Goal: Task Accomplishment & Management: Manage account settings

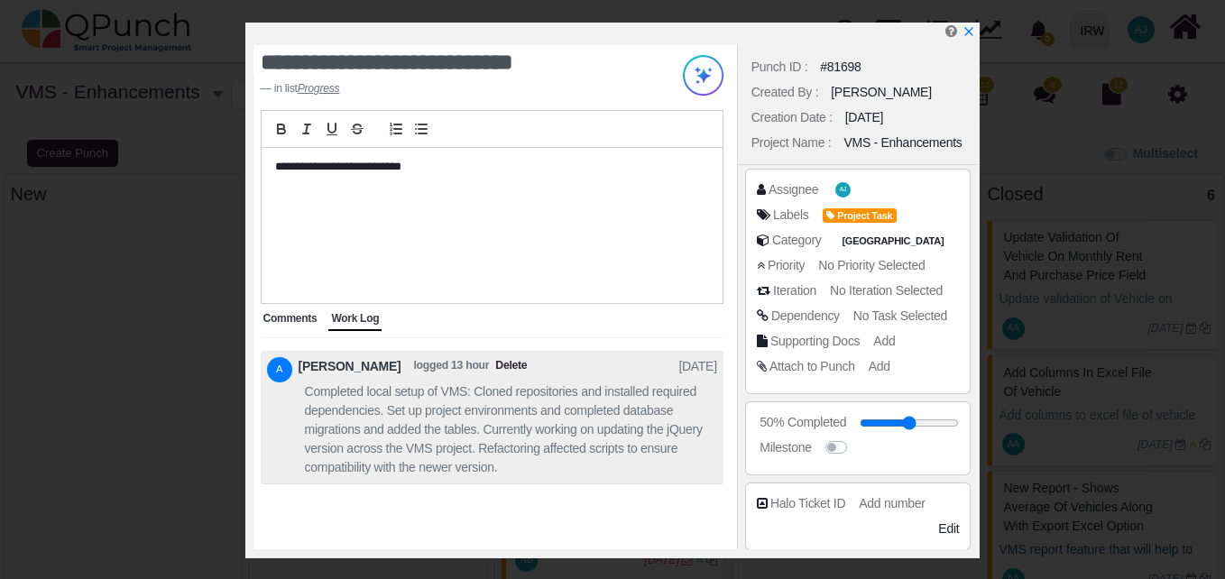
select select
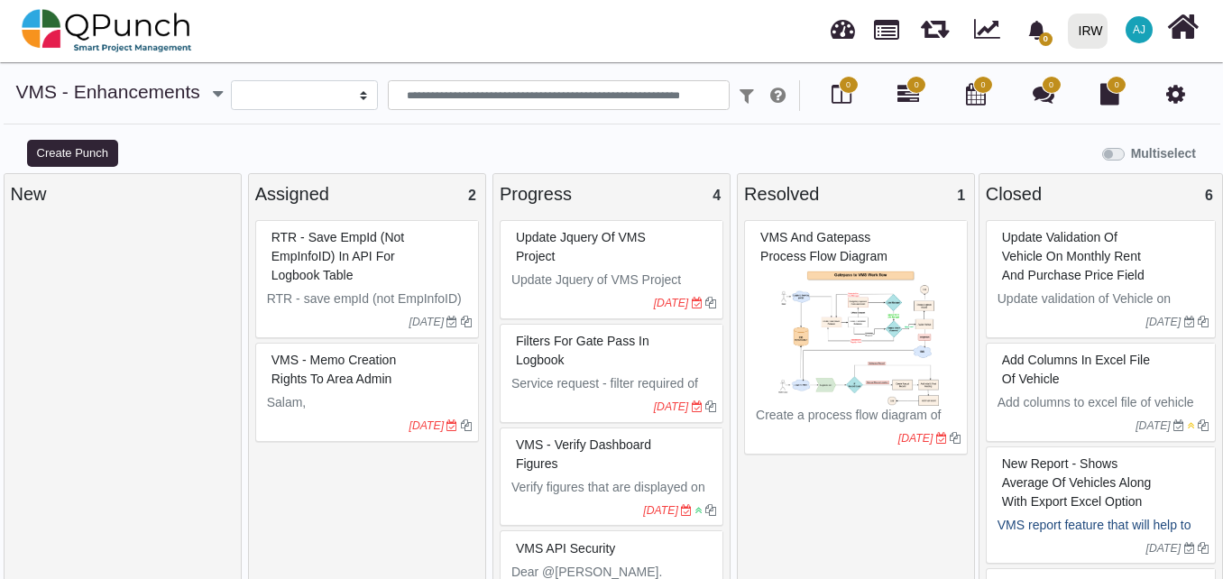
select select
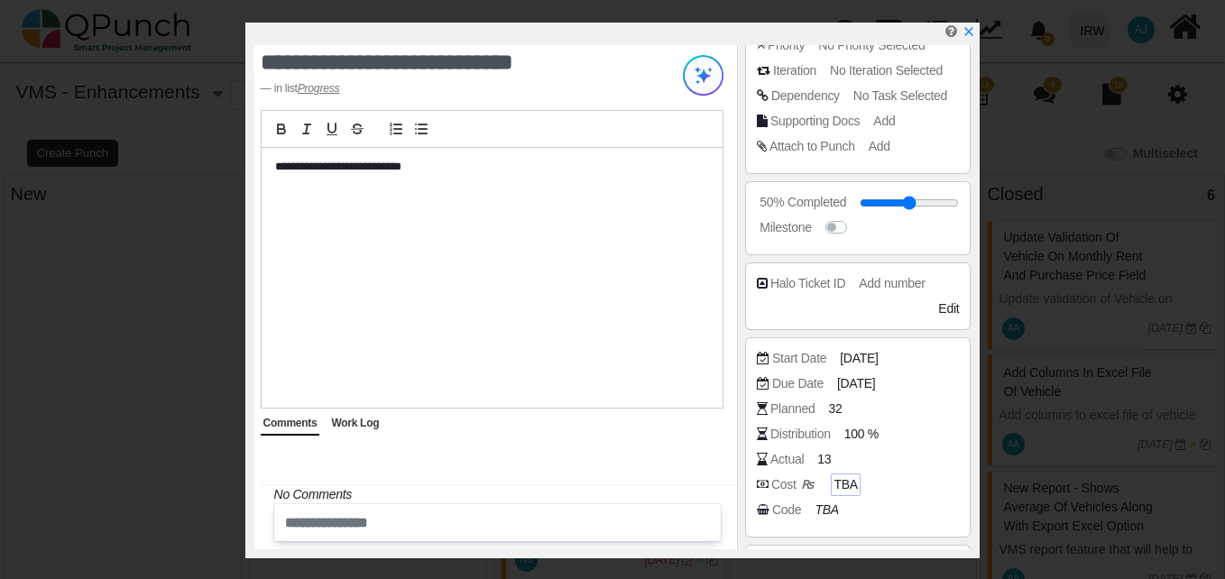
scroll to position [218, 0]
click at [834, 410] on span "32" at bounding box center [838, 410] width 14 height 19
click at [822, 462] on span "13" at bounding box center [827, 461] width 14 height 19
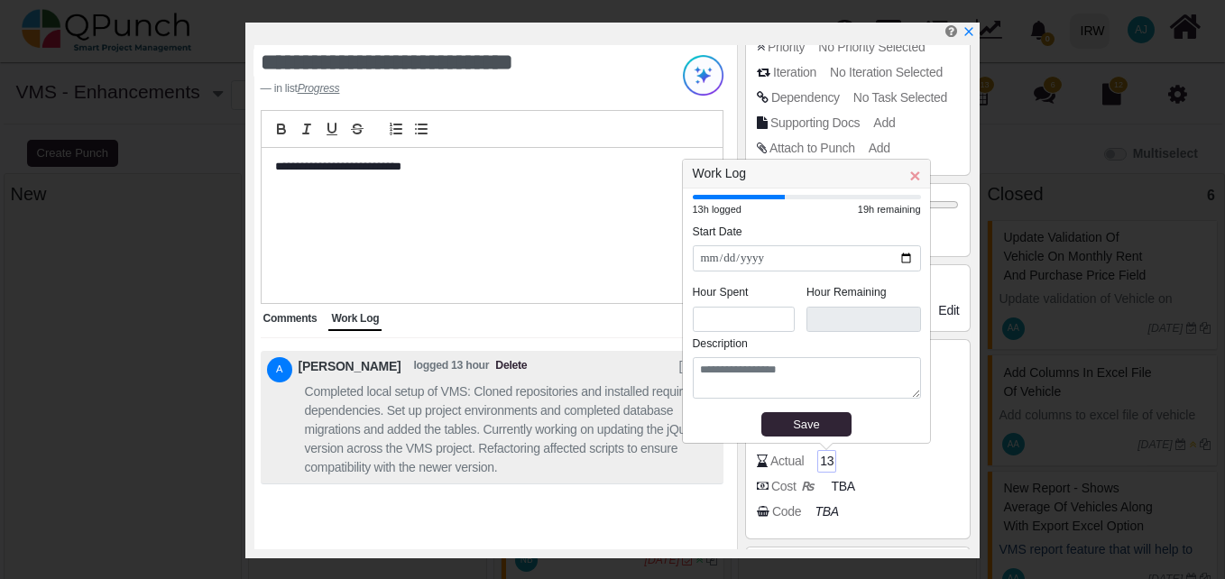
click at [822, 462] on span "13" at bounding box center [827, 461] width 14 height 19
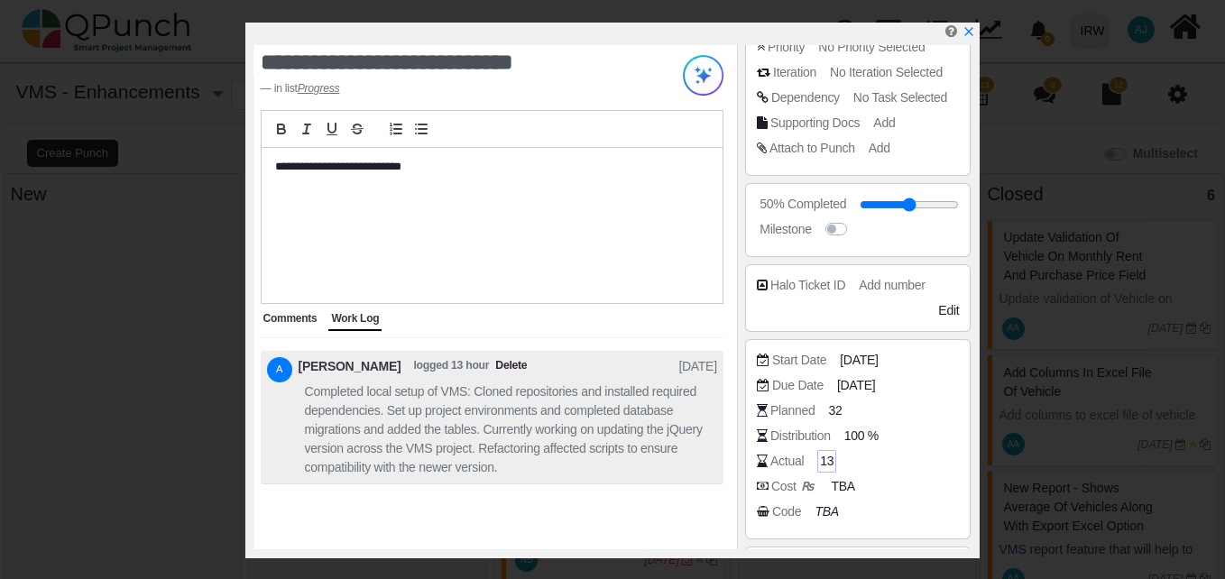
click at [822, 462] on span "13" at bounding box center [827, 461] width 14 height 19
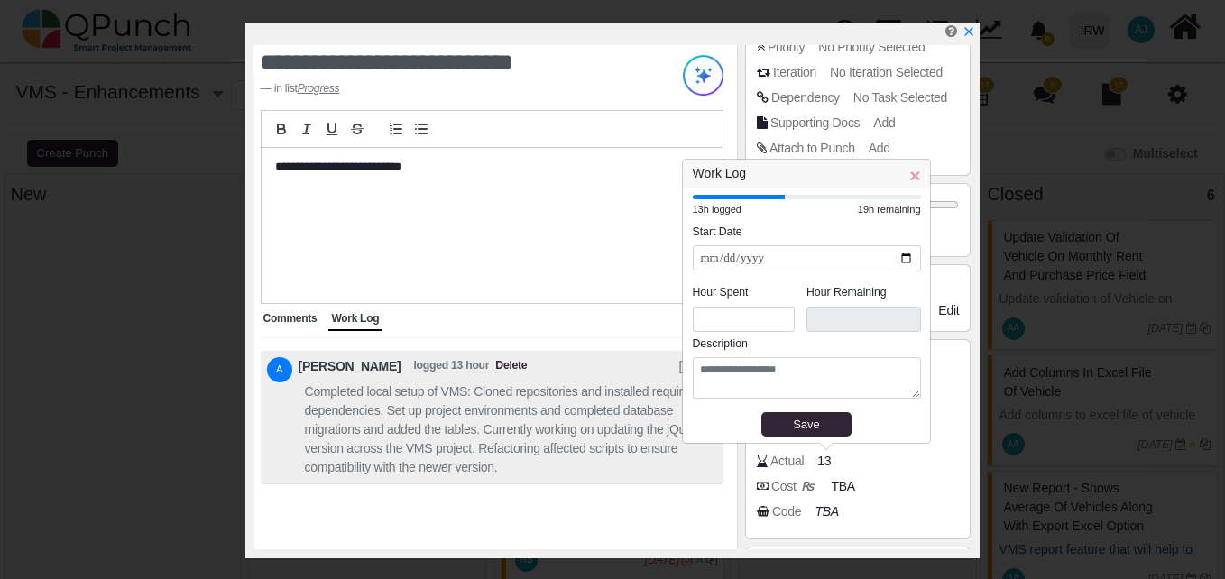
click at [908, 464] on div "Actual 13" at bounding box center [863, 461] width 212 height 18
click at [910, 173] on span "×" at bounding box center [914, 175] width 11 height 21
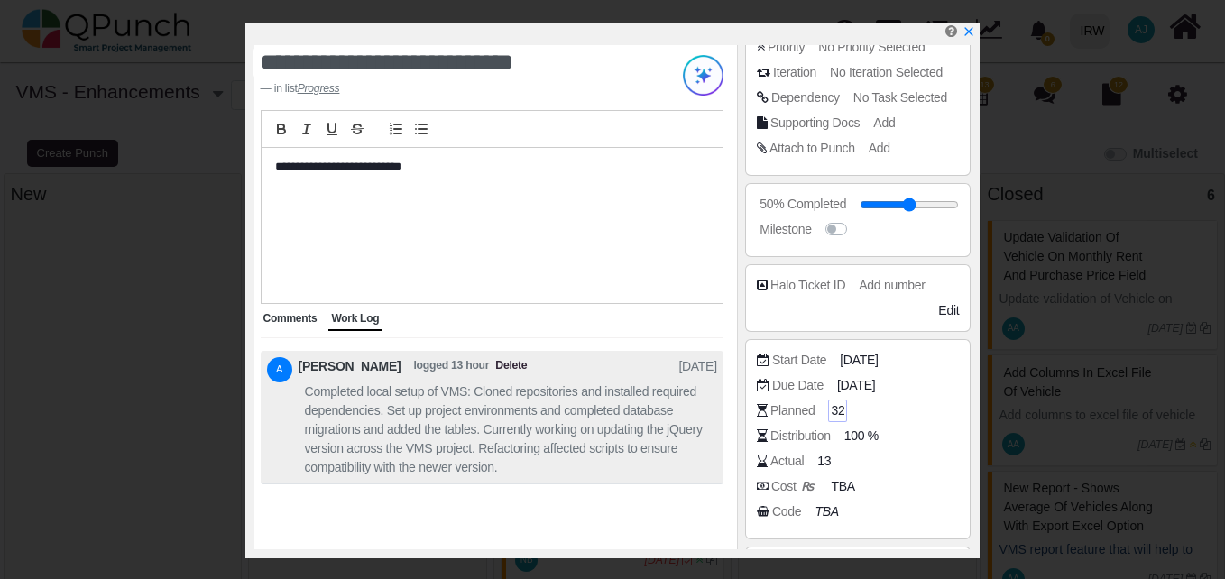
click at [836, 409] on span "32" at bounding box center [838, 410] width 14 height 19
drag, startPoint x: 836, startPoint y: 409, endPoint x: 821, endPoint y: 464, distance: 57.1
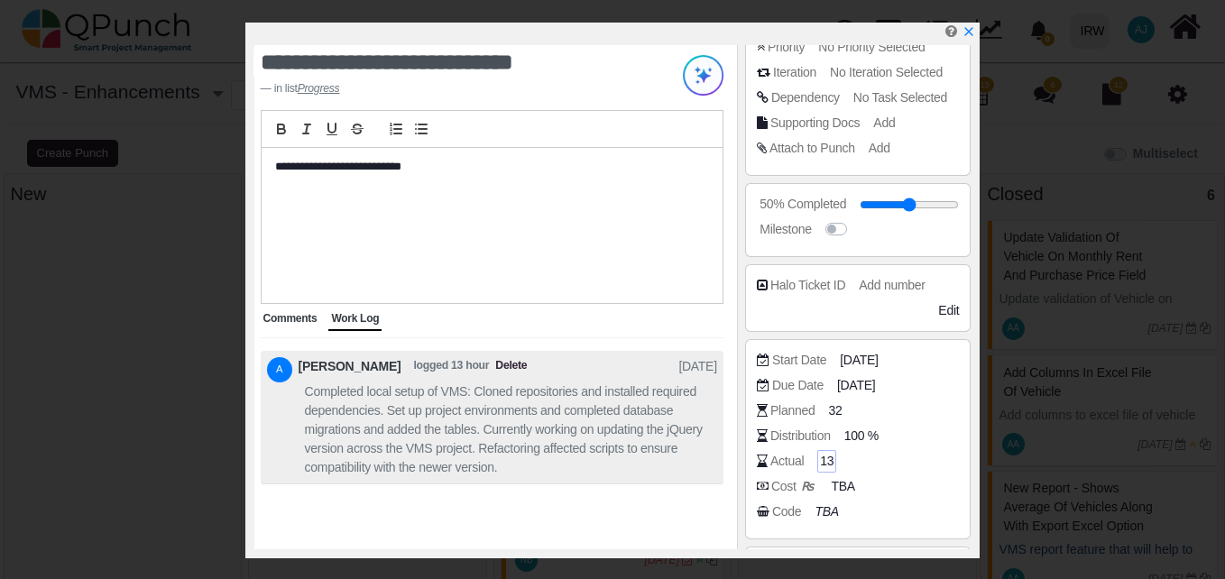
click at [821, 464] on span "13" at bounding box center [827, 461] width 14 height 19
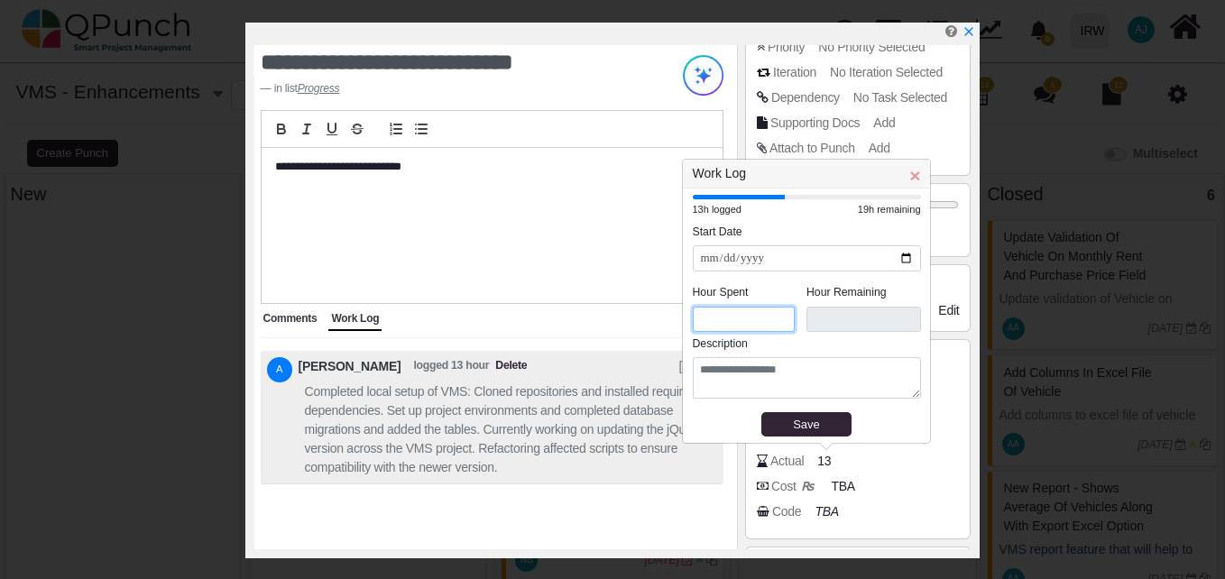
click at [752, 320] on input "*" at bounding box center [744, 320] width 103 height 26
click at [899, 259] on input "**********" at bounding box center [807, 258] width 228 height 26
click at [821, 244] on legend "Start Date" at bounding box center [807, 235] width 228 height 23
click at [910, 181] on span "×" at bounding box center [914, 175] width 11 height 21
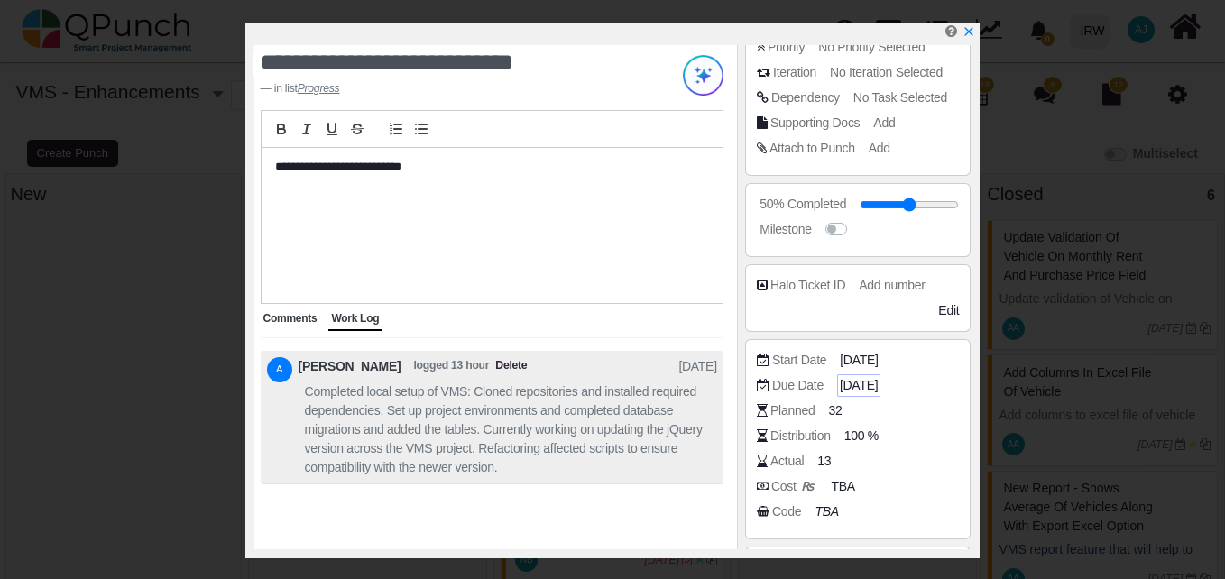
click at [866, 390] on span "[DATE]" at bounding box center [859, 385] width 38 height 19
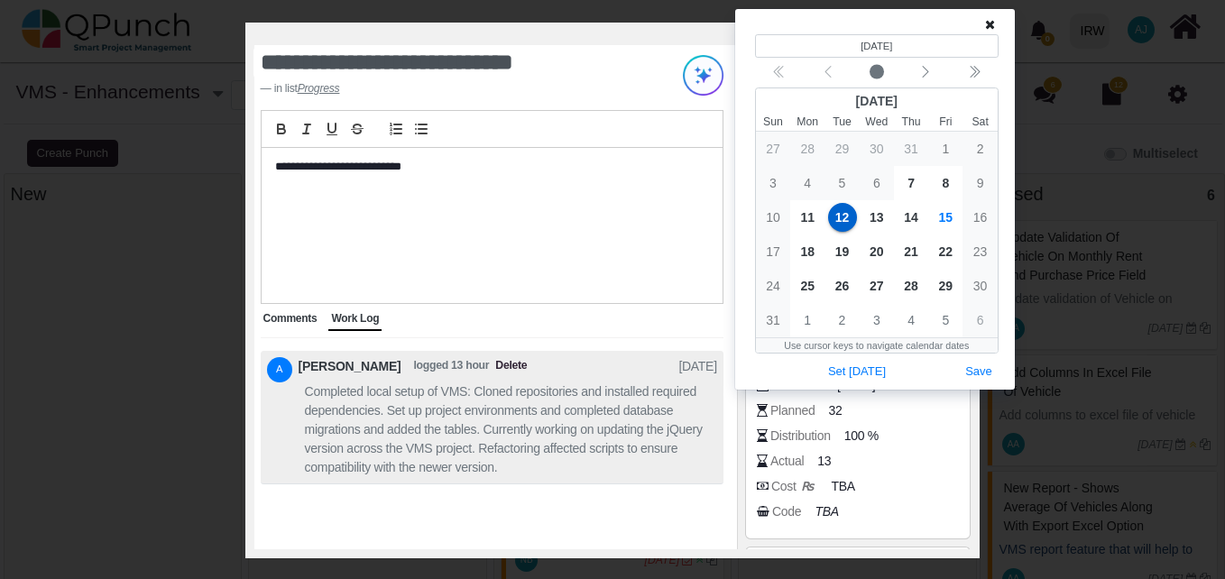
click at [994, 27] on icon at bounding box center [990, 24] width 10 height 13
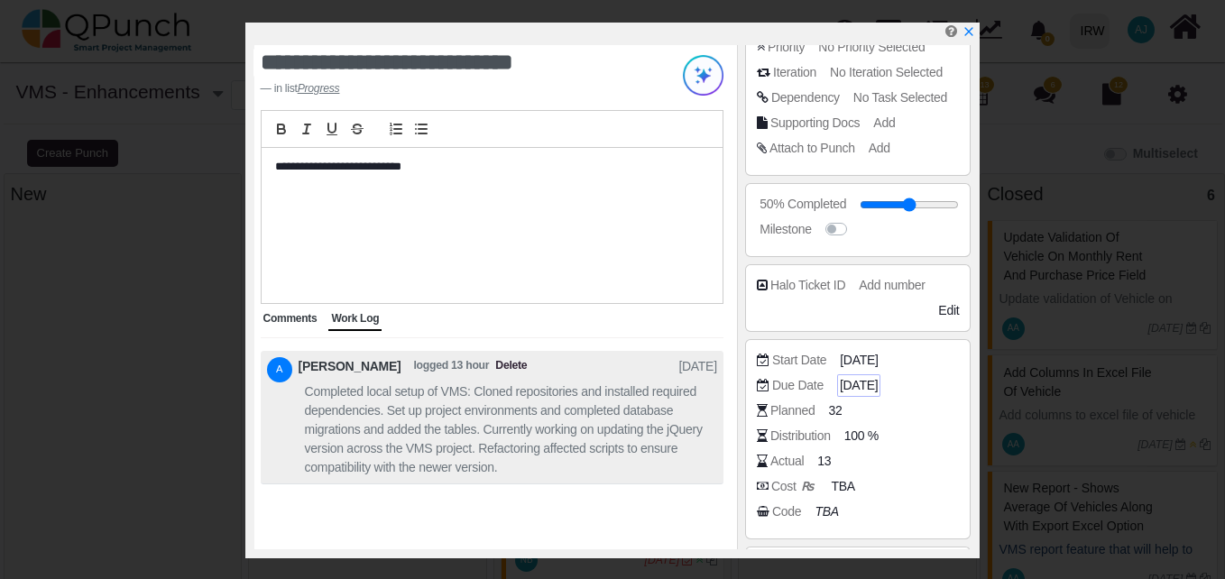
click at [859, 386] on span "[DATE]" at bounding box center [859, 385] width 38 height 19
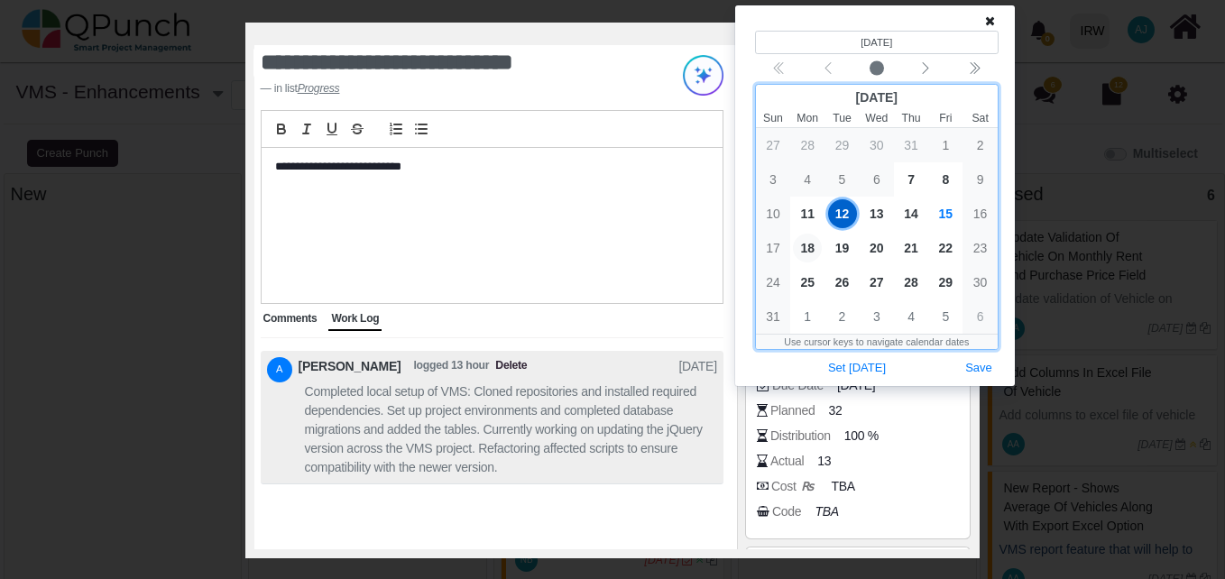
click at [815, 247] on span "18" at bounding box center [807, 248] width 29 height 29
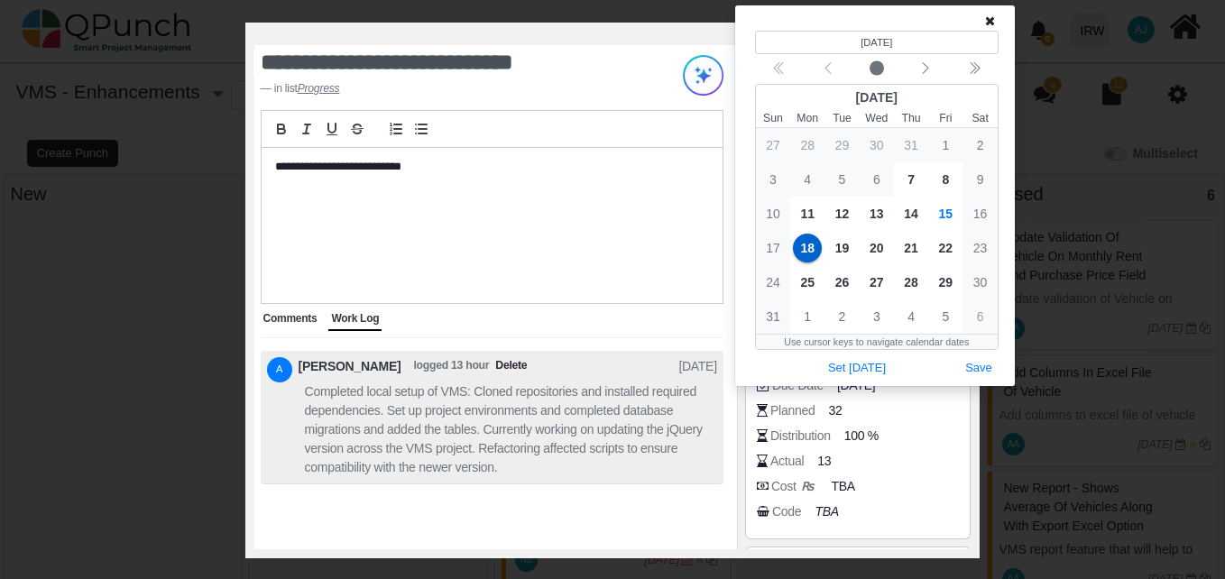
click at [1000, 364] on div "(Selected date) [DATE] [DATE] Sun Mon Tue Wed Thu Fri Sat 27 28 29 30 31 1 2 3 …" at bounding box center [875, 196] width 267 height 368
click at [983, 367] on button "Save" at bounding box center [979, 368] width 40 height 24
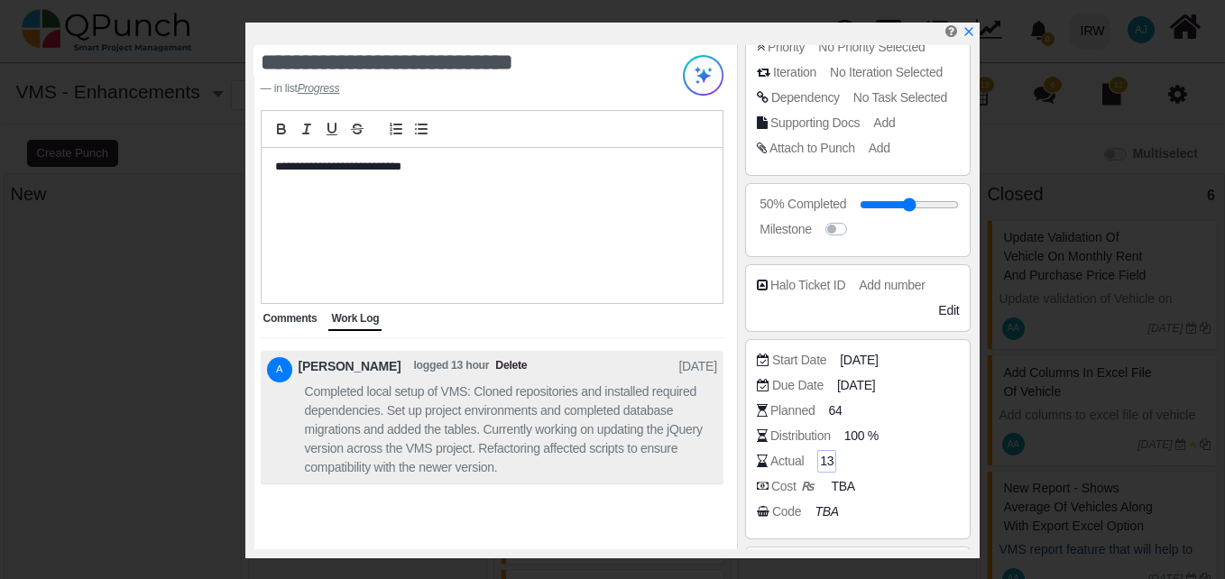
click at [827, 463] on span "13" at bounding box center [827, 461] width 14 height 19
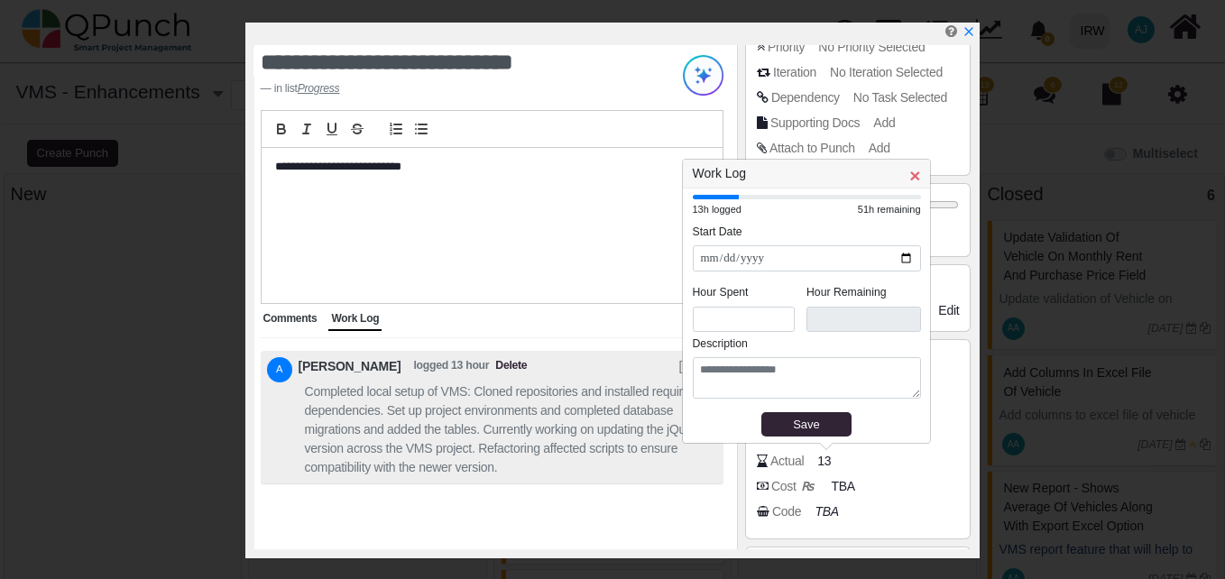
click at [909, 172] on span "×" at bounding box center [914, 175] width 11 height 21
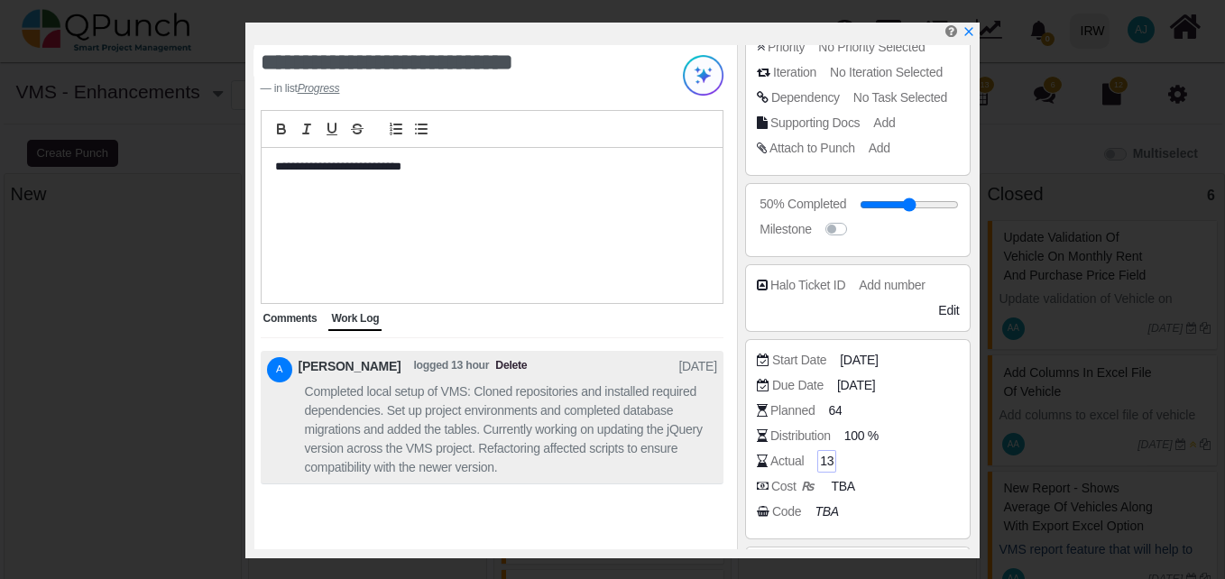
click at [828, 464] on span "13" at bounding box center [827, 461] width 14 height 19
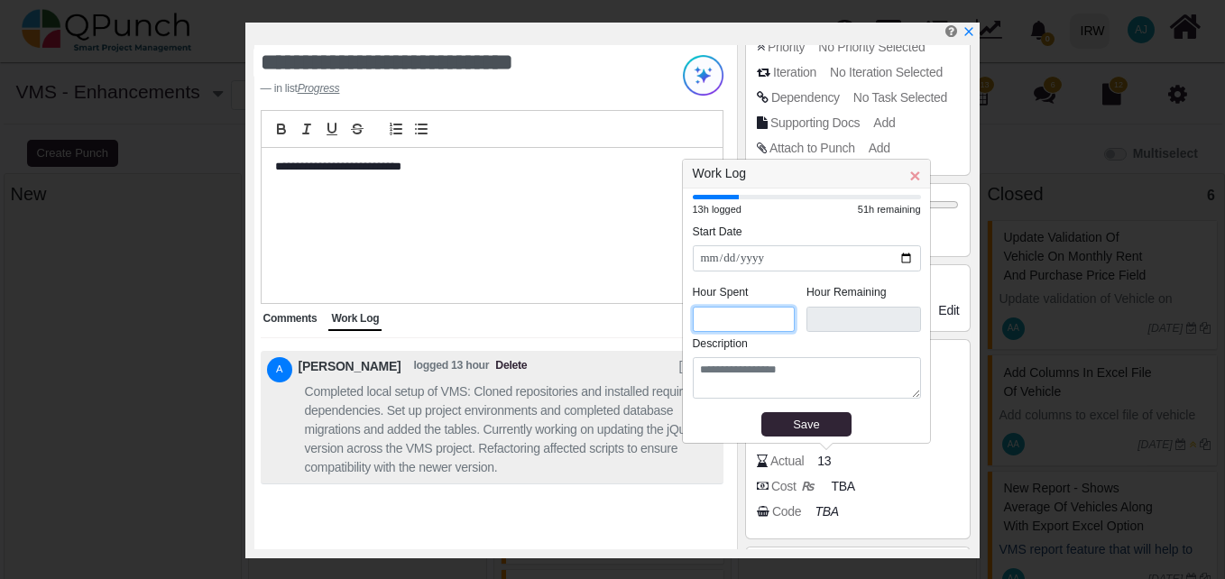
click at [713, 327] on input "*" at bounding box center [744, 320] width 103 height 26
click at [775, 423] on div "Save" at bounding box center [807, 425] width 78 height 18
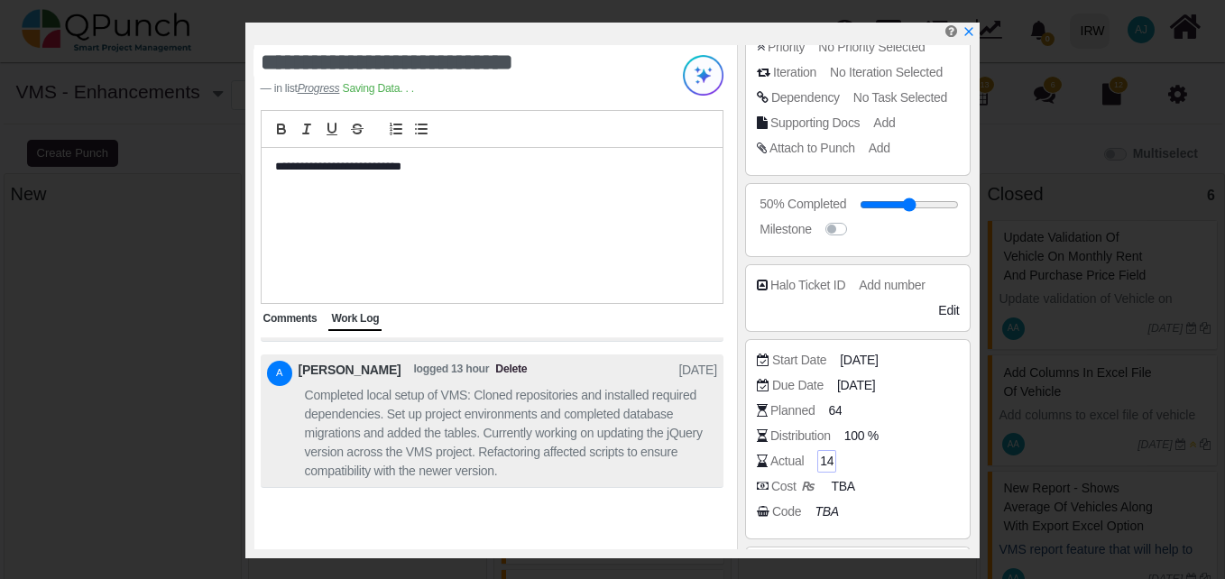
click at [825, 464] on span "14" at bounding box center [827, 461] width 14 height 19
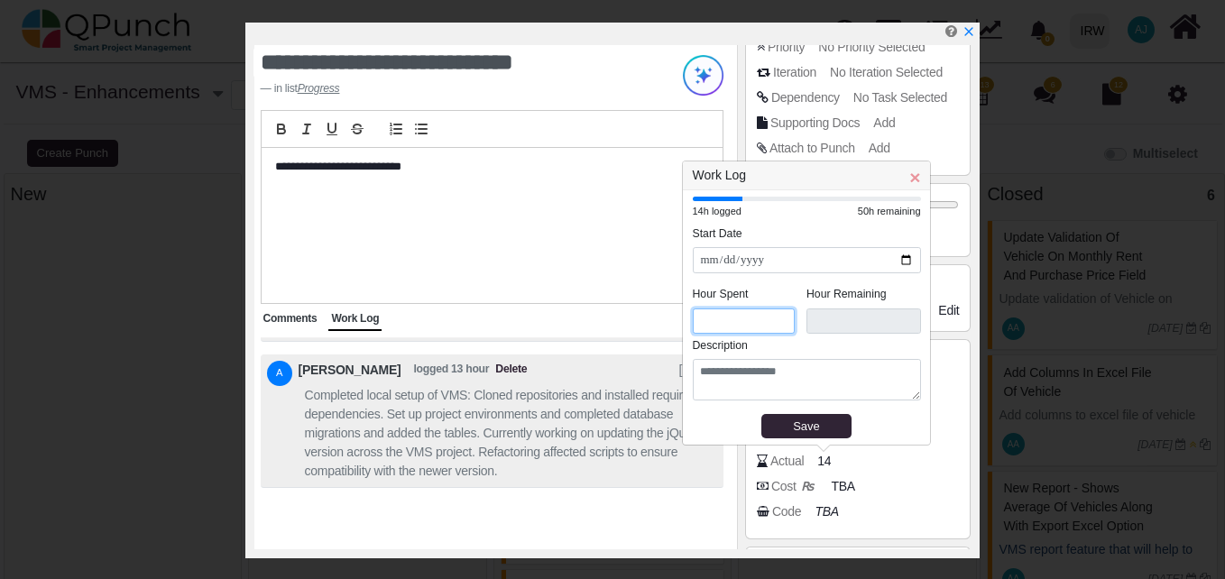
click at [734, 326] on input "*" at bounding box center [744, 322] width 103 height 26
type input "**"
type input "****"
type input "**"
click at [761, 295] on legend "Hour Spent" at bounding box center [750, 297] width 115 height 23
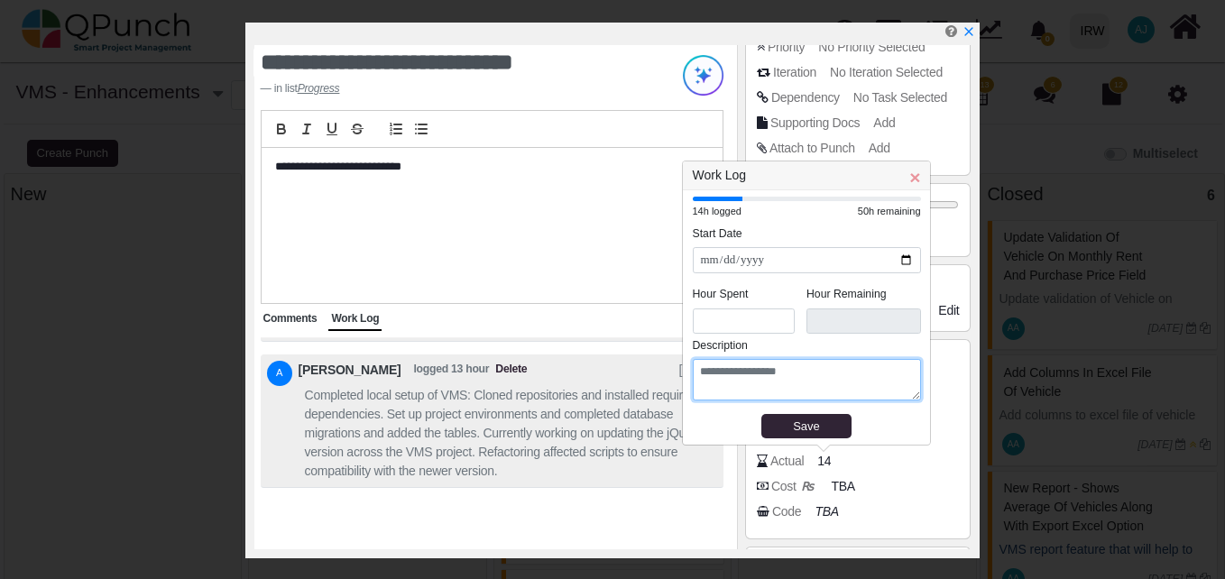
click at [760, 387] on textarea at bounding box center [807, 379] width 228 height 41
paste textarea "**********"
type textarea "**********"
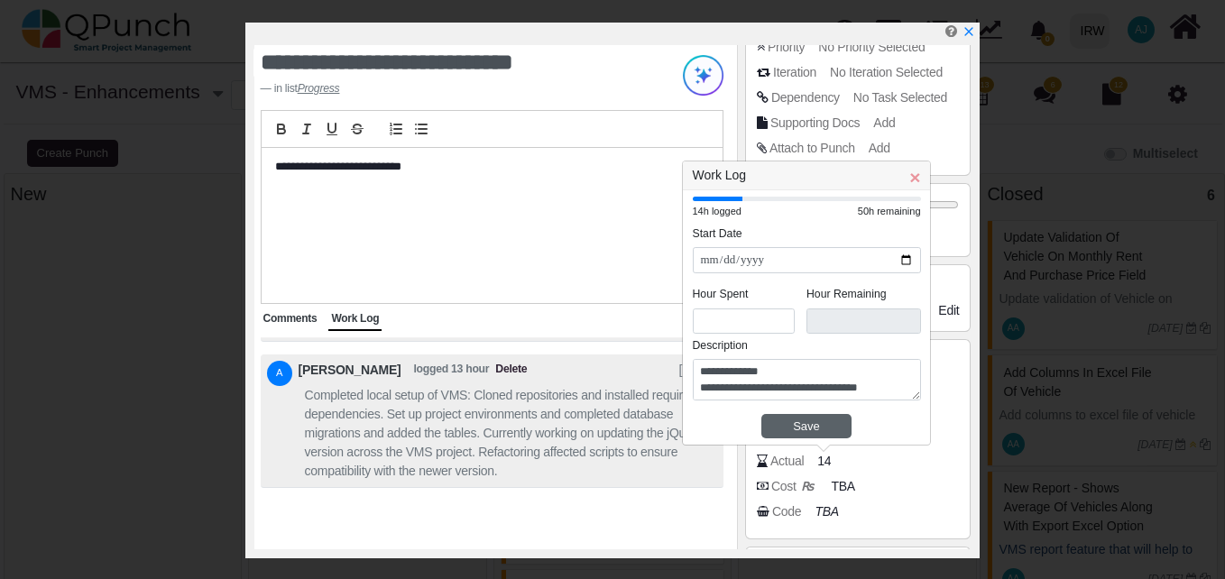
click at [788, 421] on div "Save" at bounding box center [807, 427] width 78 height 18
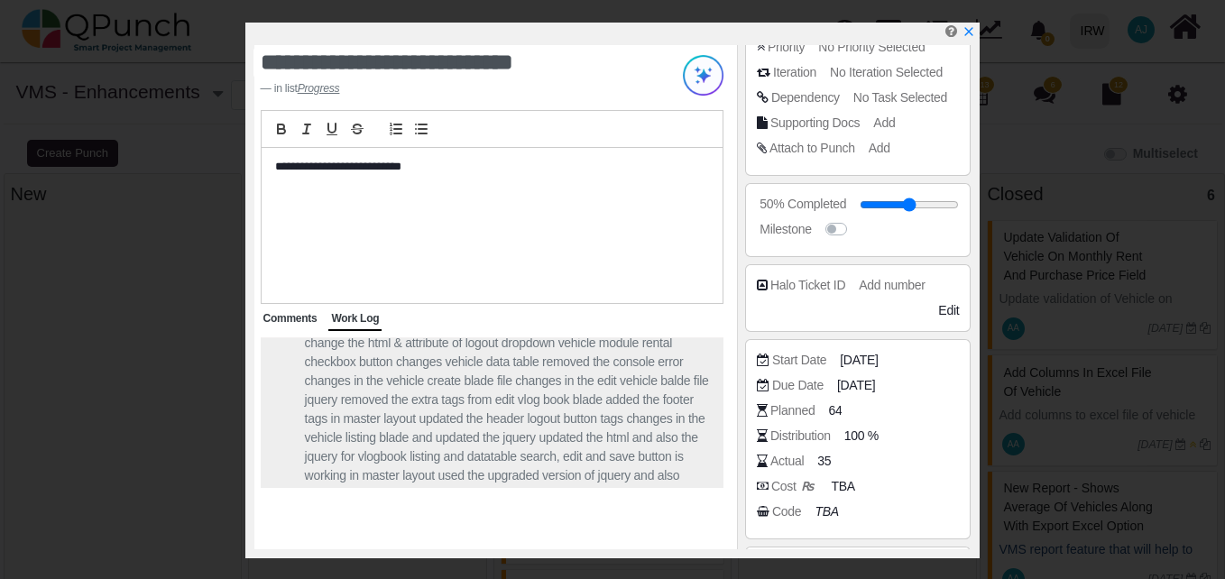
scroll to position [-270, 0]
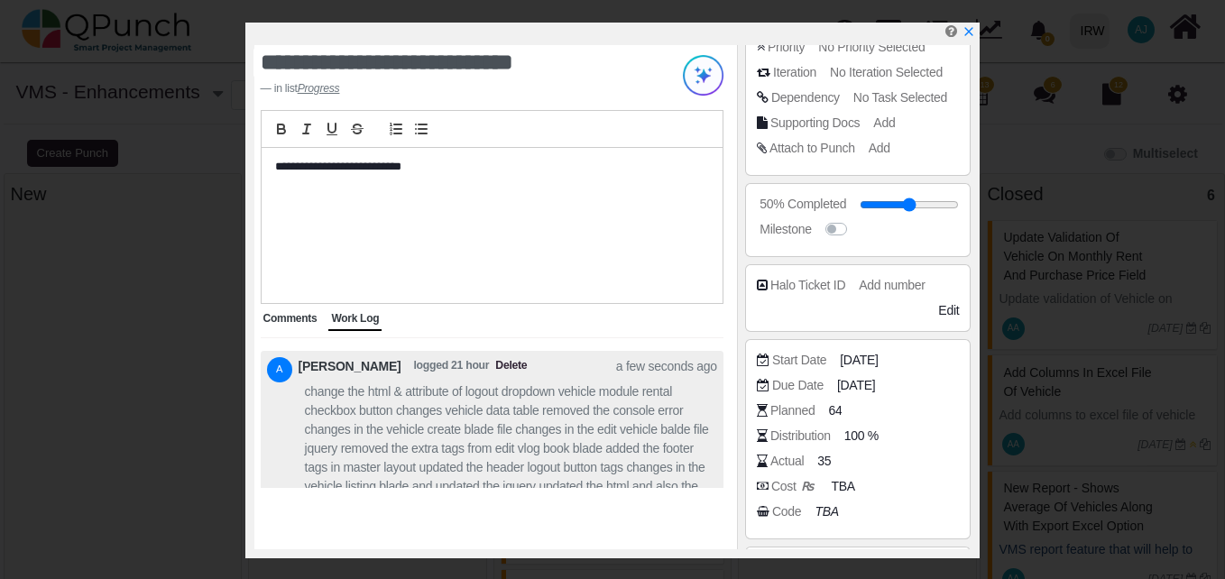
click at [461, 368] on span "logged 21 hour" at bounding box center [451, 369] width 76 height 25
click at [522, 410] on span "change the html & attribute of logout dropdown vehicle module rental checkbox b…" at bounding box center [511, 467] width 412 height 170
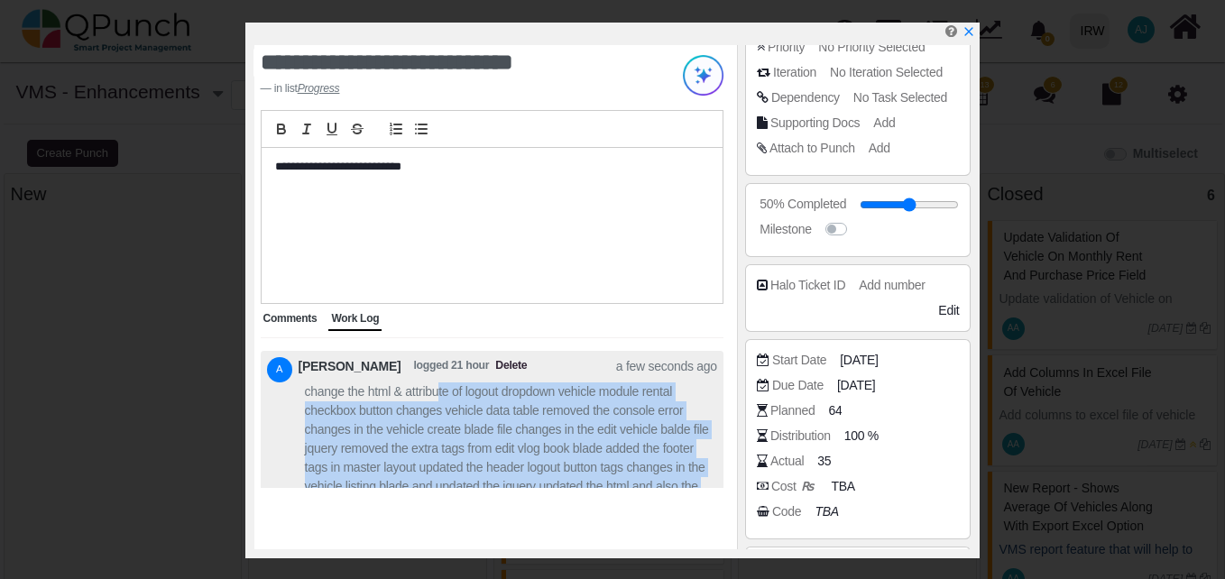
click at [522, 410] on span "change the html & attribute of logout dropdown vehicle module rental checkbox b…" at bounding box center [511, 467] width 412 height 170
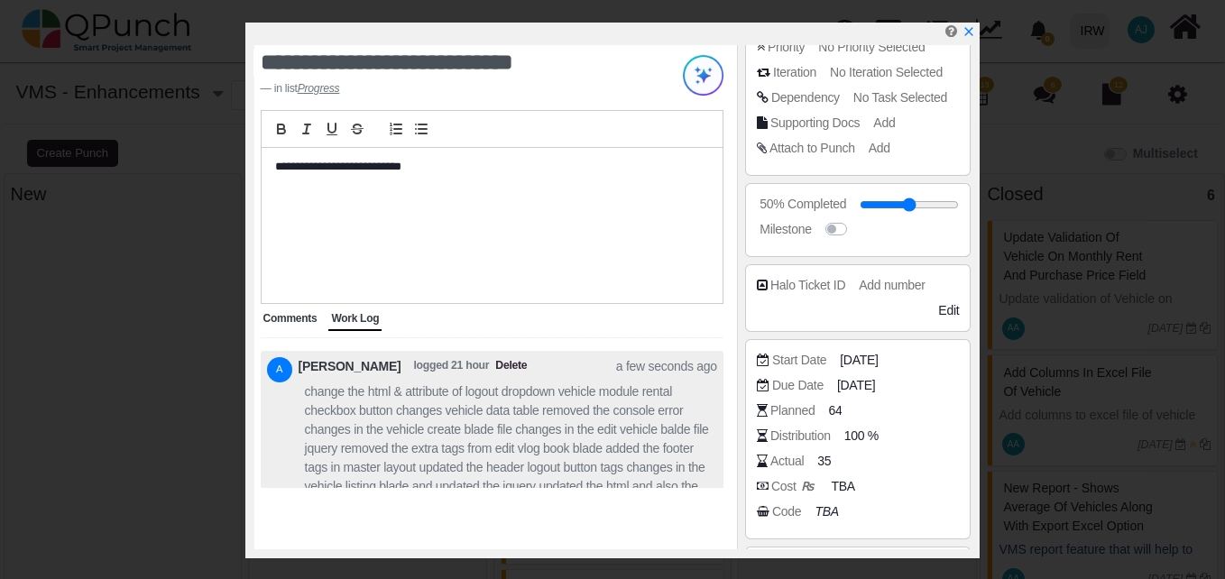
drag, startPoint x: 522, startPoint y: 410, endPoint x: 707, endPoint y: 373, distance: 188.6
click at [707, 373] on span "a few seconds ago" at bounding box center [666, 369] width 101 height 25
drag, startPoint x: 529, startPoint y: 396, endPoint x: 447, endPoint y: 401, distance: 81.3
click at [447, 401] on span "change the html & attribute of logout dropdown vehicle module rental checkbox b…" at bounding box center [511, 467] width 412 height 170
click at [964, 32] on icon "x" at bounding box center [968, 32] width 14 height 14
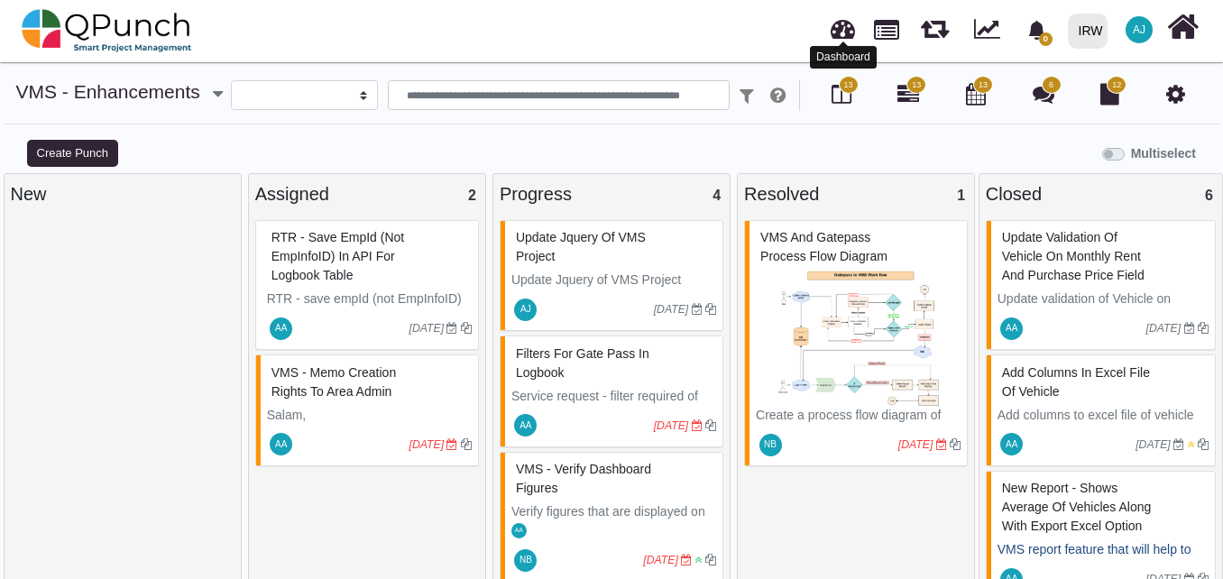
click at [852, 31] on link at bounding box center [843, 27] width 24 height 30
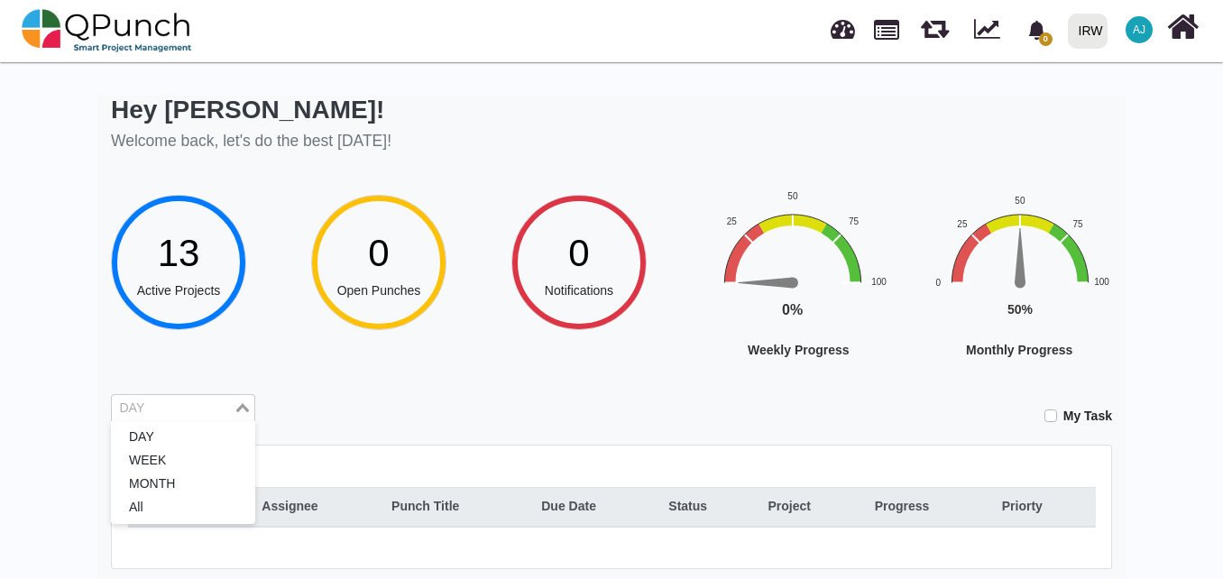
click at [213, 419] on div "DAY Loading..." at bounding box center [183, 408] width 144 height 29
click at [207, 456] on li "WEEK" at bounding box center [183, 460] width 144 height 23
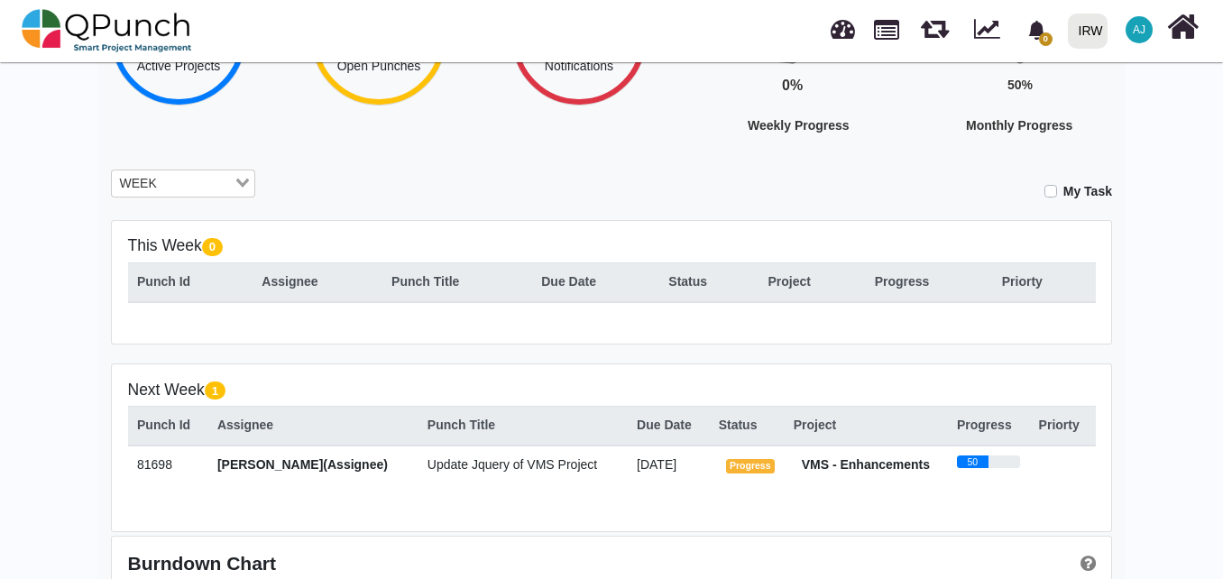
scroll to position [226, 0]
click at [336, 469] on span "[PERSON_NAME](Assignee)" at bounding box center [302, 463] width 170 height 14
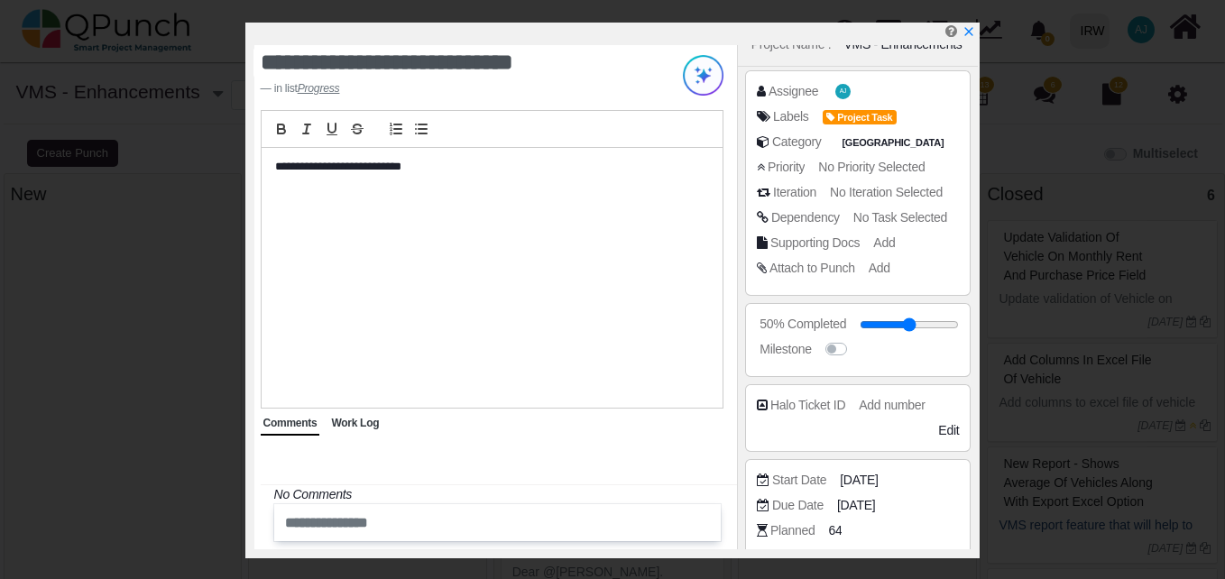
select select
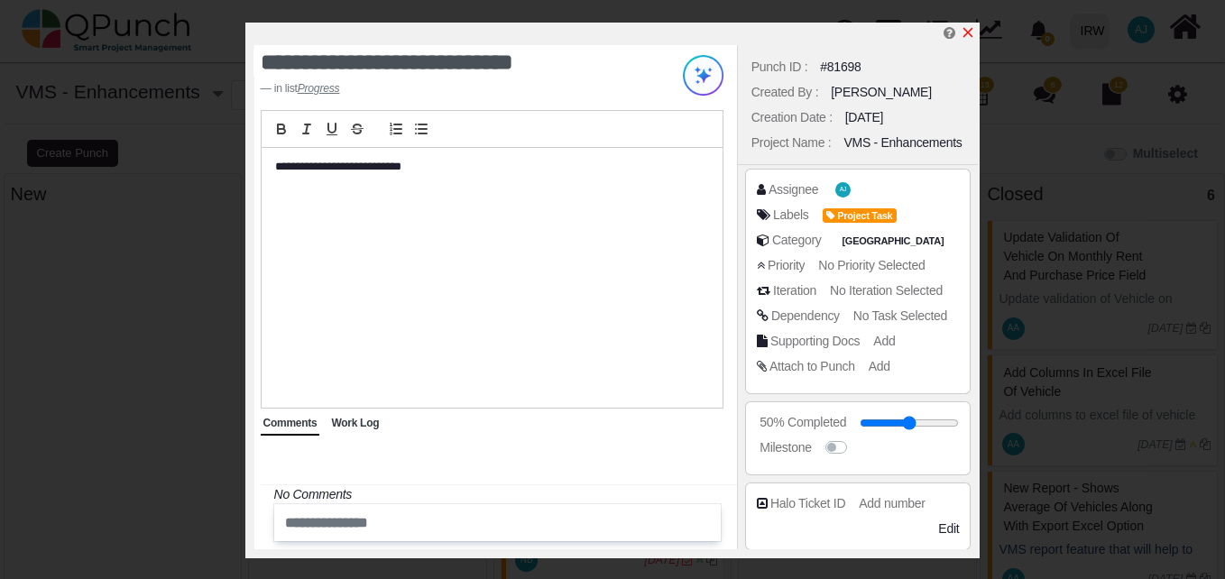
click at [971, 32] on icon "x" at bounding box center [968, 32] width 14 height 14
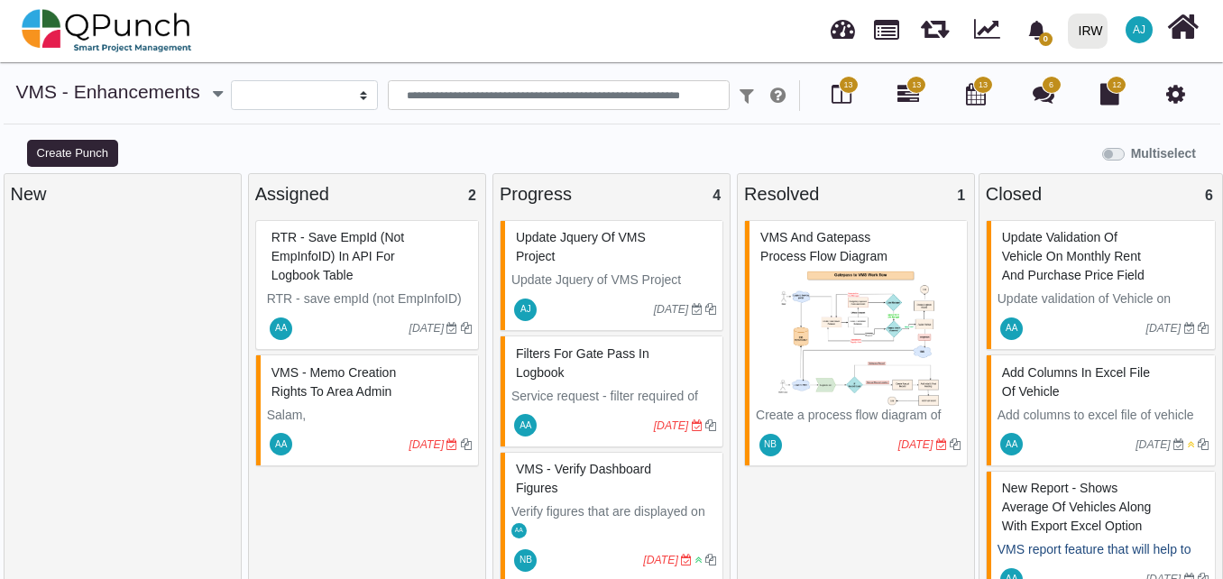
click at [602, 271] on p "Update Jquery of VMS Project" at bounding box center [613, 280] width 205 height 19
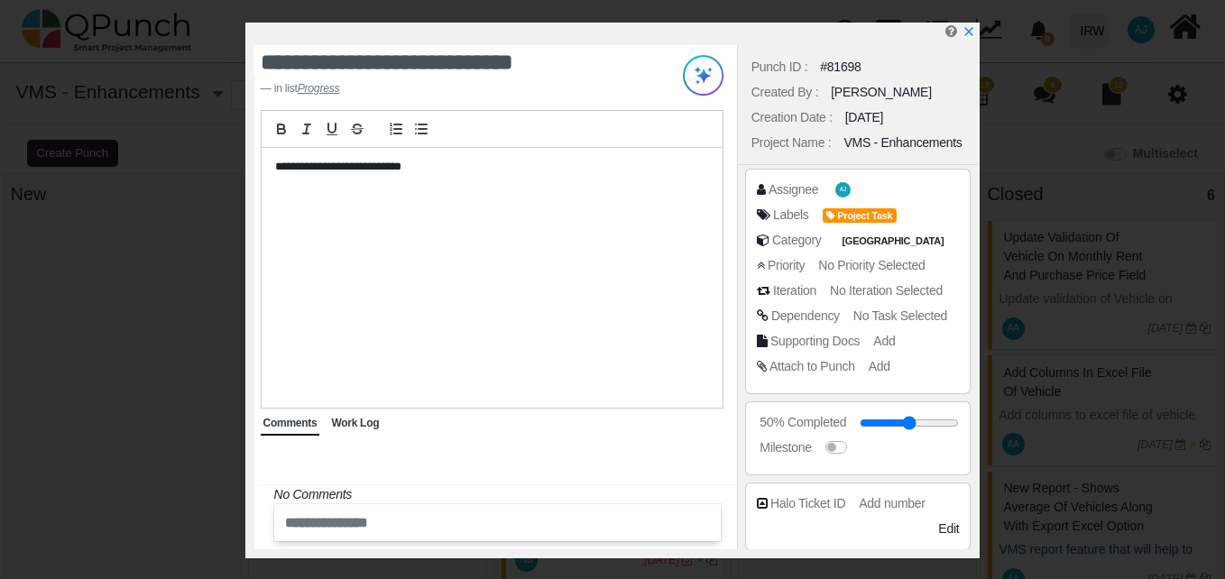
click at [356, 417] on span "Work Log" at bounding box center [355, 423] width 48 height 13
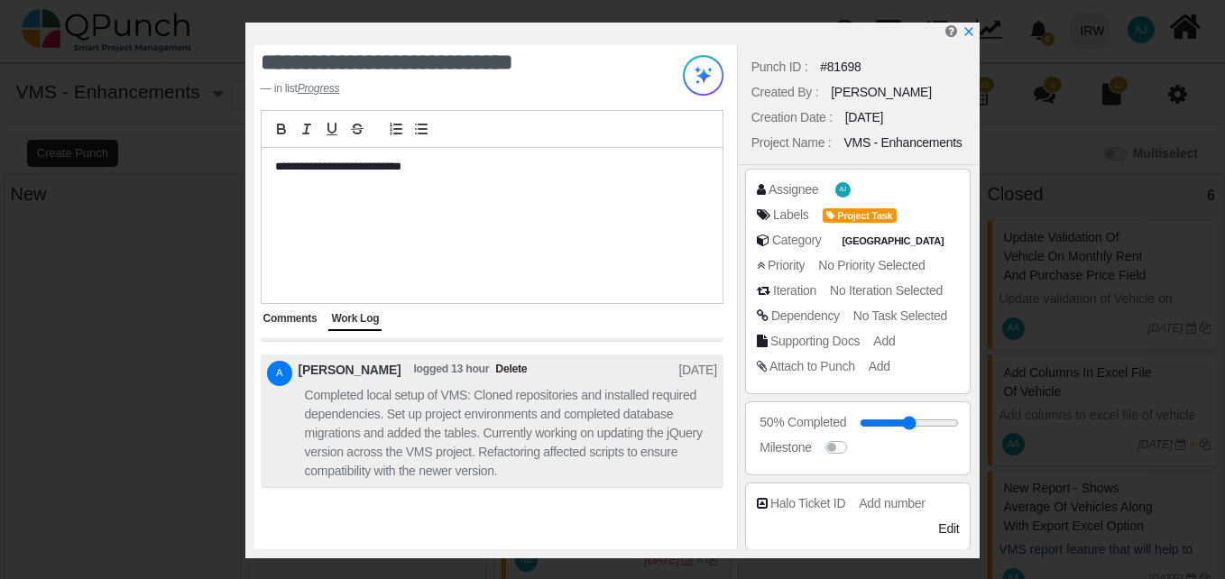
click at [297, 319] on span "Comments" at bounding box center [290, 318] width 54 height 13
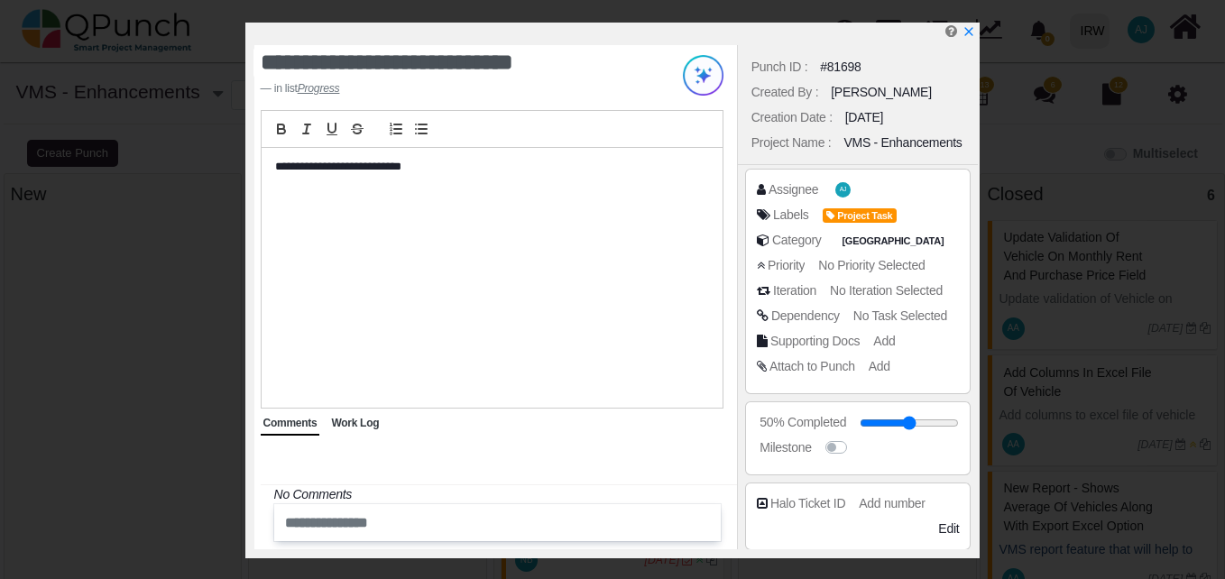
click at [360, 421] on span "Work Log" at bounding box center [355, 423] width 48 height 13
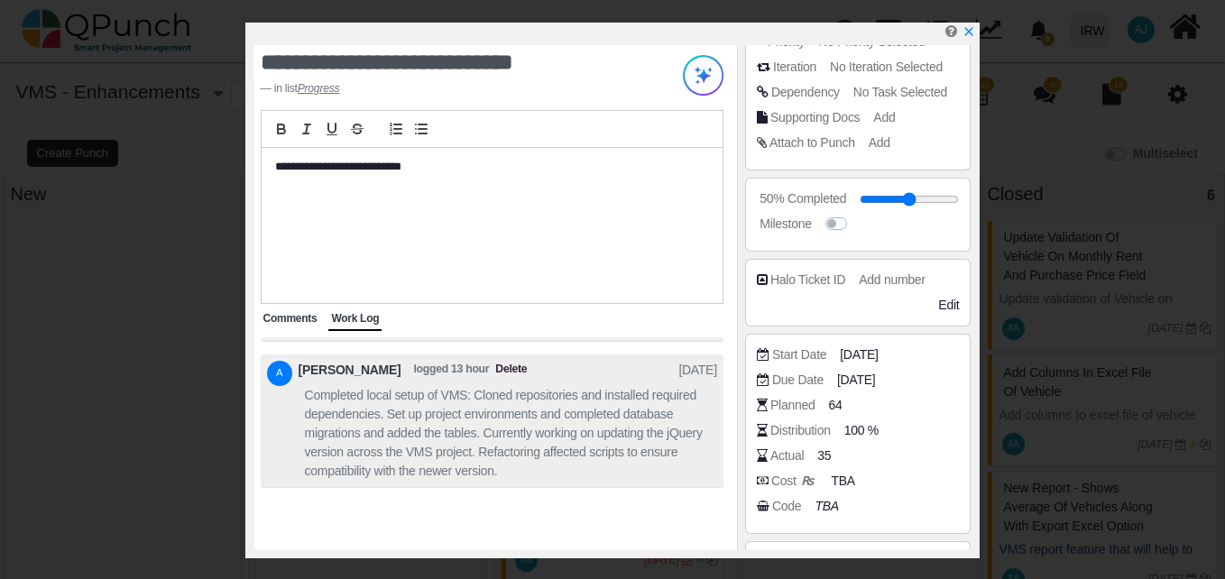
scroll to position [309, 0]
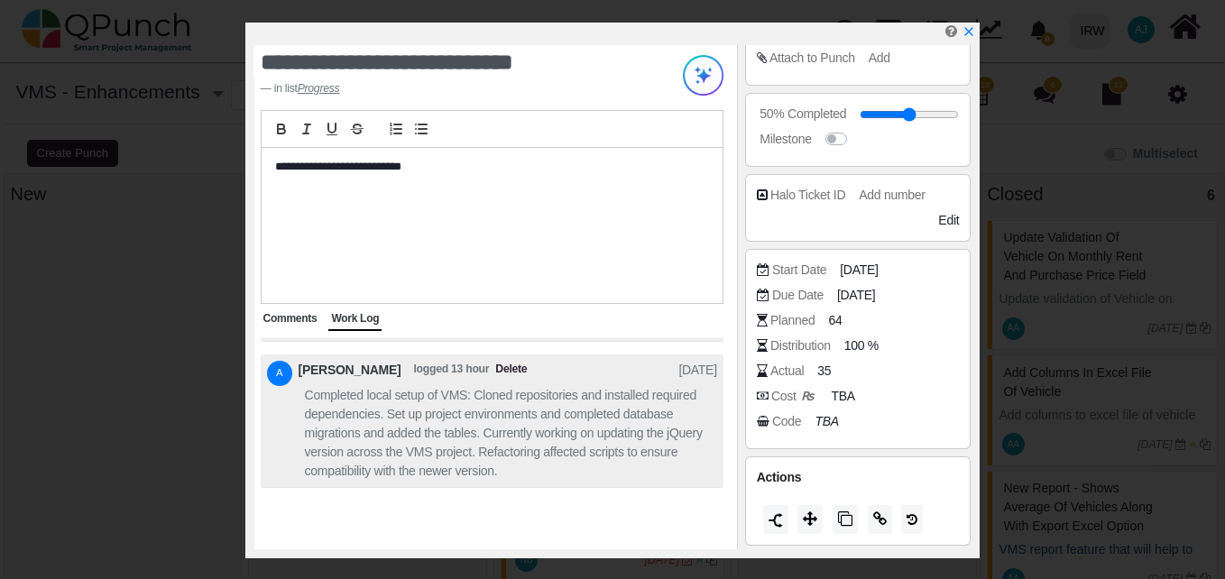
drag, startPoint x: 872, startPoint y: 470, endPoint x: 879, endPoint y: 625, distance: 155.3
click at [879, 578] on html "**********" at bounding box center [612, 298] width 1225 height 597
drag, startPoint x: 879, startPoint y: 625, endPoint x: 923, endPoint y: 447, distance: 183.1
click at [923, 447] on div "Start Date [DATE] Due Date [DATE] Planned 64 Distribution 100 % Actual 35 Cost …" at bounding box center [858, 349] width 226 height 200
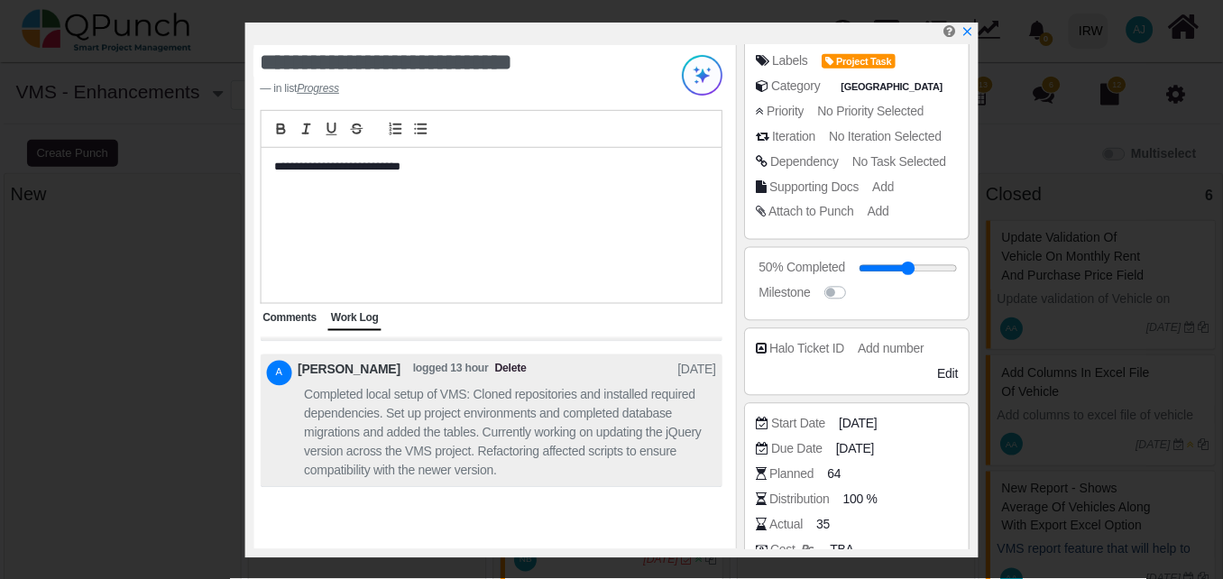
scroll to position [155, 0]
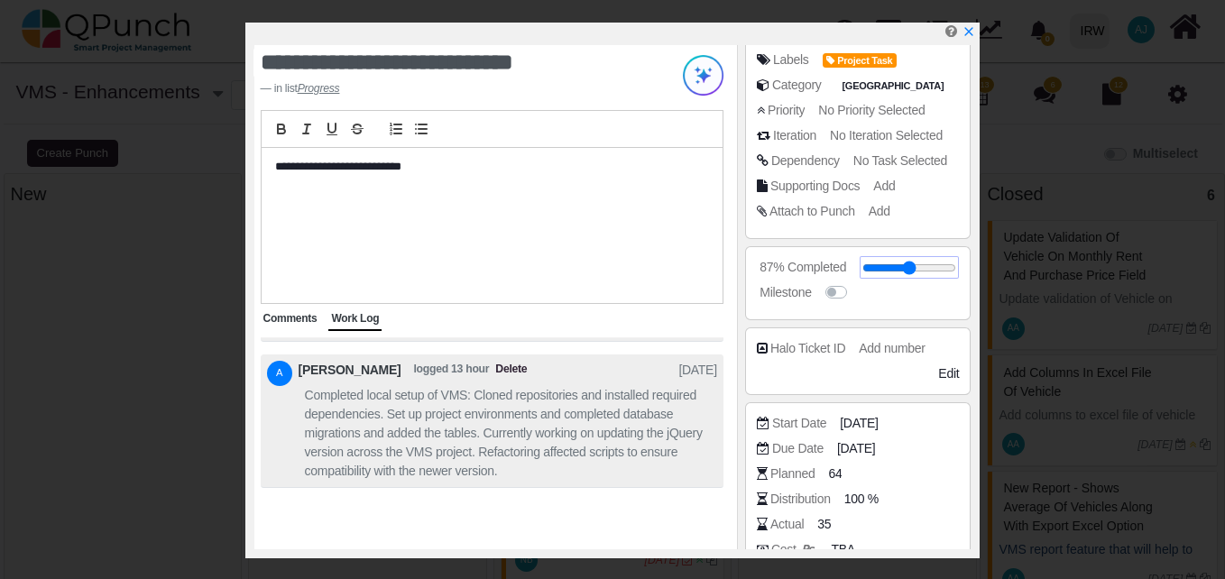
drag, startPoint x: 909, startPoint y: 266, endPoint x: 937, endPoint y: 266, distance: 28.0
click at [937, 266] on input "range" at bounding box center [909, 267] width 94 height 7
type input "**"
click at [969, 29] on icon "x" at bounding box center [968, 32] width 14 height 14
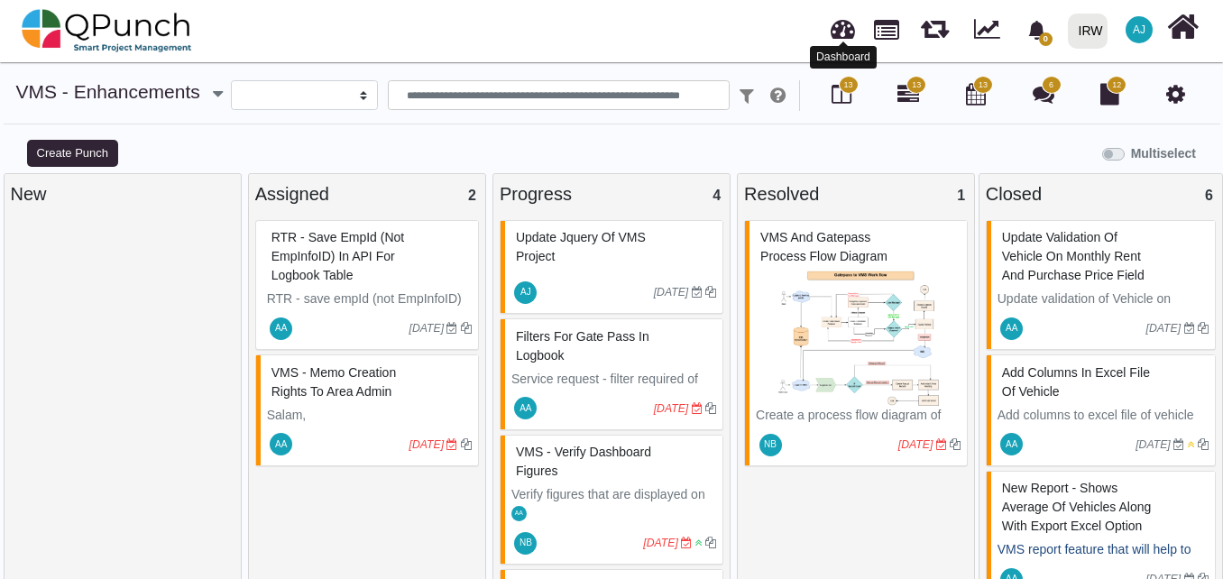
click at [838, 39] on link at bounding box center [843, 27] width 24 height 30
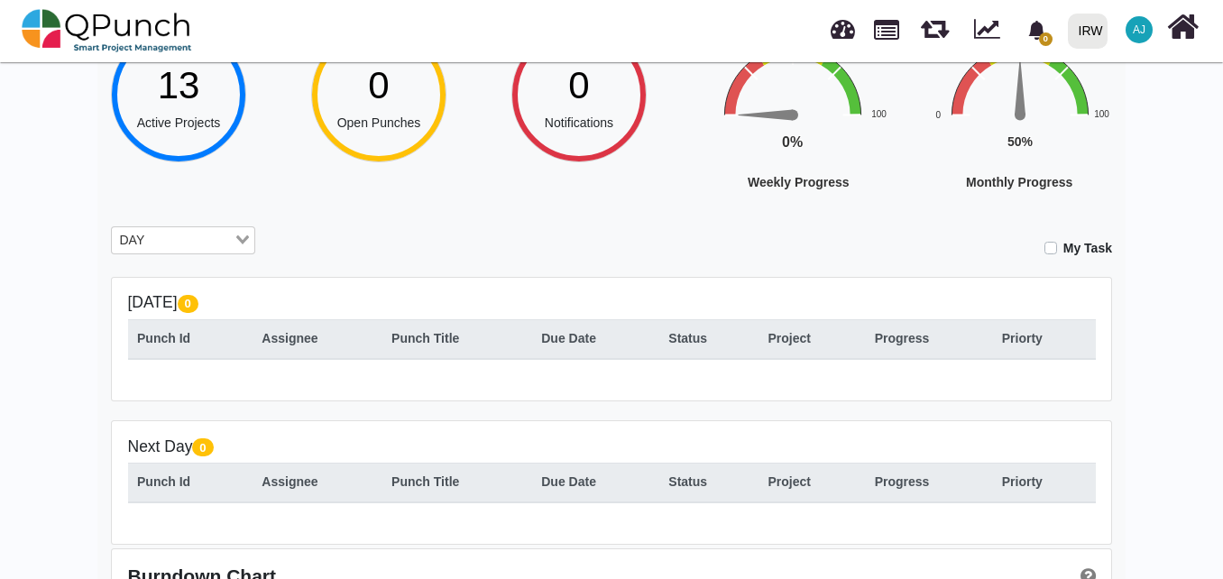
scroll to position [167, 0]
click at [227, 250] on input "Search for option" at bounding box center [173, 242] width 118 height 20
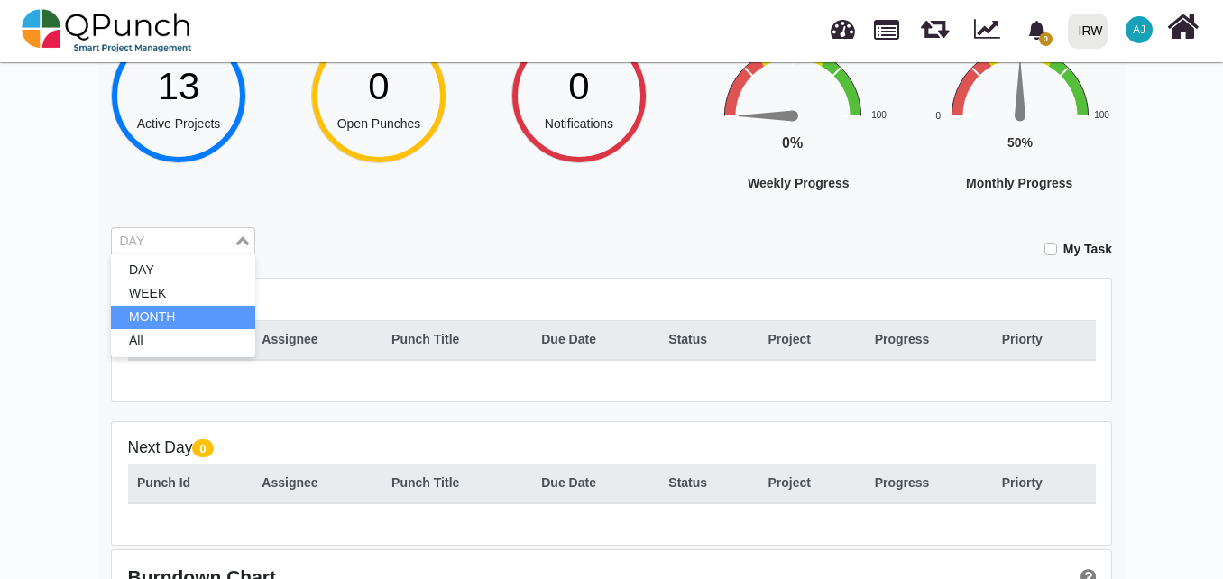
click at [217, 309] on li "MONTH" at bounding box center [183, 317] width 144 height 23
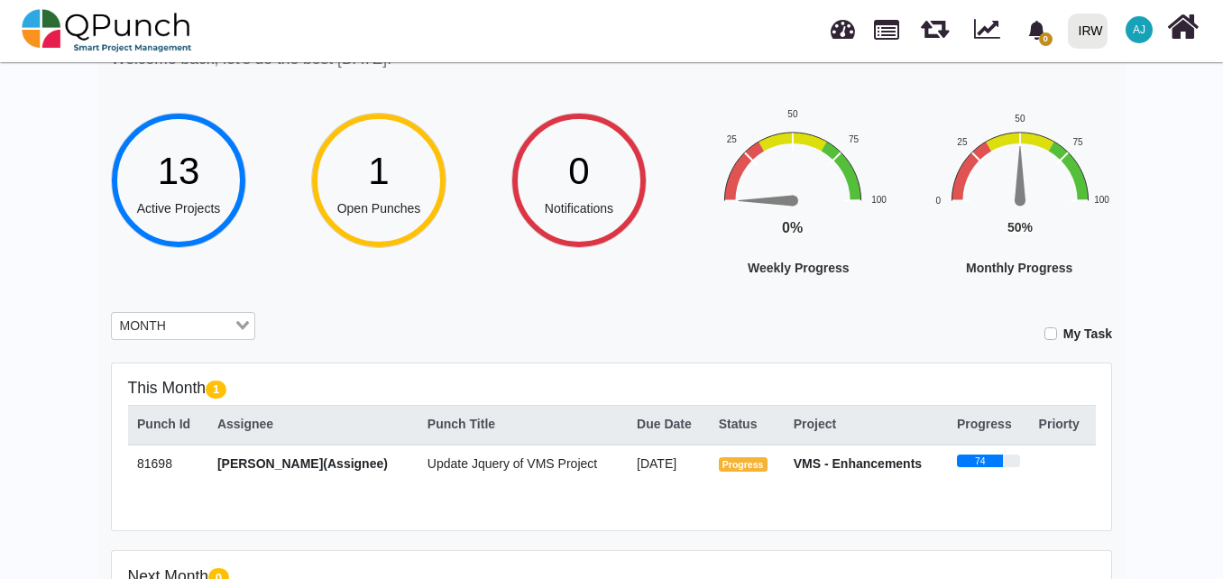
scroll to position [81, 0]
click at [666, 460] on td "[DATE]" at bounding box center [669, 468] width 82 height 45
click at [1064, 341] on label "My Task" at bounding box center [1088, 335] width 49 height 19
click at [1064, 336] on label "My Task" at bounding box center [1088, 335] width 49 height 19
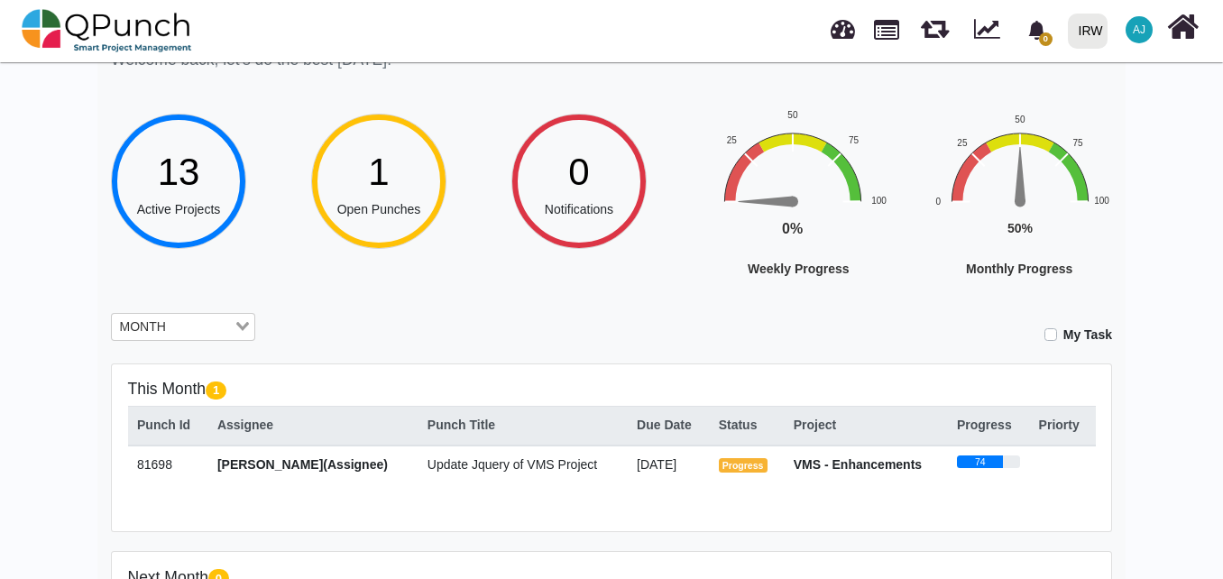
click at [333, 467] on span "[PERSON_NAME](Assignee)" at bounding box center [302, 464] width 170 height 14
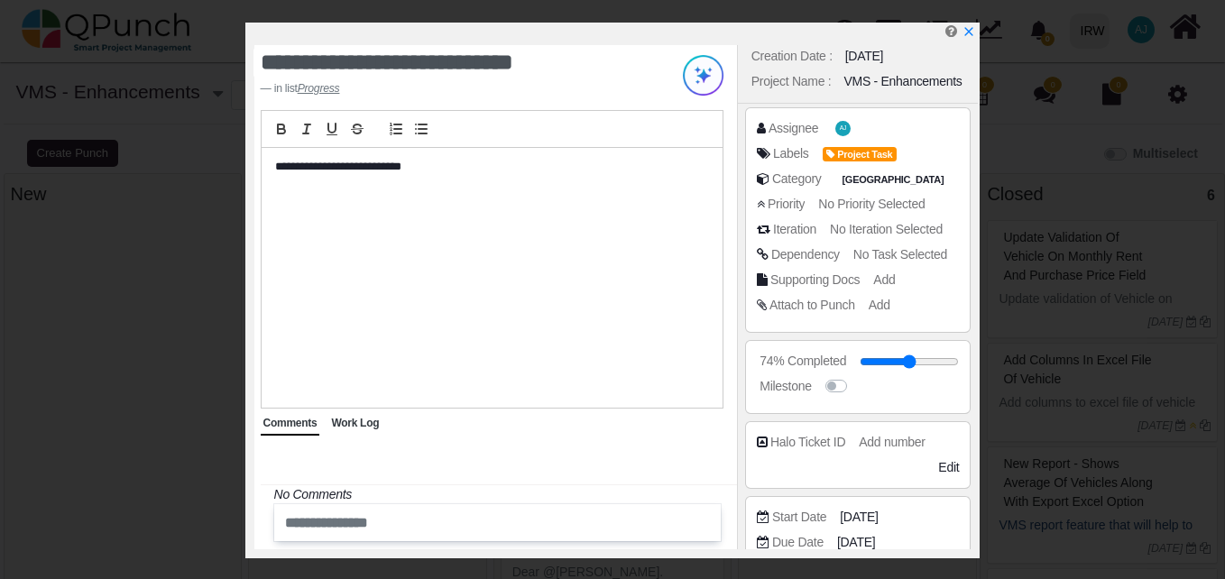
select select
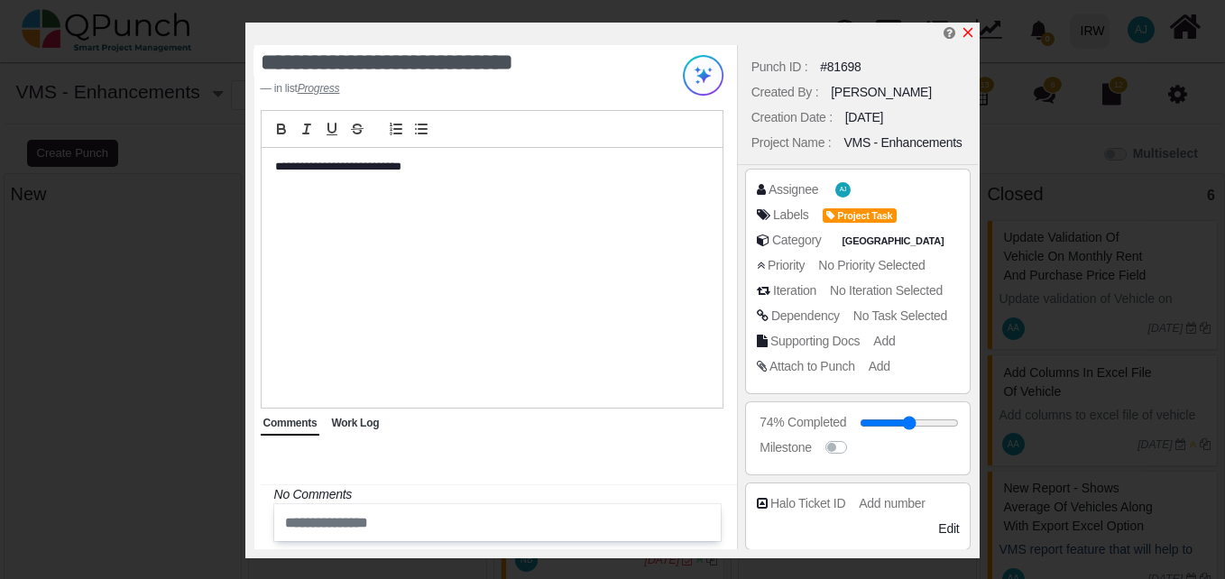
click at [968, 37] on icon "x" at bounding box center [968, 32] width 14 height 14
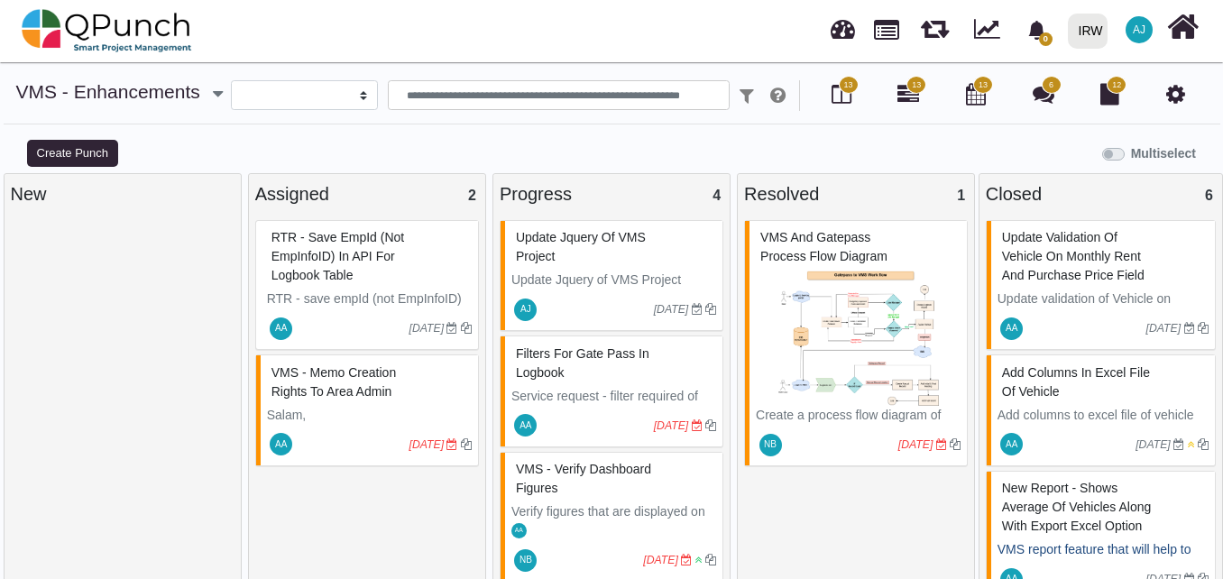
click at [848, 94] on span "13" at bounding box center [849, 85] width 20 height 18
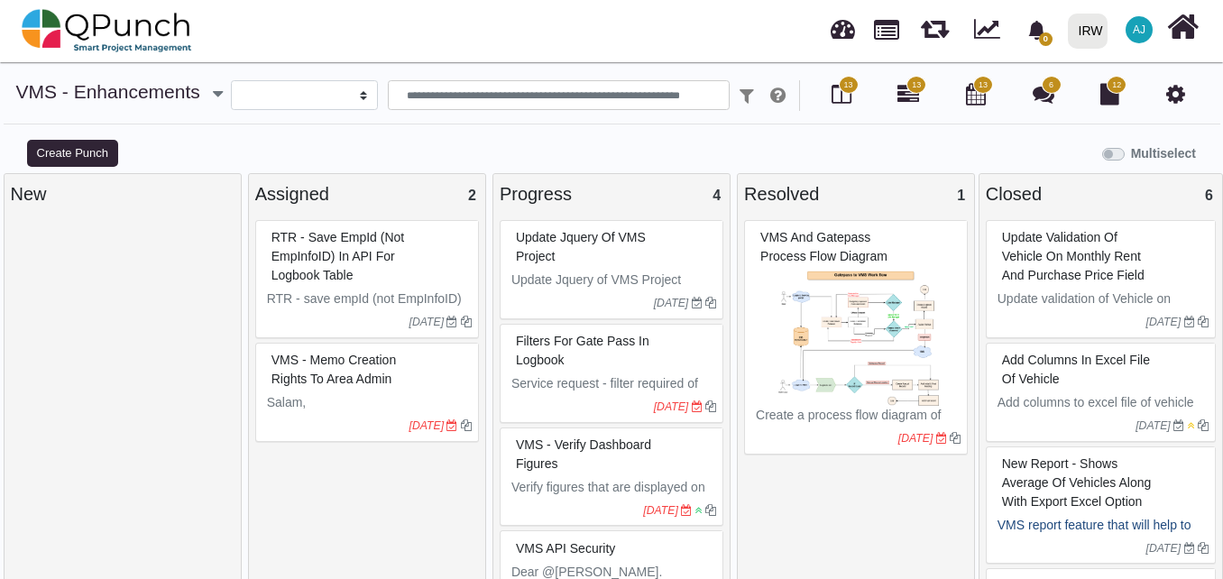
select select
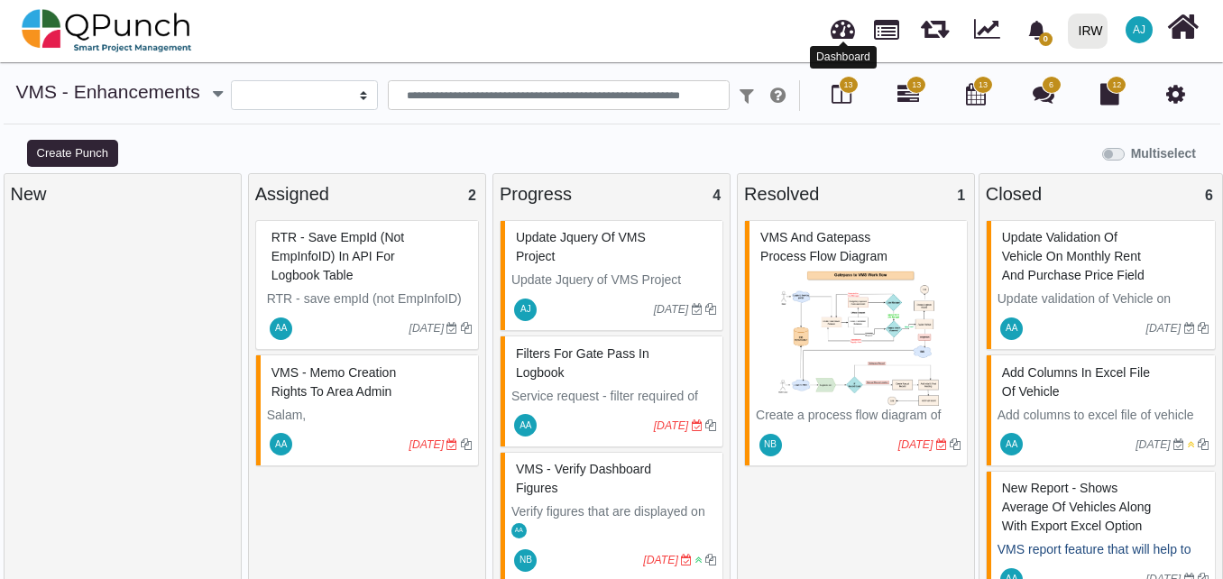
click at [841, 23] on link at bounding box center [843, 27] width 24 height 30
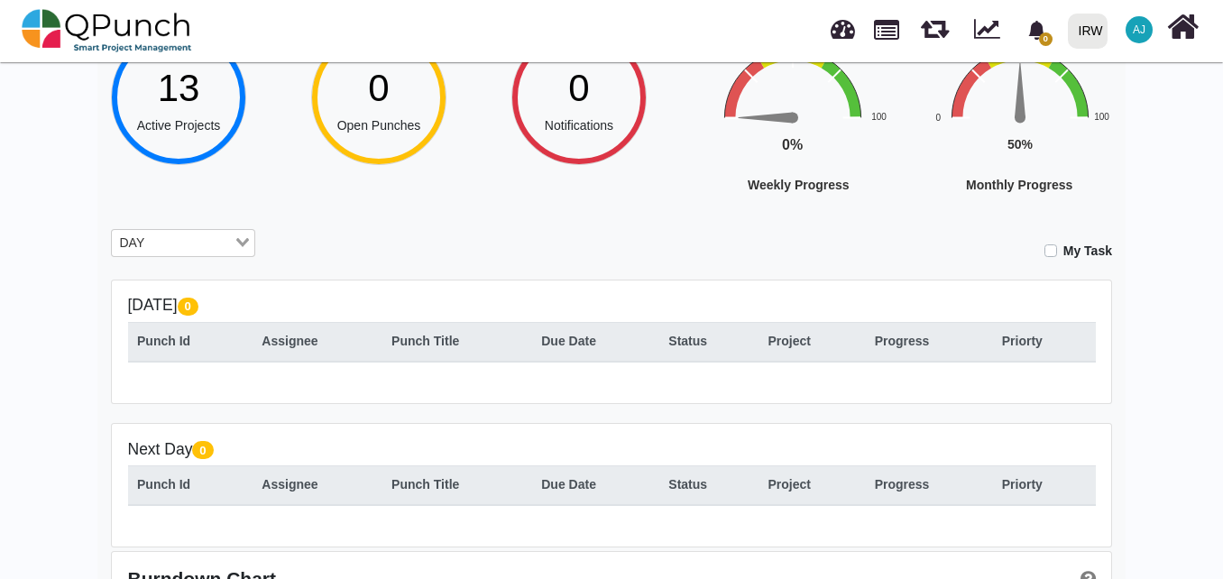
scroll to position [164, 0]
click at [222, 247] on input "Search for option" at bounding box center [173, 245] width 118 height 20
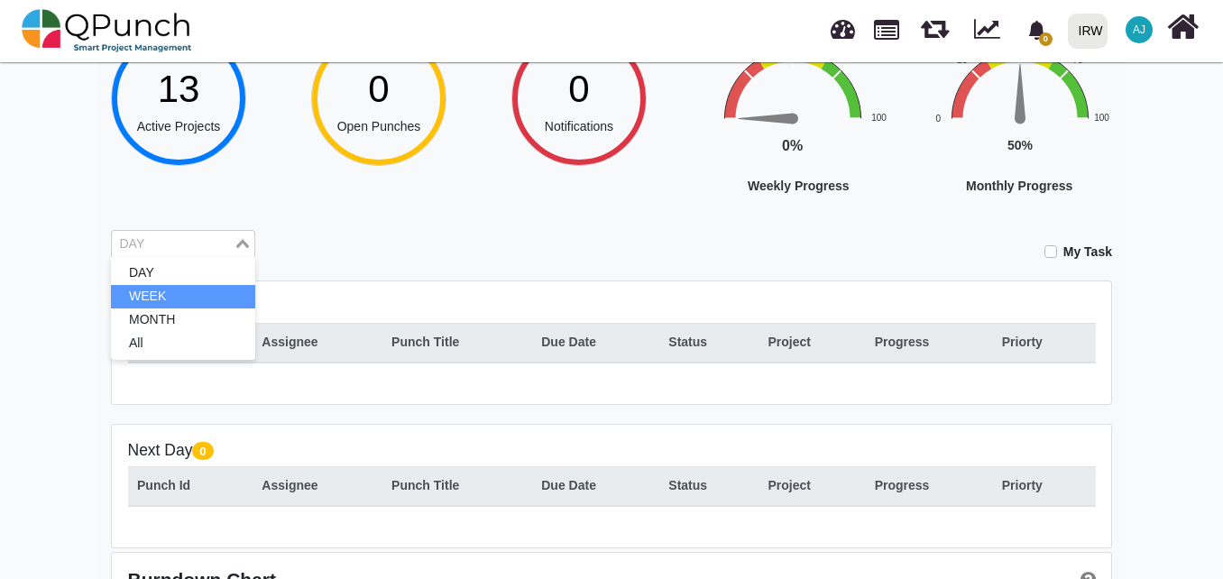
click at [193, 305] on li "WEEK" at bounding box center [183, 296] width 144 height 23
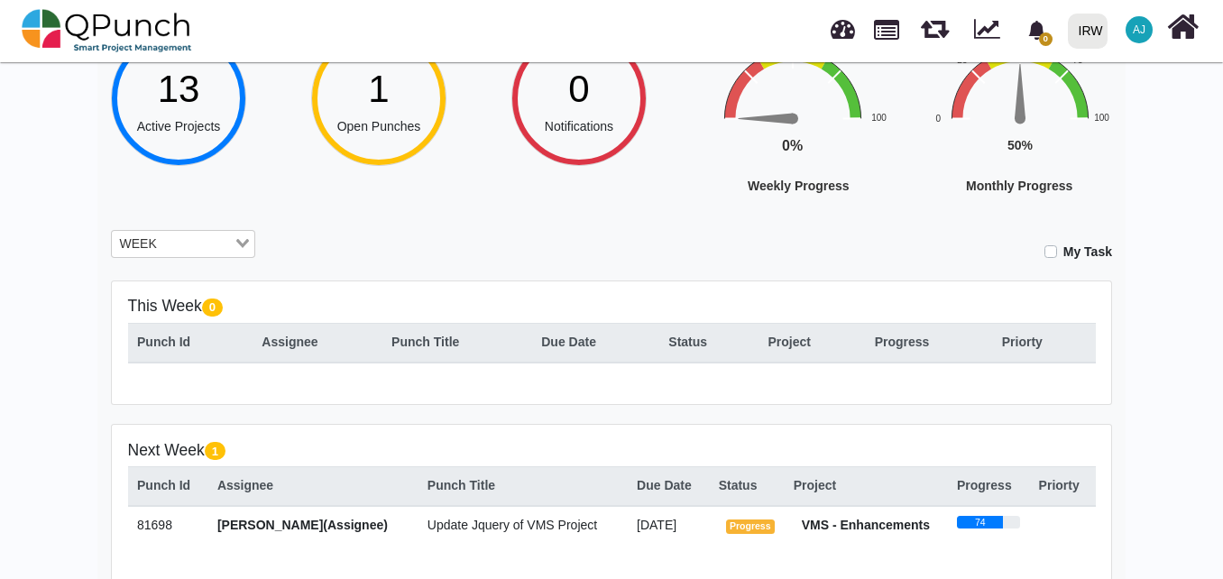
drag, startPoint x: 132, startPoint y: 309, endPoint x: 207, endPoint y: 309, distance: 74.9
click at [207, 309] on h5 "This Week 0" at bounding box center [612, 306] width 968 height 19
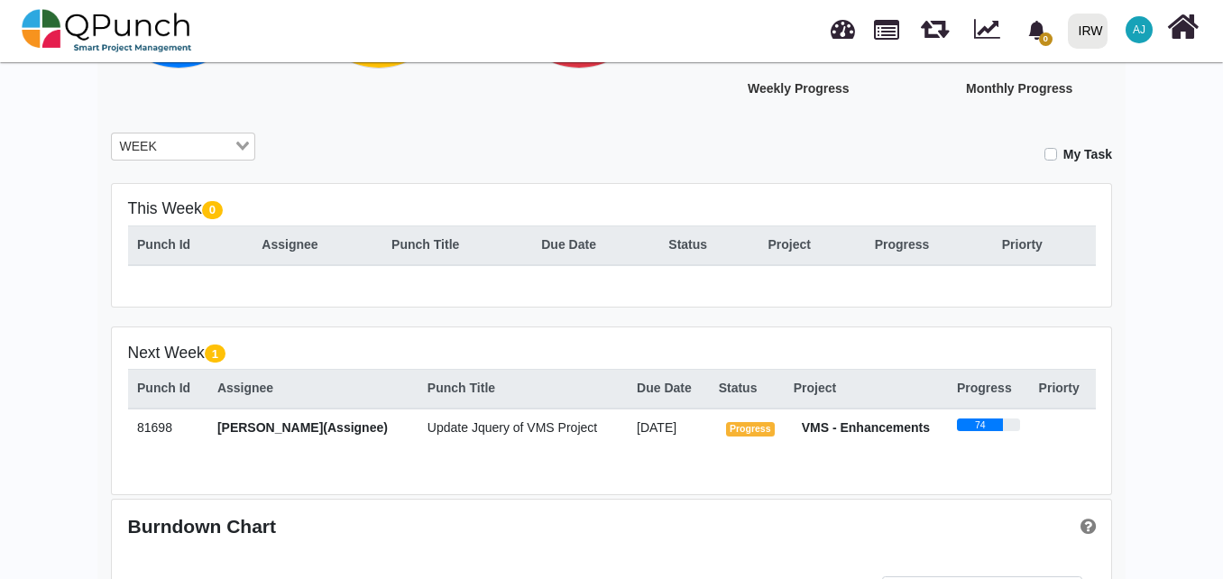
scroll to position [263, 0]
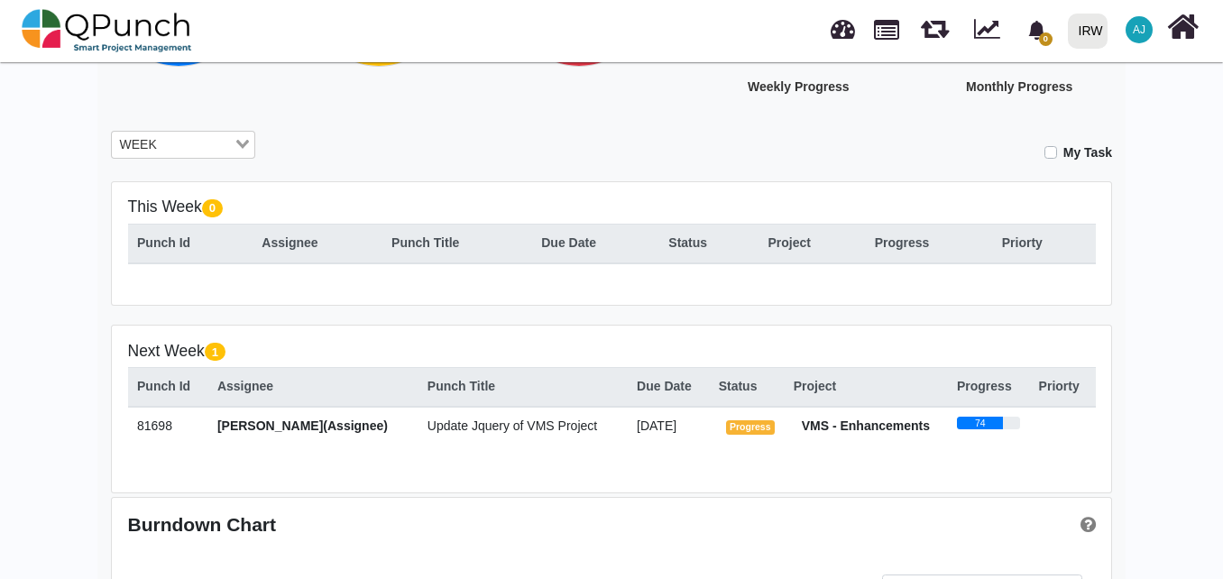
drag, startPoint x: 207, startPoint y: 309, endPoint x: 222, endPoint y: 357, distance: 50.2
click at [222, 357] on span "1" at bounding box center [215, 352] width 21 height 18
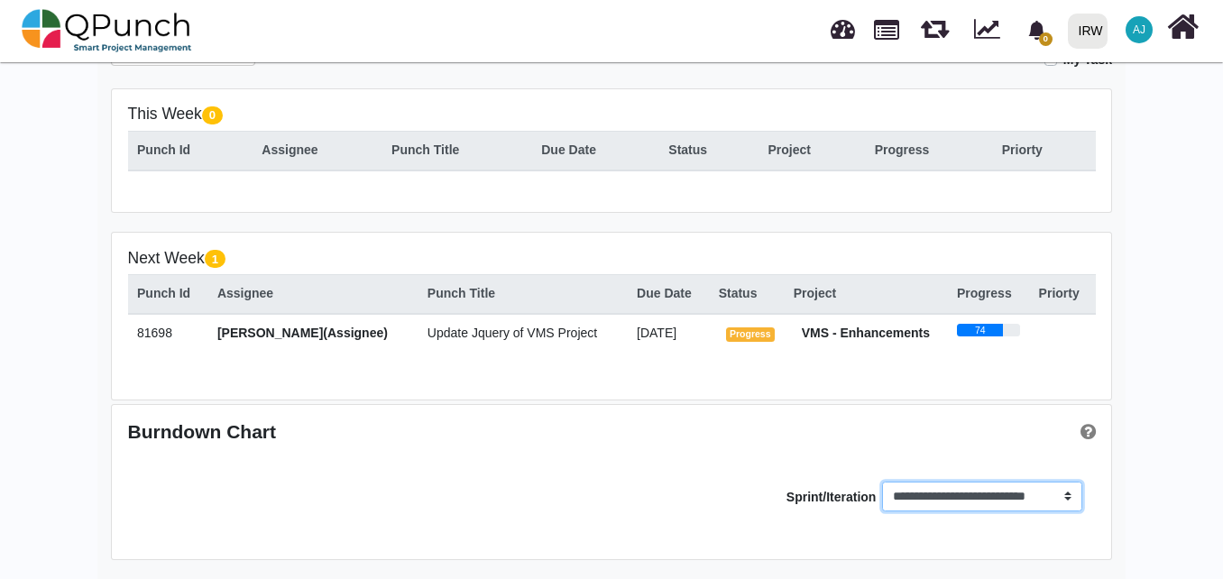
click at [979, 510] on select "**********" at bounding box center [981, 497] width 199 height 31
click at [601, 532] on div "**********" at bounding box center [612, 482] width 1000 height 154
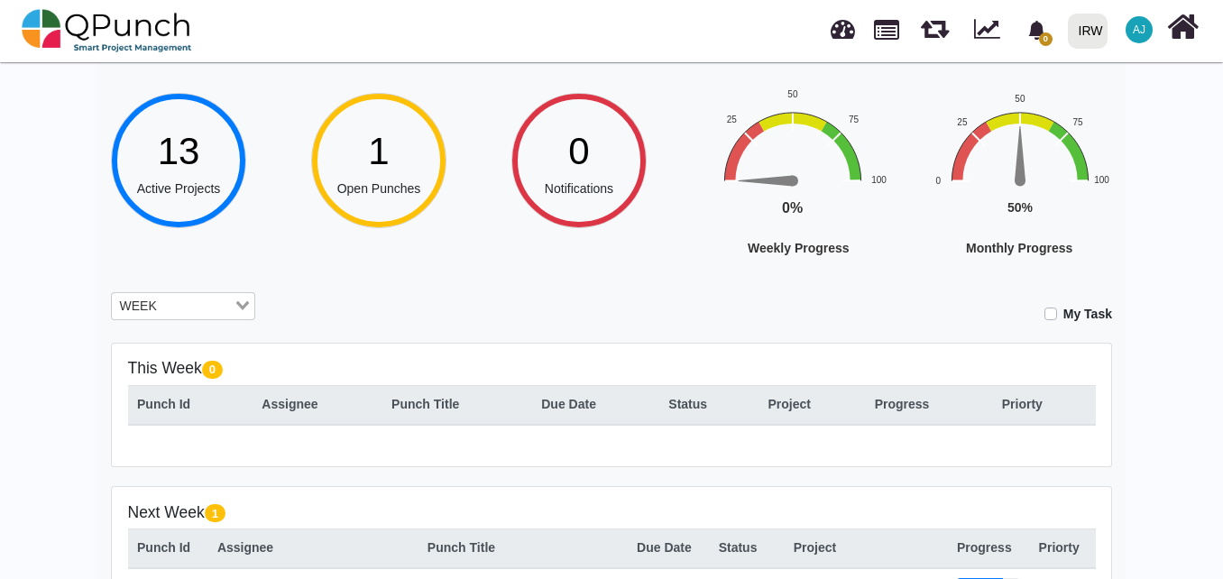
scroll to position [95, 0]
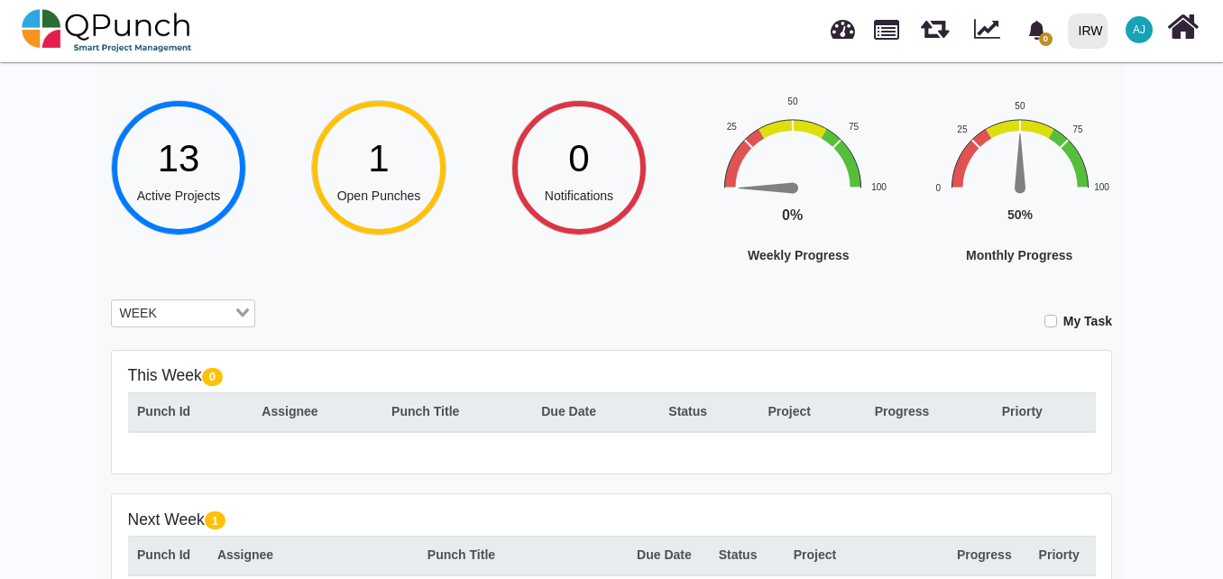
click at [206, 179] on div "13" at bounding box center [179, 158] width 84 height 57
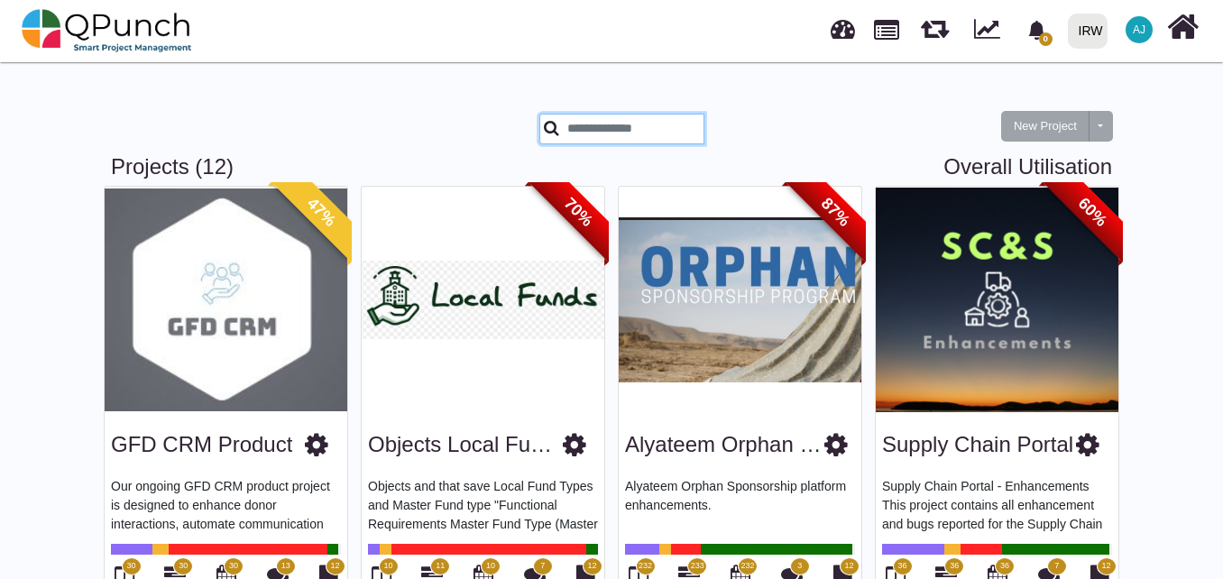
click at [623, 125] on input "text" at bounding box center [621, 129] width 165 height 31
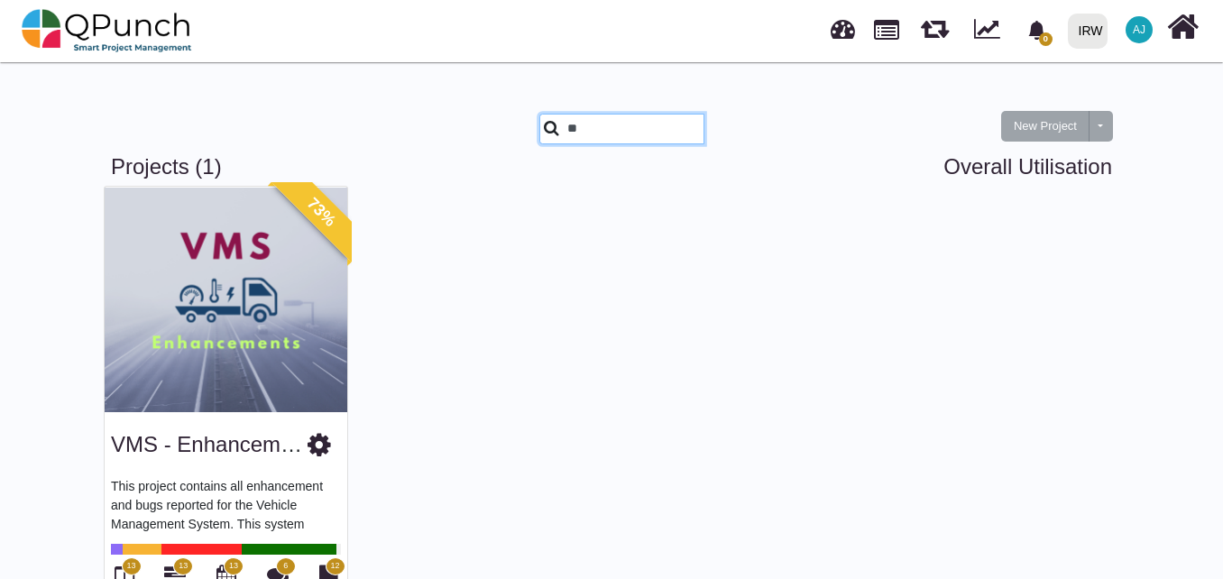
type input "**"
click at [180, 380] on img at bounding box center [226, 300] width 243 height 226
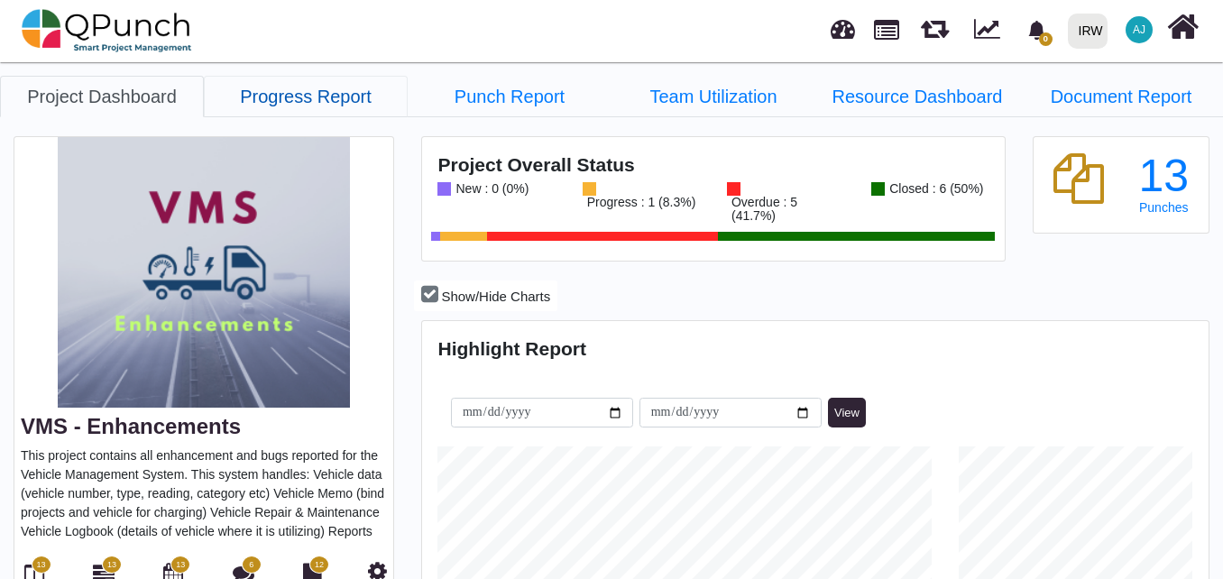
click at [312, 111] on link "Progress Report" at bounding box center [306, 96] width 204 height 41
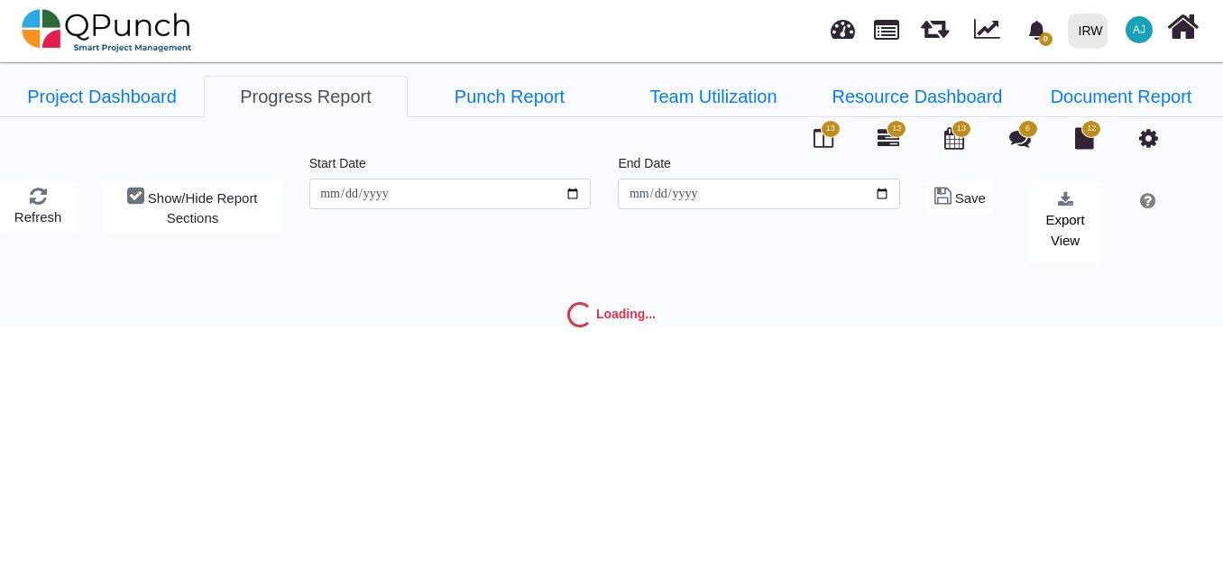
type input "**********"
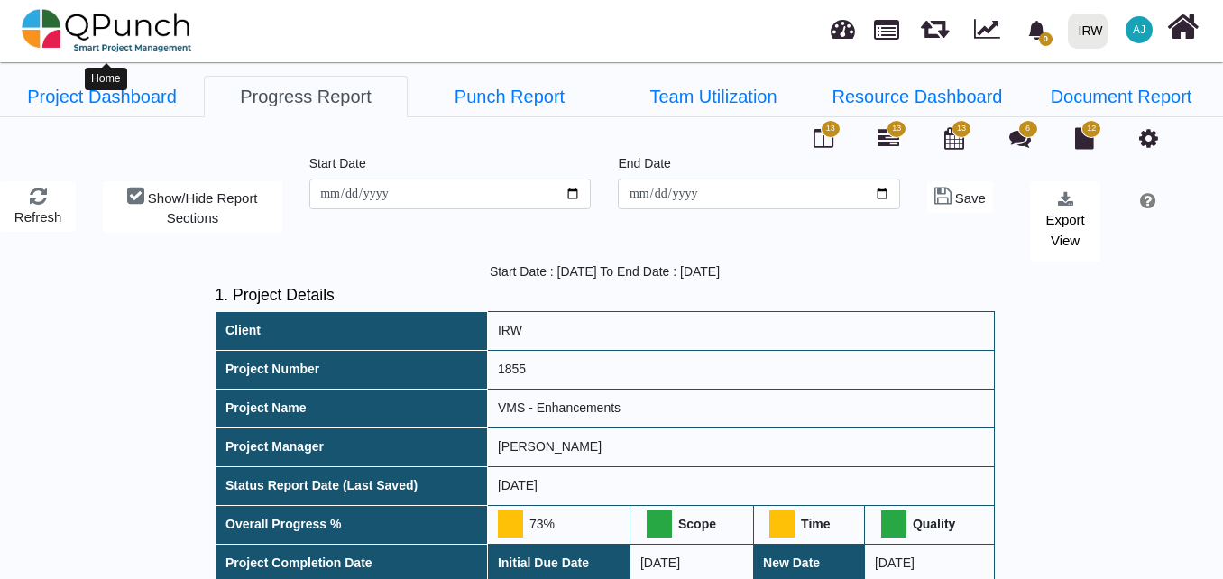
click at [129, 36] on img at bounding box center [107, 31] width 170 height 54
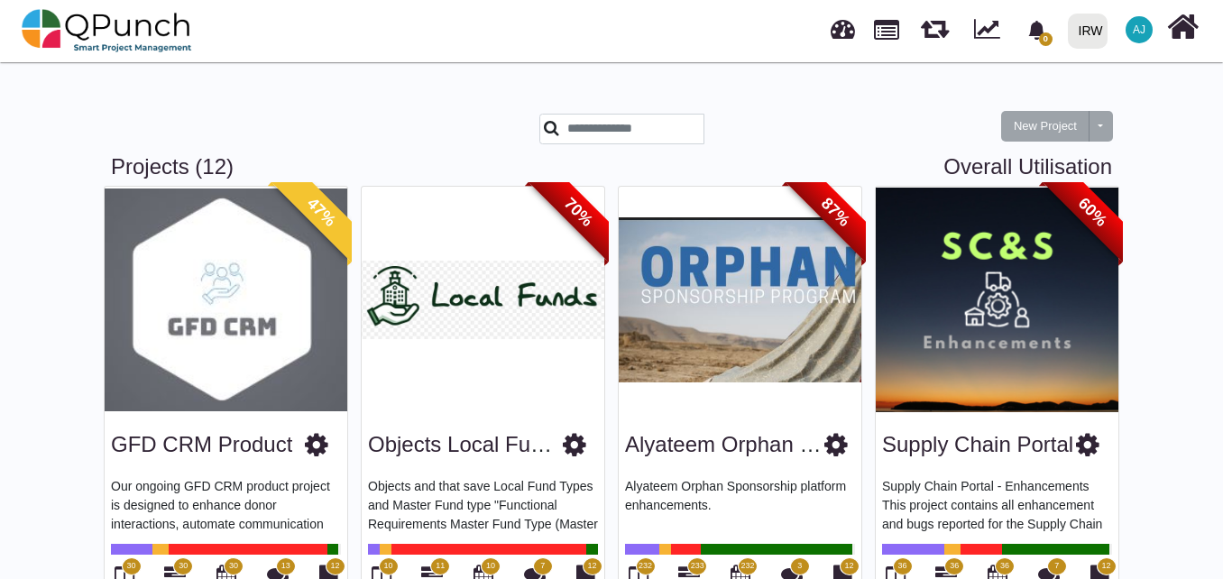
click at [1142, 35] on span "AJ" at bounding box center [1139, 29] width 13 height 11
click at [837, 149] on div at bounding box center [697, 134] width 343 height 41
click at [847, 34] on link at bounding box center [843, 27] width 24 height 30
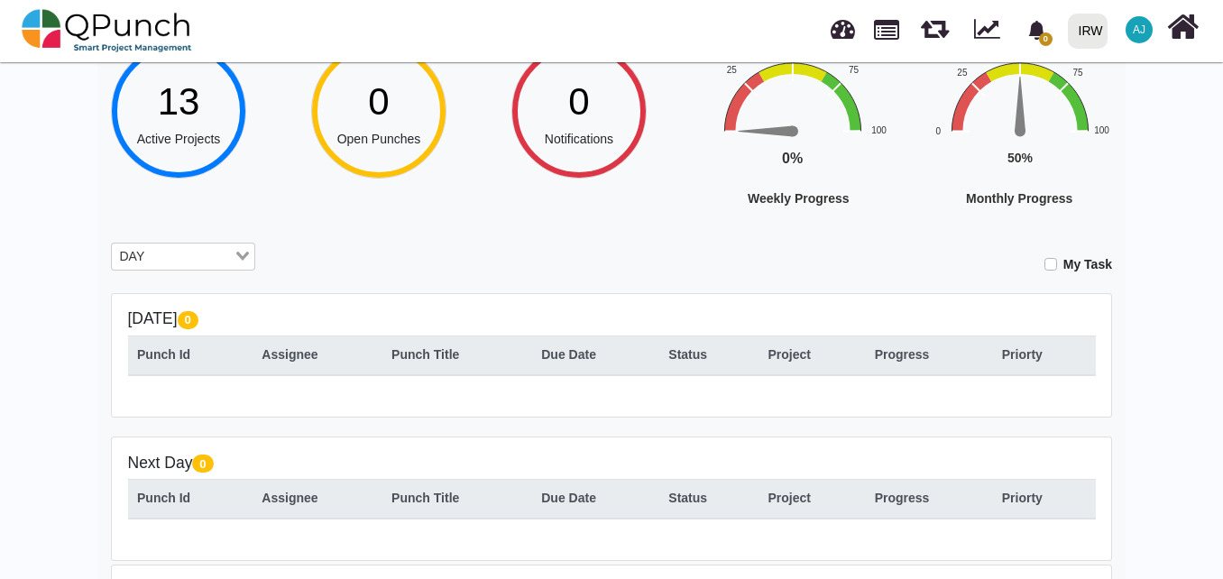
scroll to position [151, 0]
click at [196, 262] on input "Search for option" at bounding box center [173, 258] width 118 height 20
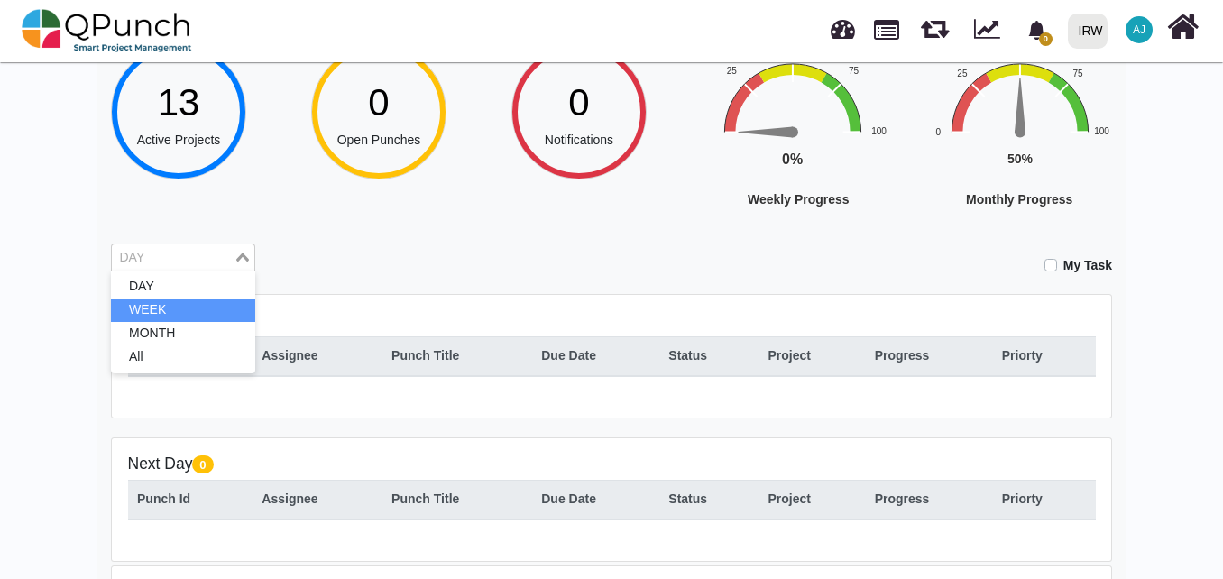
click at [195, 305] on li "WEEK" at bounding box center [183, 310] width 144 height 23
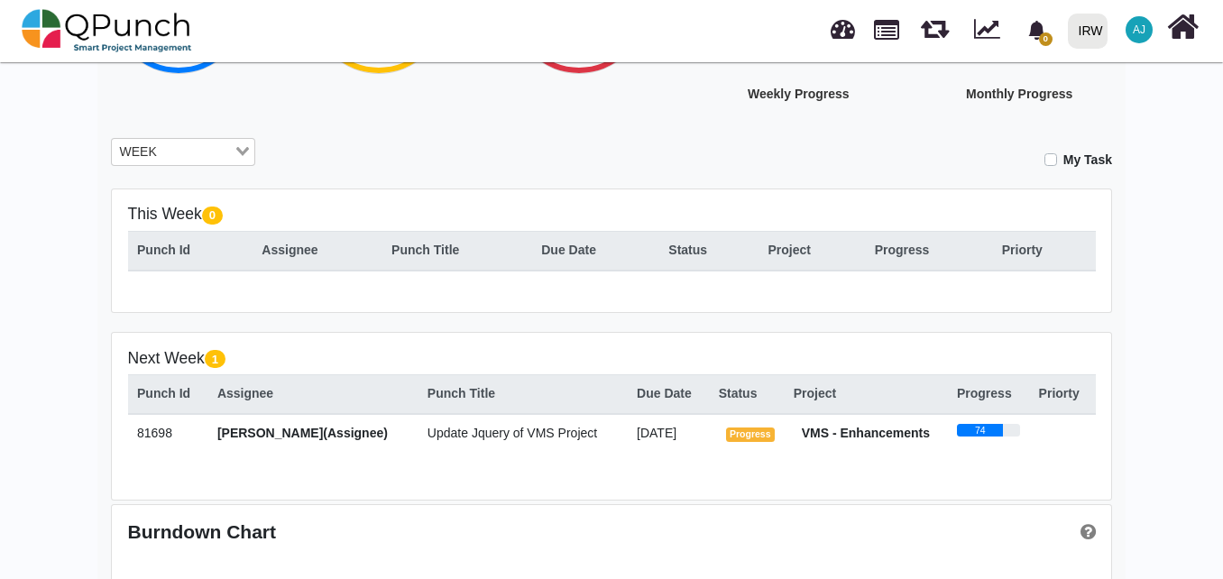
scroll to position [257, 0]
click at [564, 450] on td "Update Jquery of VMS Project" at bounding box center [522, 435] width 209 height 45
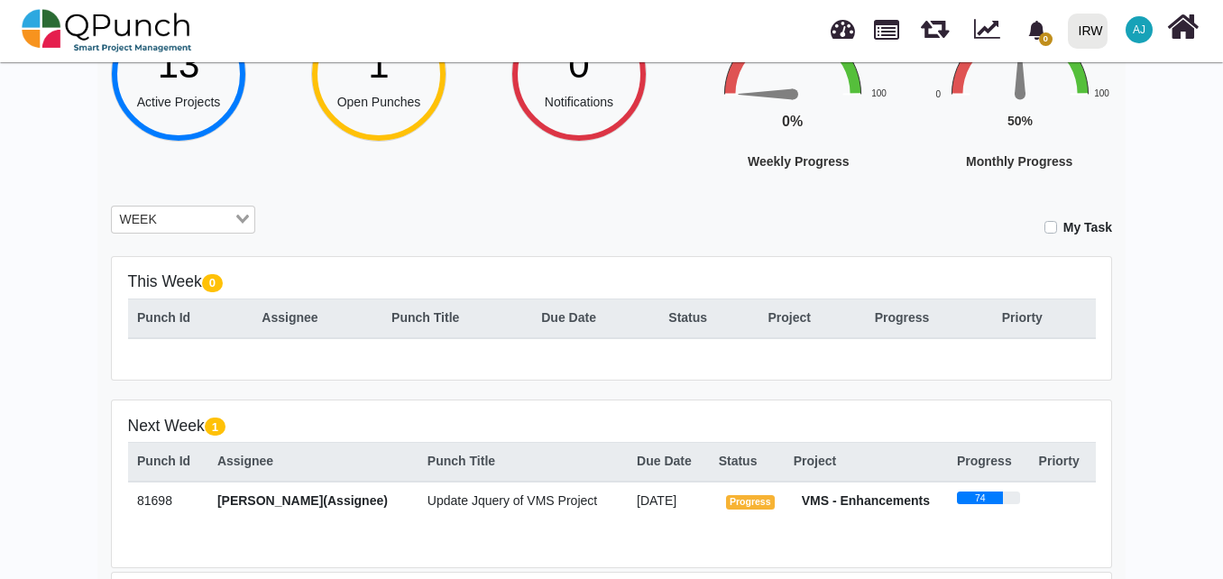
scroll to position [229, 0]
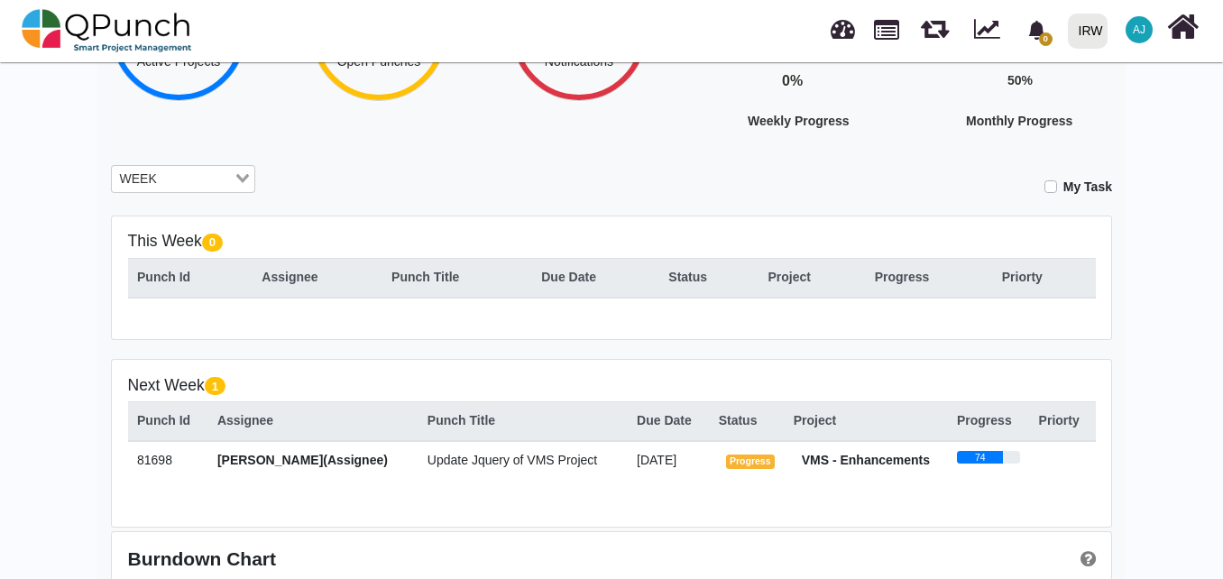
click at [221, 393] on span "1" at bounding box center [215, 386] width 21 height 18
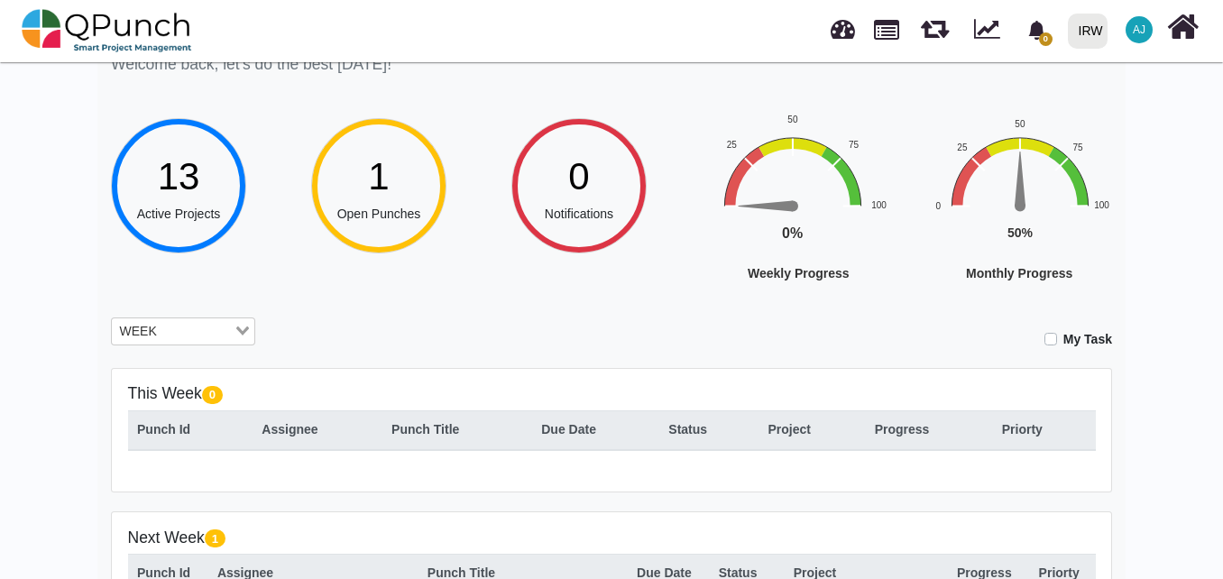
scroll to position [75, 0]
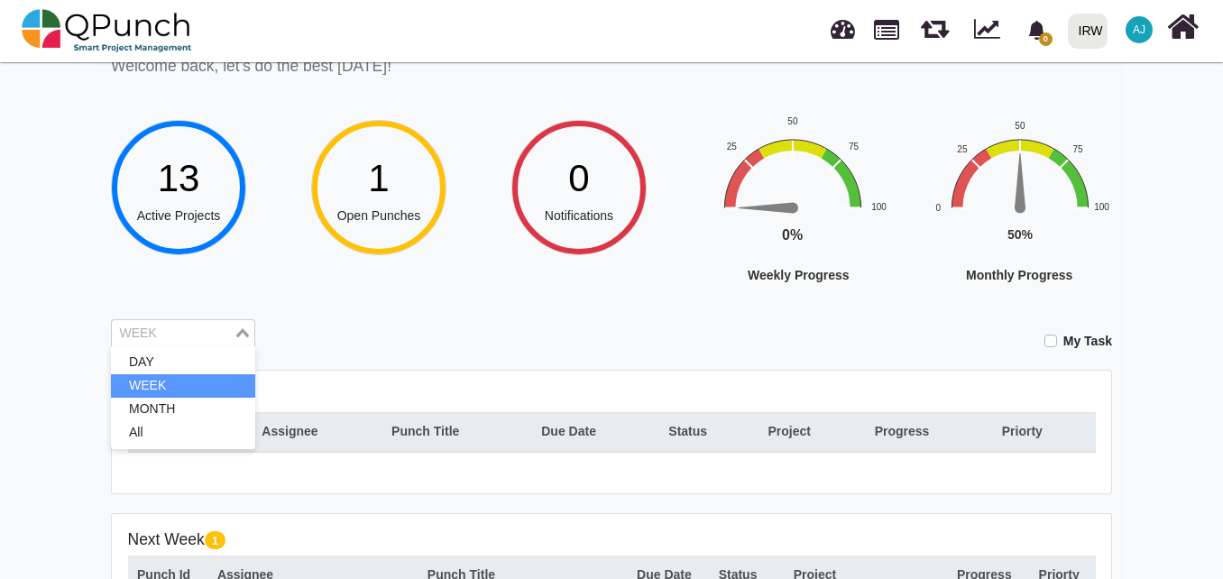
click at [219, 336] on input "Search for option" at bounding box center [173, 334] width 118 height 20
click at [217, 400] on li "MONTH" at bounding box center [183, 409] width 144 height 23
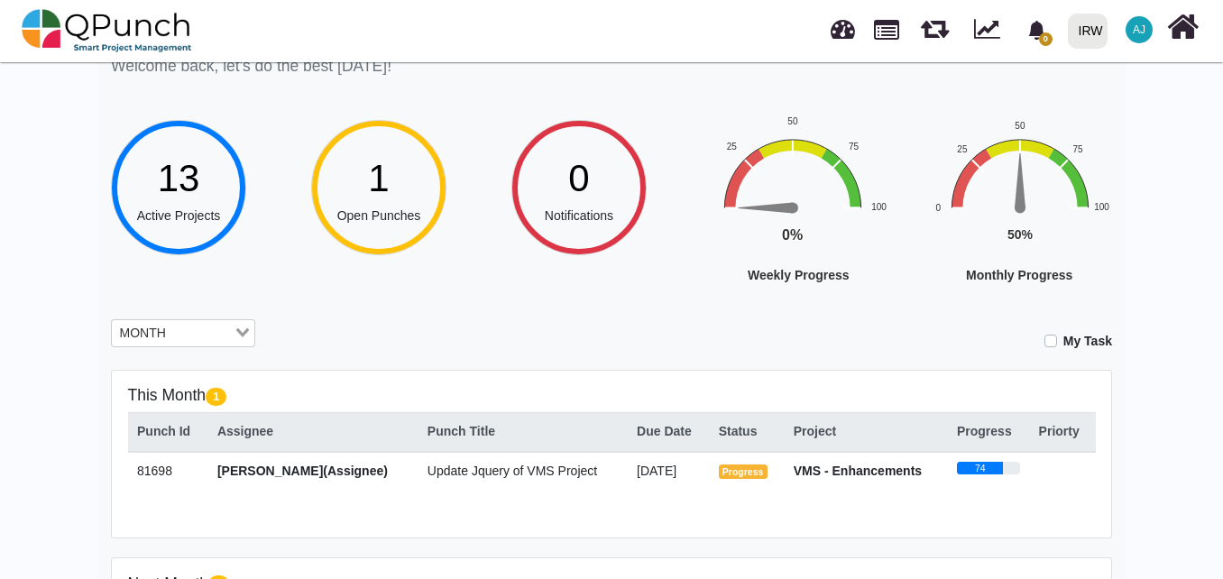
click at [204, 340] on input "Search for option" at bounding box center [201, 334] width 60 height 20
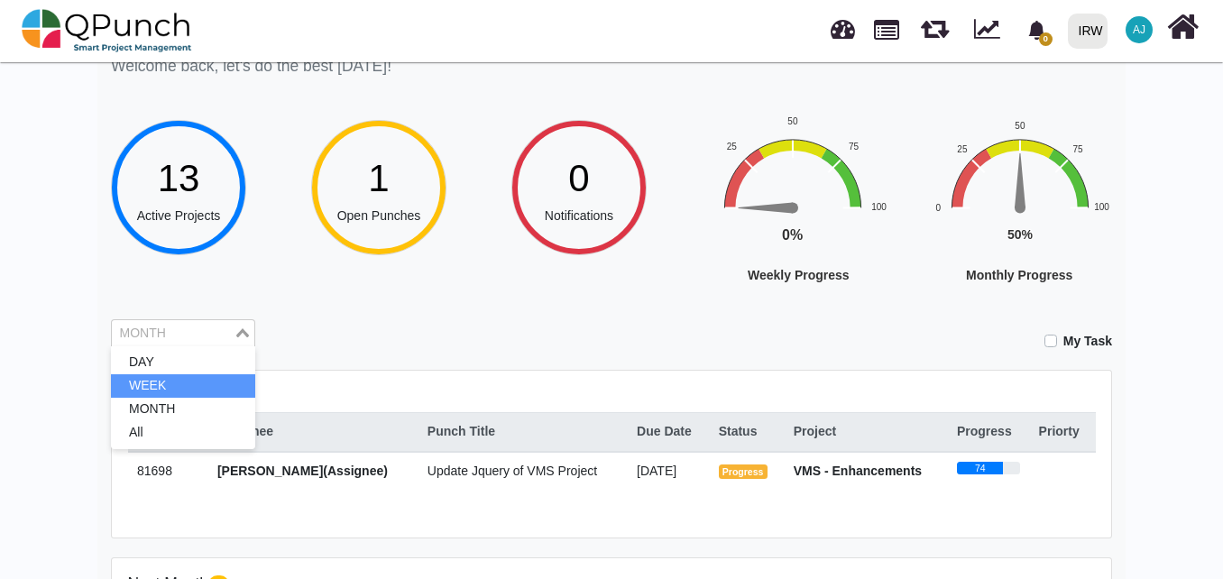
click at [204, 382] on li "WEEK" at bounding box center [183, 385] width 144 height 23
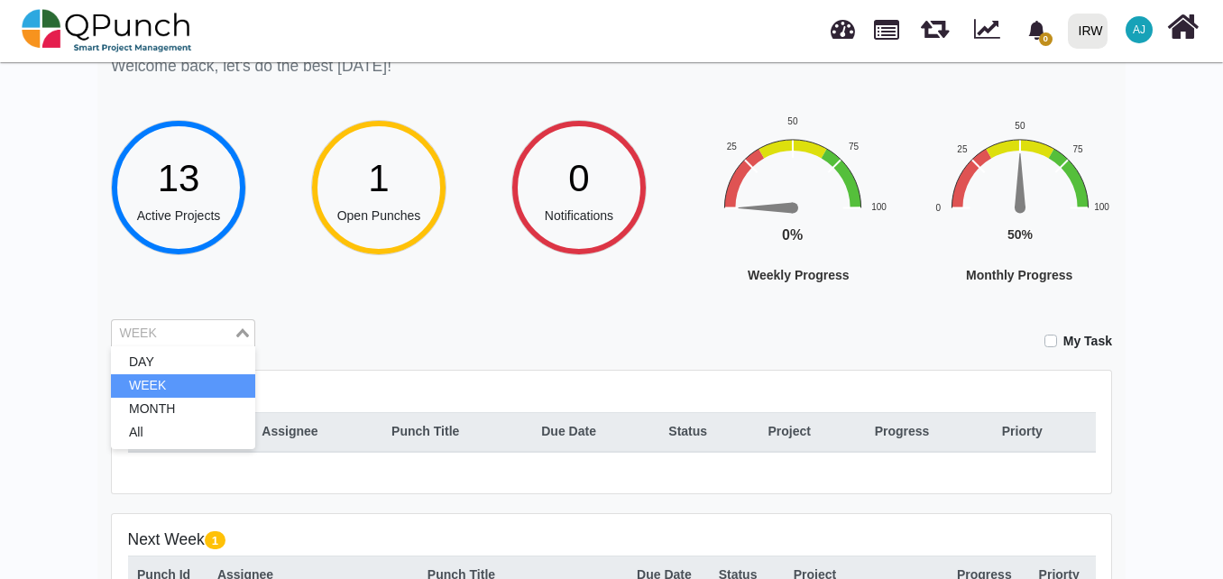
click at [204, 324] on input "Search for option" at bounding box center [173, 334] width 118 height 20
click at [202, 374] on li "WEEK" at bounding box center [183, 385] width 144 height 23
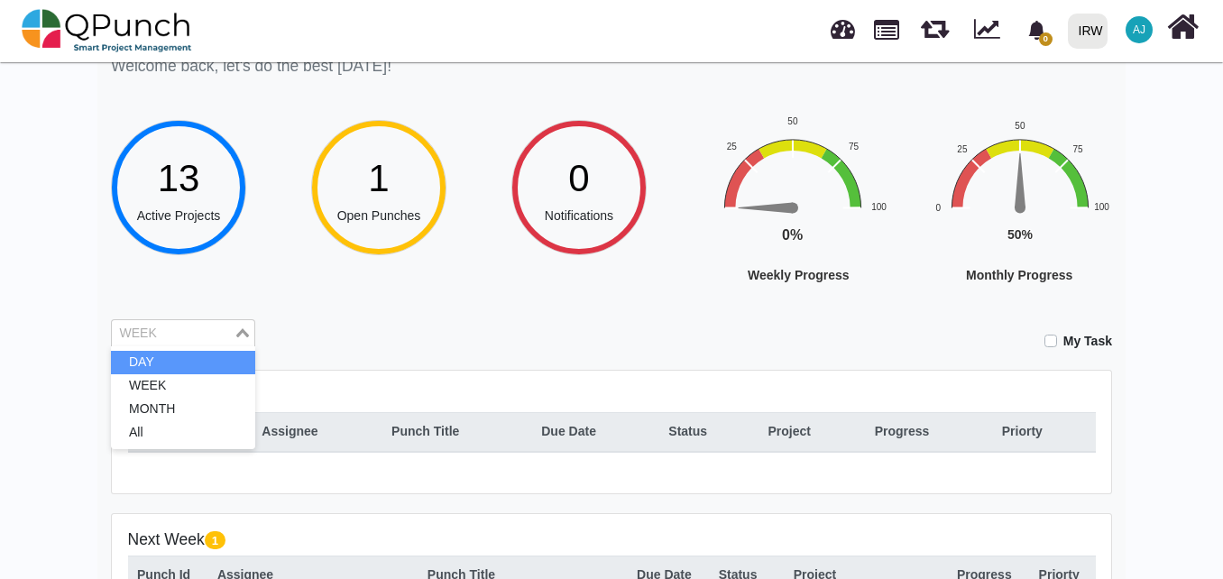
drag, startPoint x: 219, startPoint y: 332, endPoint x: 214, endPoint y: 358, distance: 26.7
click at [214, 348] on div "WEEK Loading... DAY WEEK MONTH All" at bounding box center [183, 333] width 144 height 29
click at [214, 358] on li "DAY" at bounding box center [183, 362] width 144 height 23
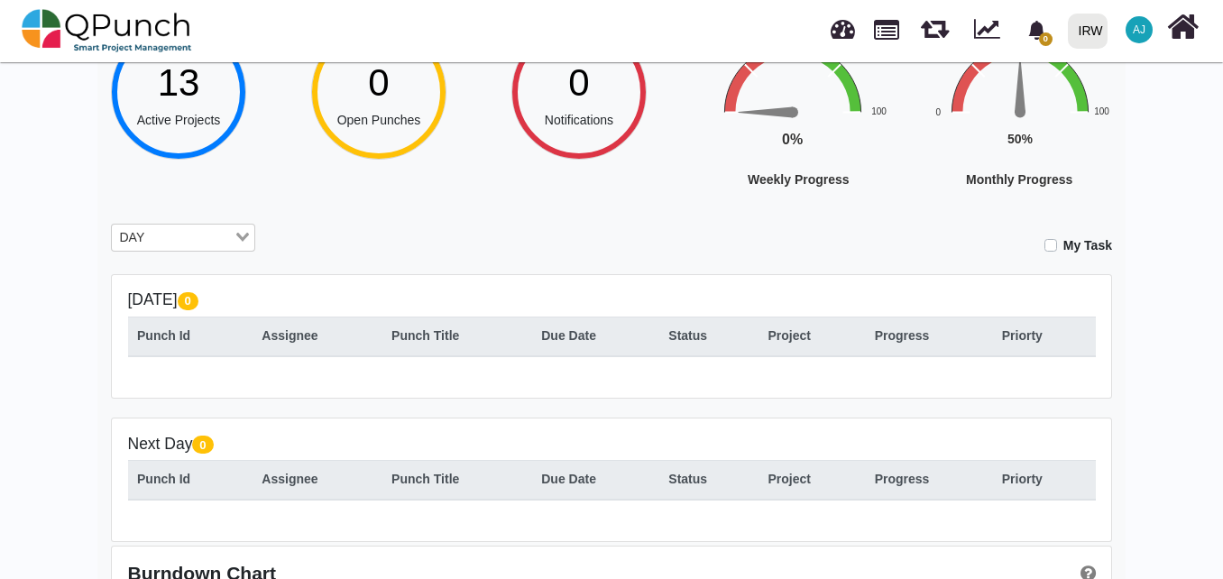
scroll to position [171, 0]
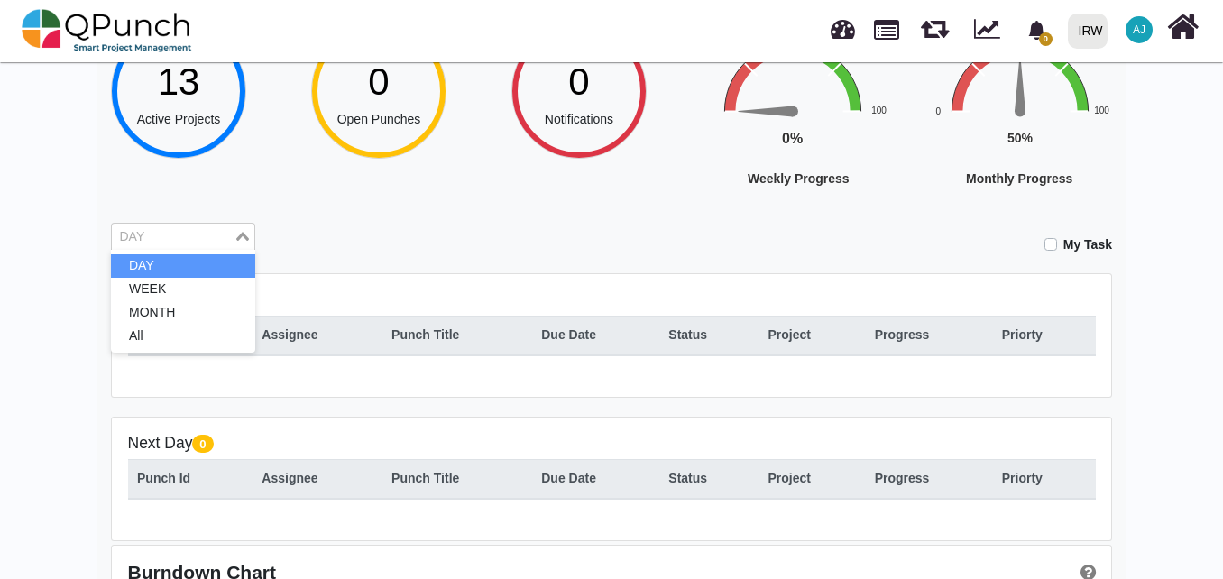
click at [226, 232] on input "Search for option" at bounding box center [173, 237] width 118 height 20
click at [221, 289] on li "WEEK" at bounding box center [183, 289] width 144 height 23
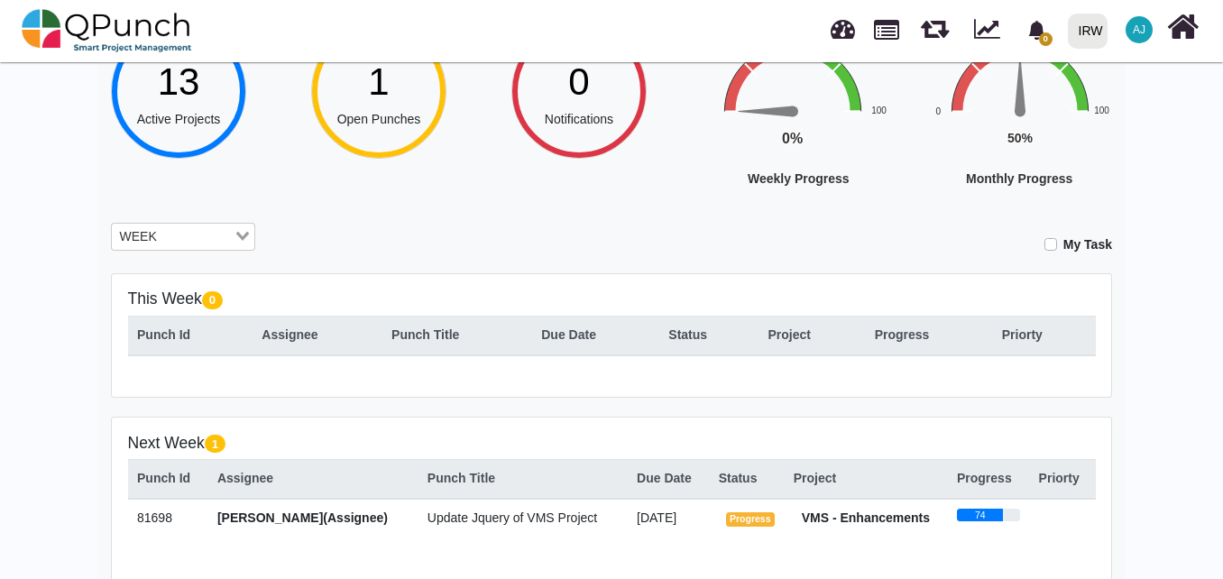
click at [314, 521] on span "[PERSON_NAME](Assignee)" at bounding box center [302, 518] width 170 height 14
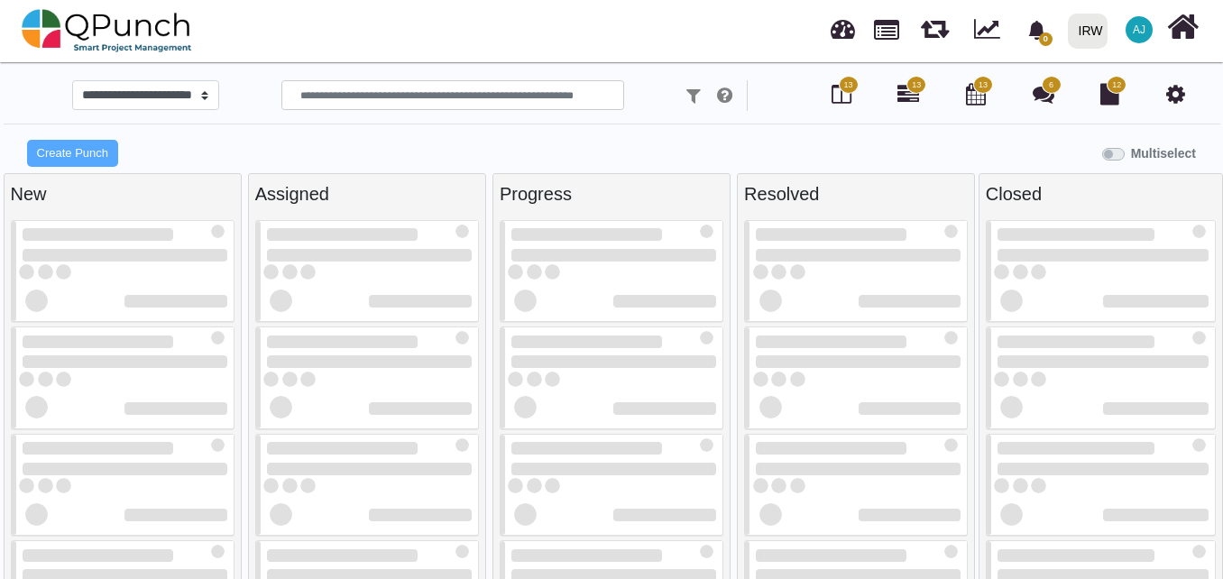
click at [475, 516] on div at bounding box center [367, 541] width 236 height 654
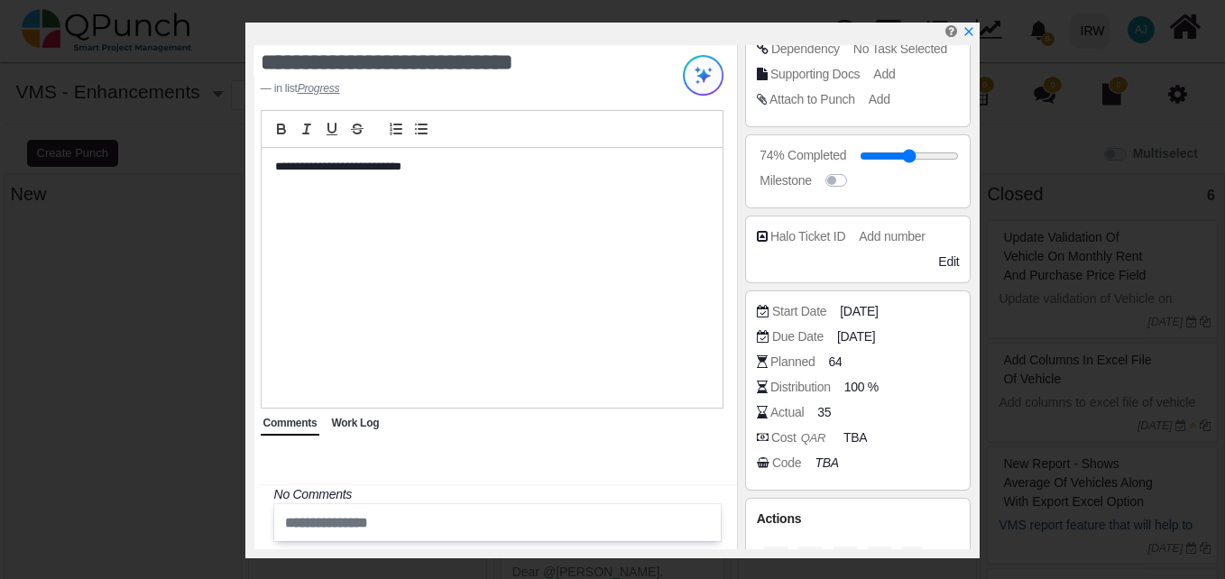
scroll to position [266, 0]
select select
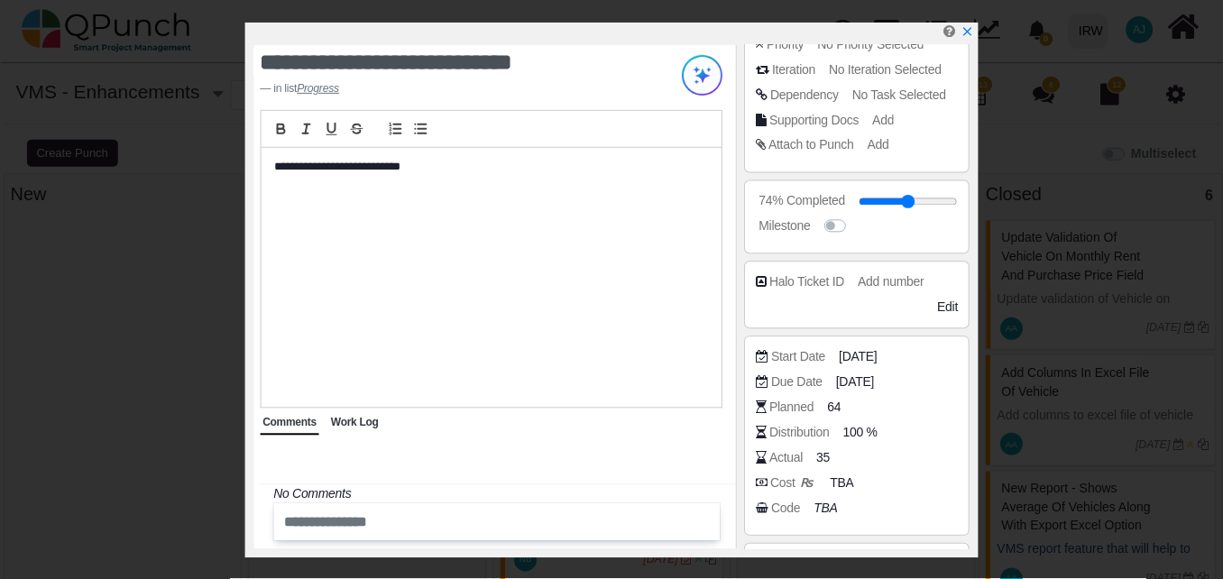
scroll to position [222, 0]
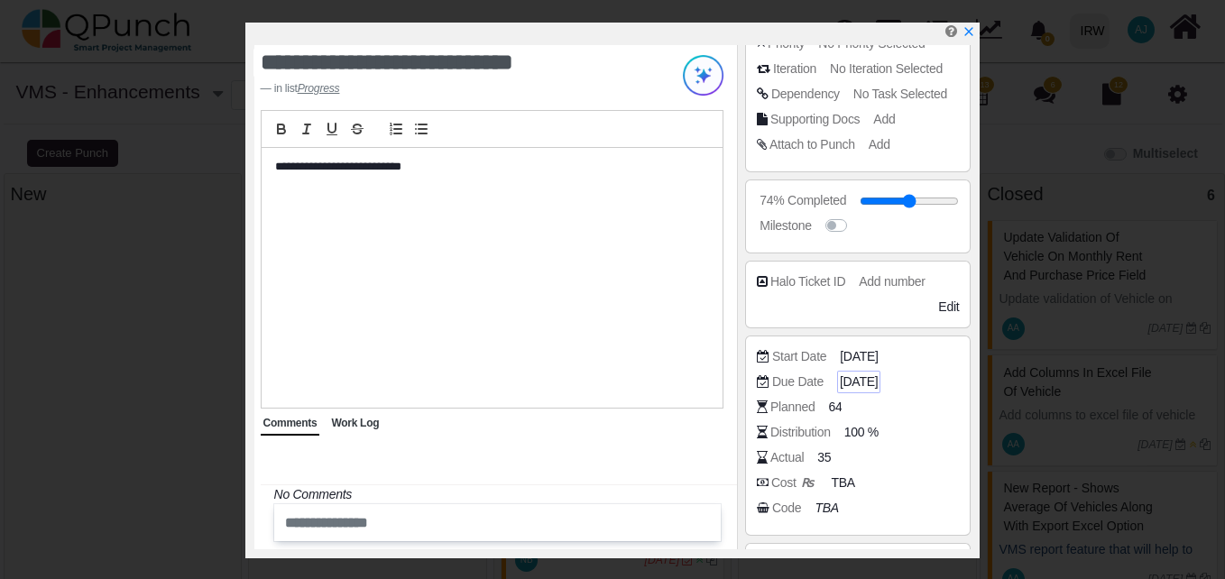
click at [877, 382] on span "[DATE]" at bounding box center [859, 382] width 38 height 19
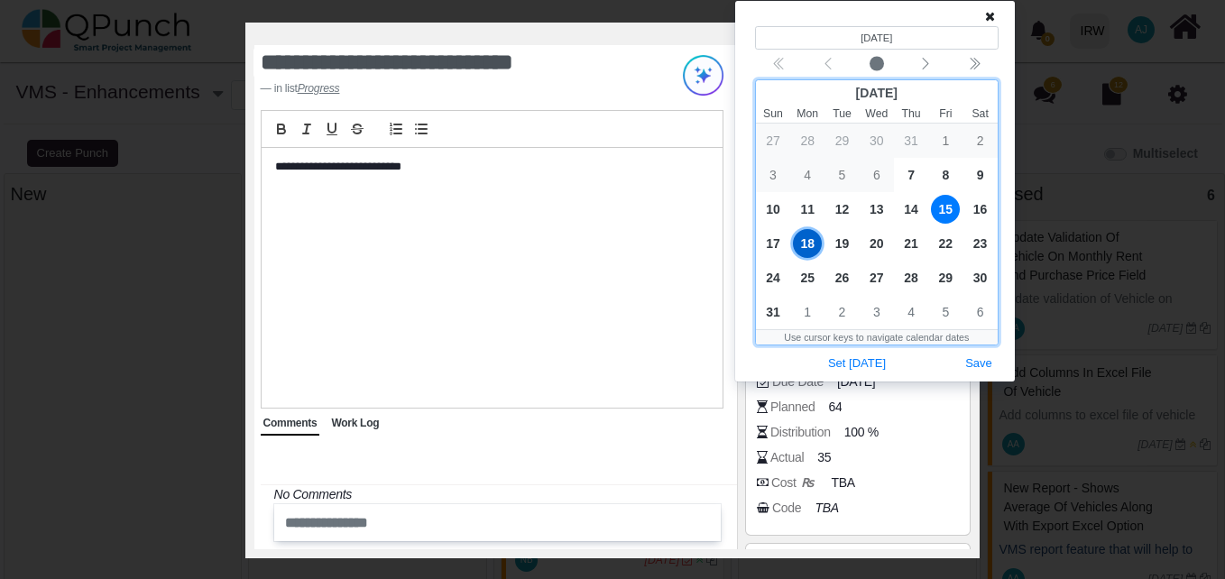
click at [943, 214] on span "15" at bounding box center [945, 209] width 29 height 29
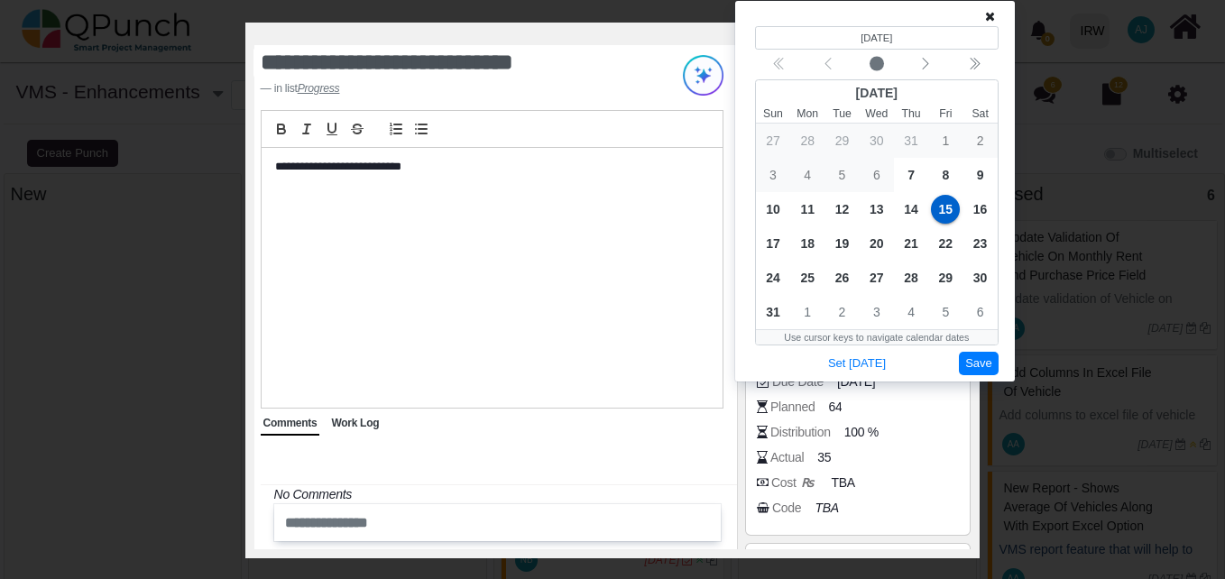
click at [978, 360] on button "Save" at bounding box center [979, 364] width 40 height 24
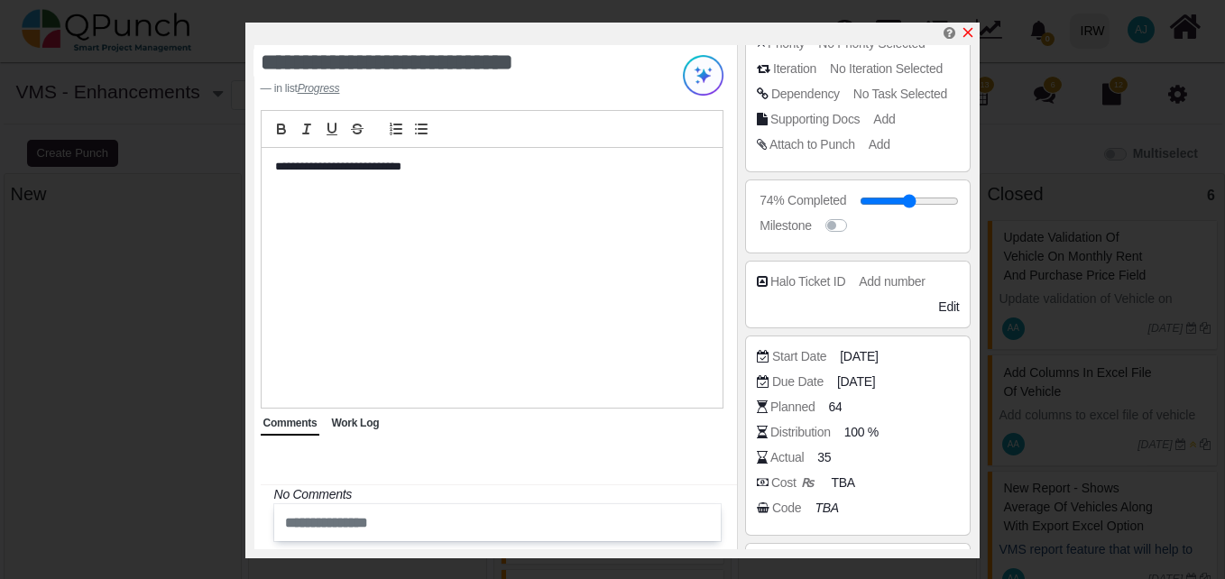
click at [969, 28] on icon "x" at bounding box center [968, 32] width 14 height 14
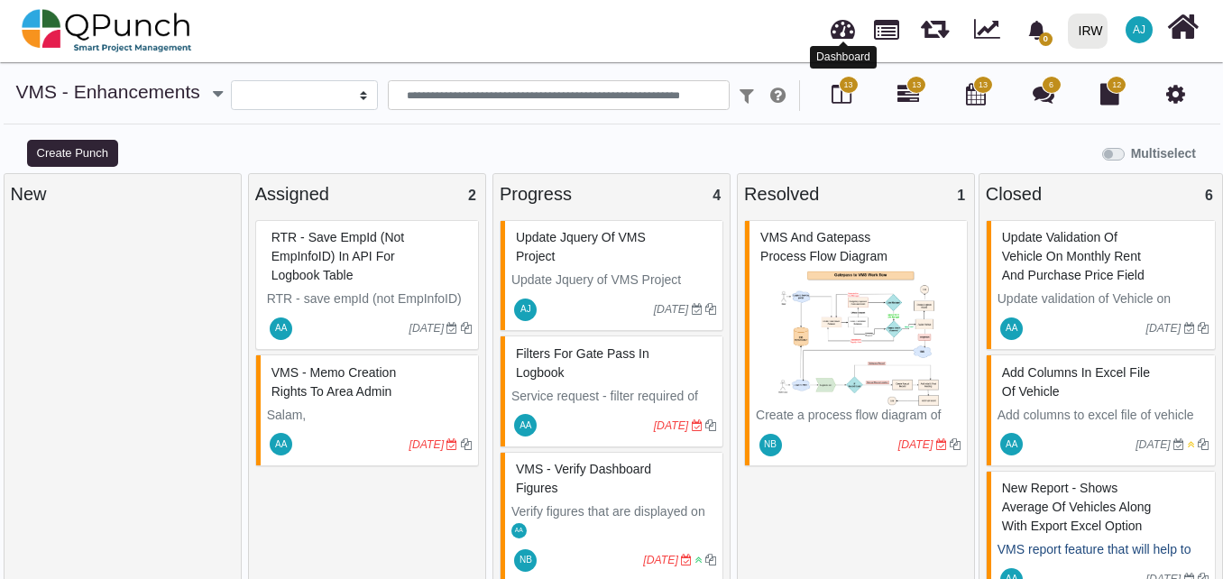
click at [847, 40] on link at bounding box center [843, 27] width 24 height 30
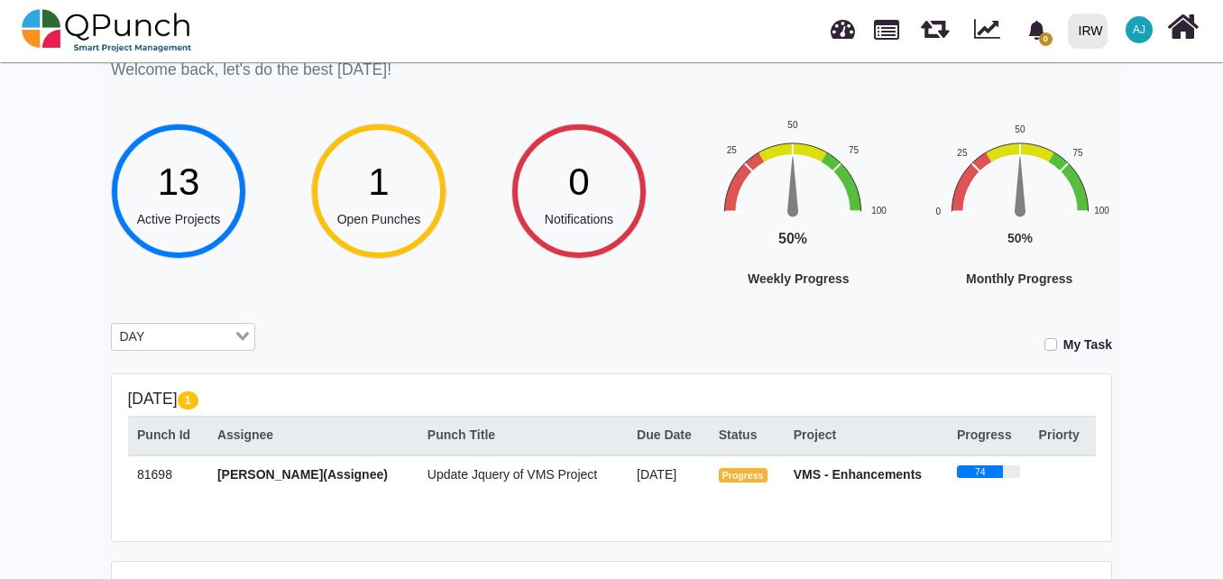
scroll to position [72, 0]
click at [378, 477] on span "[PERSON_NAME](Assignee)" at bounding box center [302, 473] width 170 height 14
drag, startPoint x: 378, startPoint y: 477, endPoint x: 361, endPoint y: 477, distance: 17.1
click at [361, 477] on span "[PERSON_NAME](Assignee)" at bounding box center [302, 473] width 170 height 14
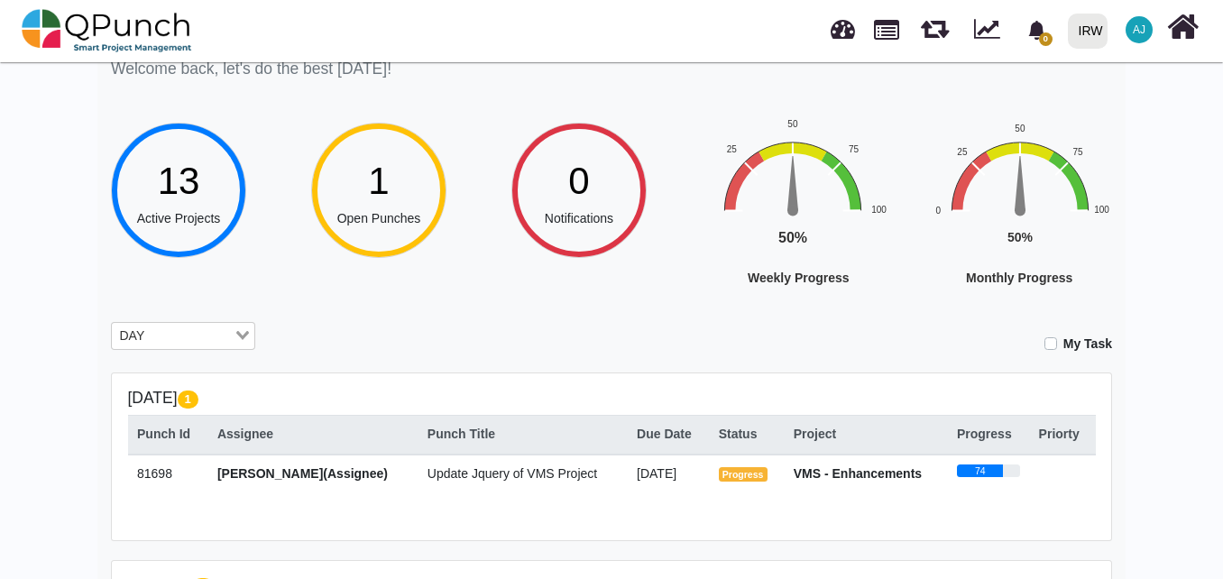
click at [361, 477] on span "[PERSON_NAME](Assignee)" at bounding box center [302, 473] width 170 height 14
click at [311, 474] on span "[PERSON_NAME](Assignee)" at bounding box center [302, 473] width 170 height 14
click at [250, 475] on span "[PERSON_NAME](Assignee)" at bounding box center [302, 473] width 170 height 14
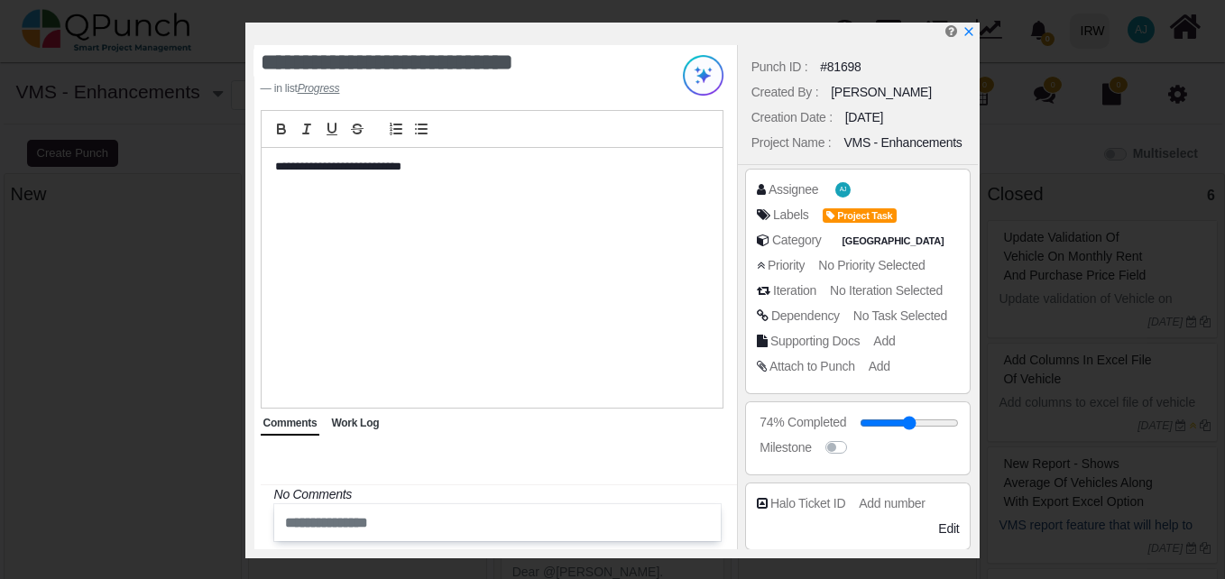
select select
click at [965, 32] on icon "x" at bounding box center [968, 32] width 14 height 14
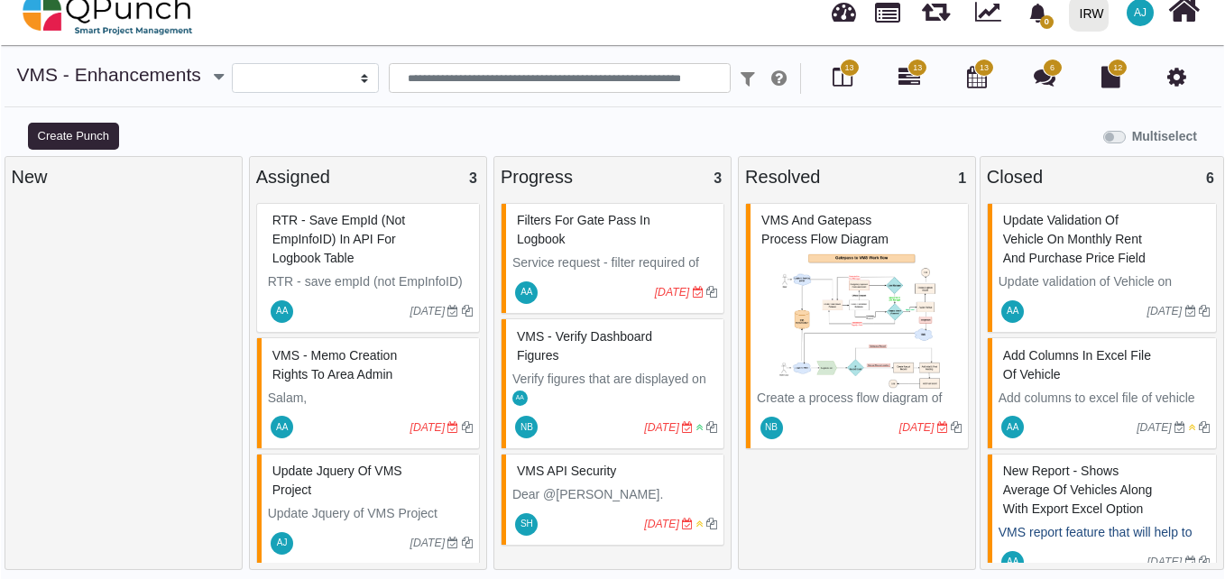
scroll to position [13, 0]
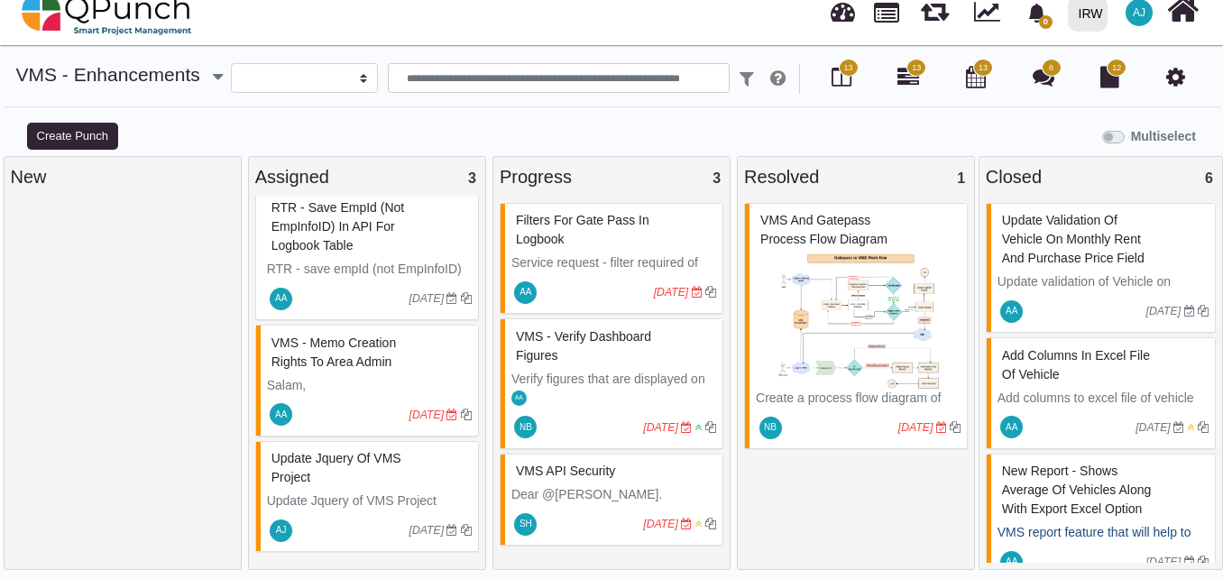
click at [382, 520] on div at bounding box center [353, 530] width 114 height 29
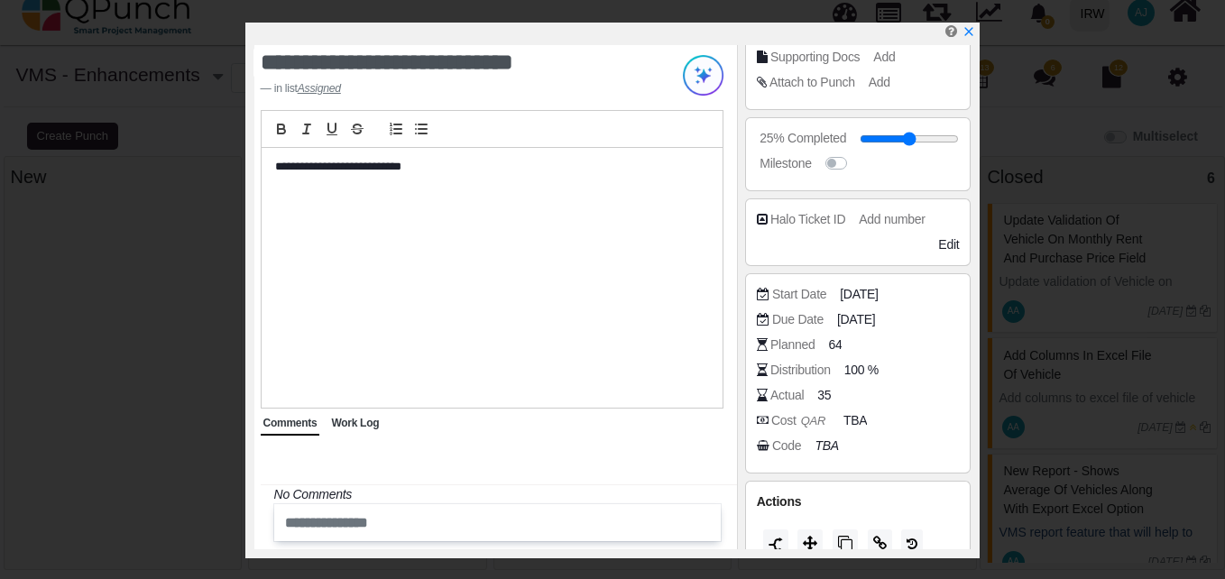
scroll to position [309, 0]
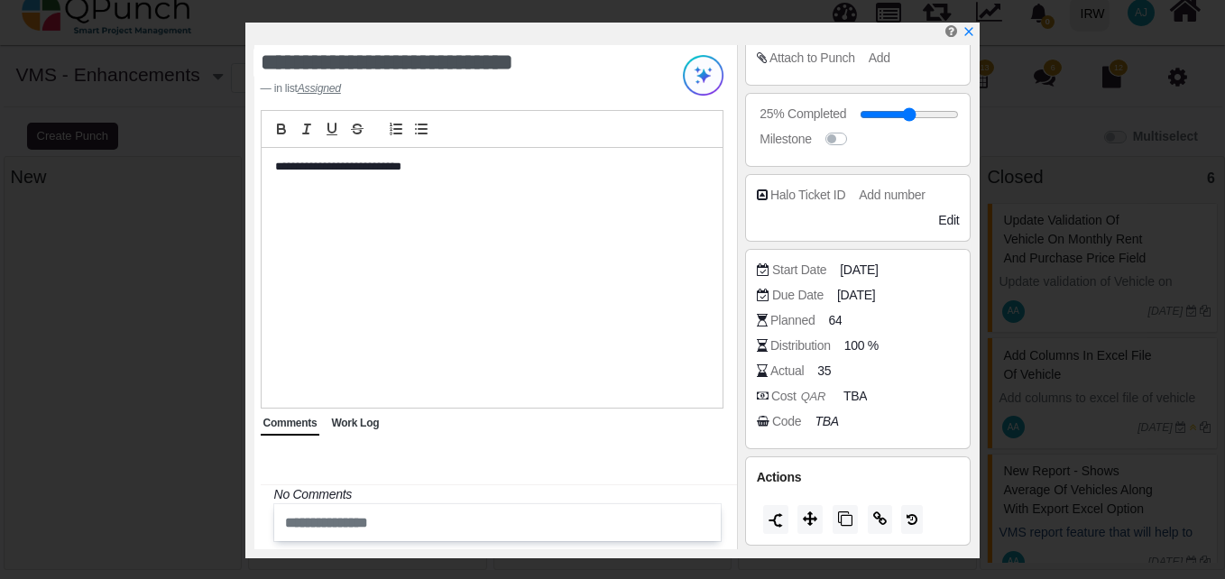
click at [359, 417] on span "Work Log" at bounding box center [355, 423] width 48 height 13
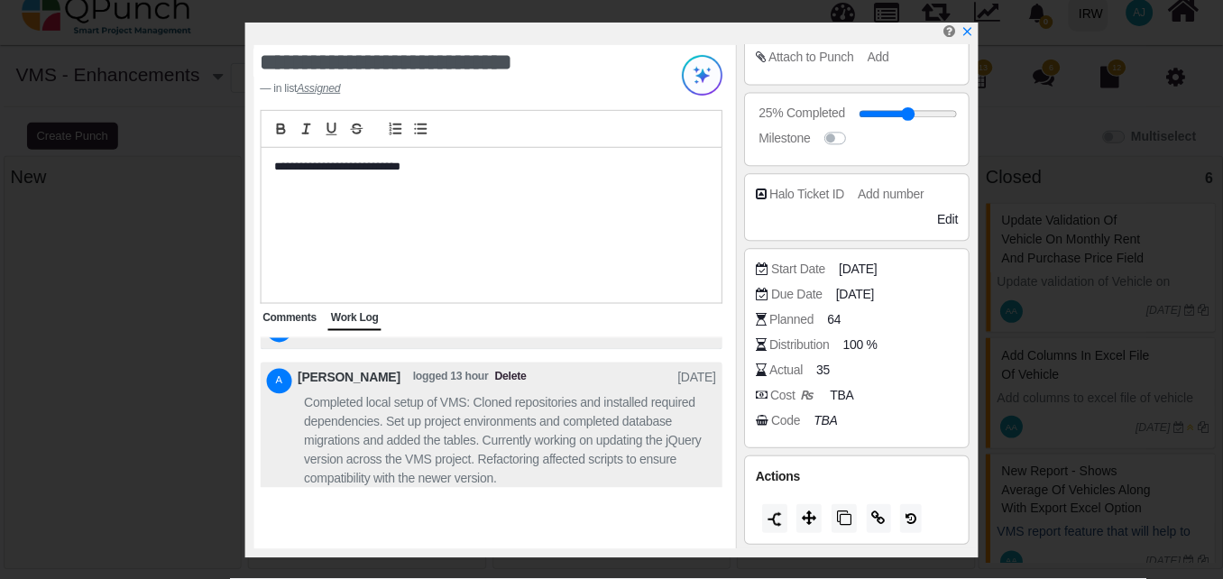
scroll to position [0, 0]
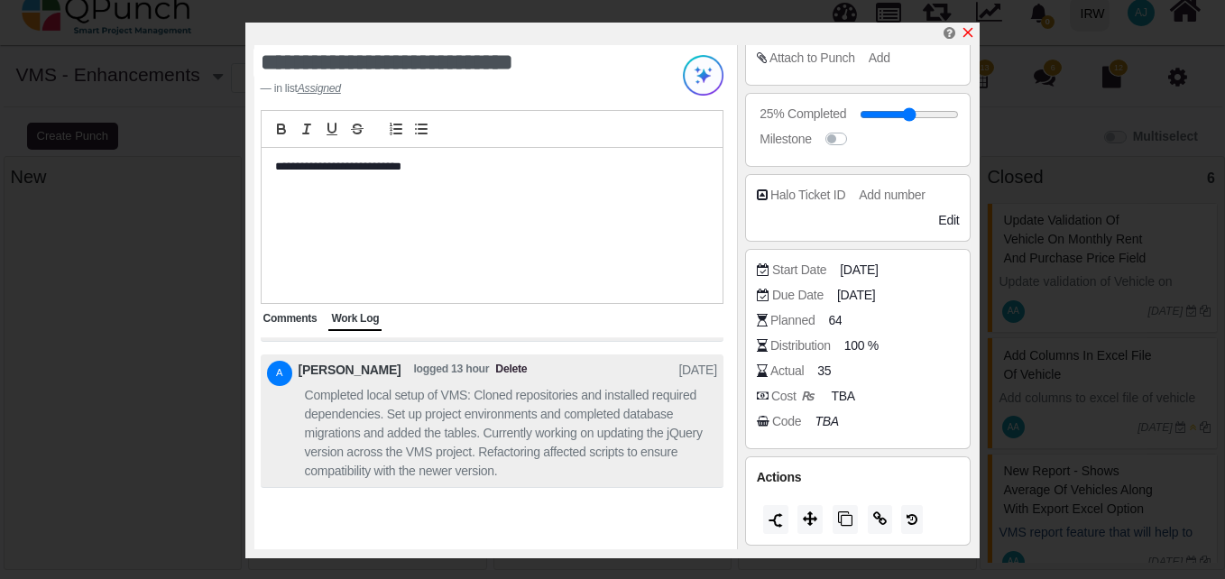
click at [968, 34] on icon "x" at bounding box center [968, 33] width 10 height 10
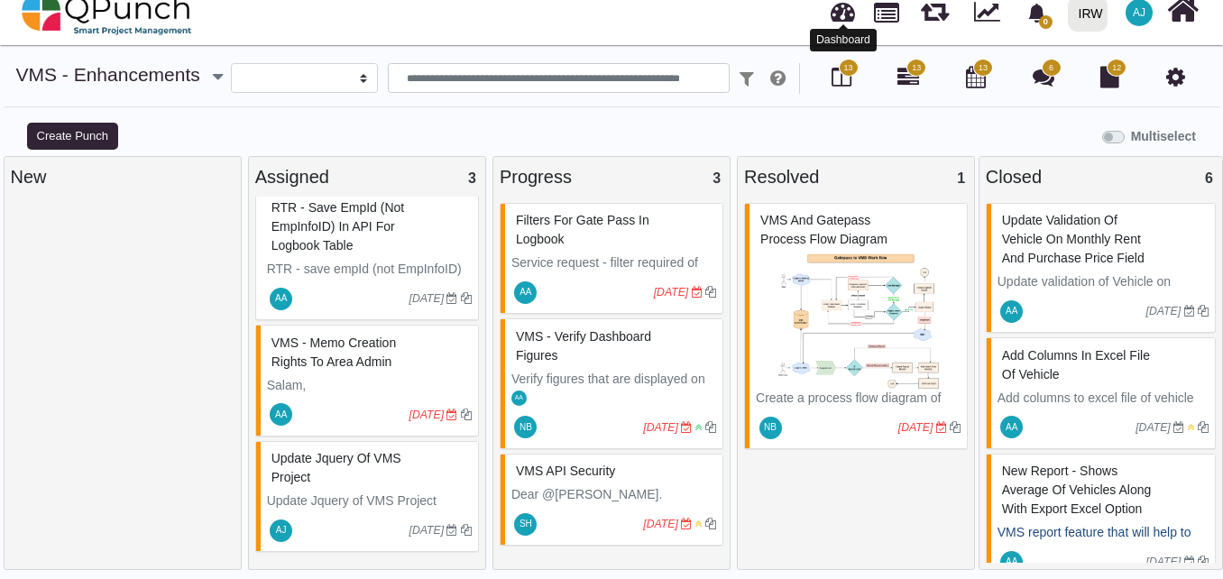
click at [845, 13] on link at bounding box center [843, 10] width 24 height 30
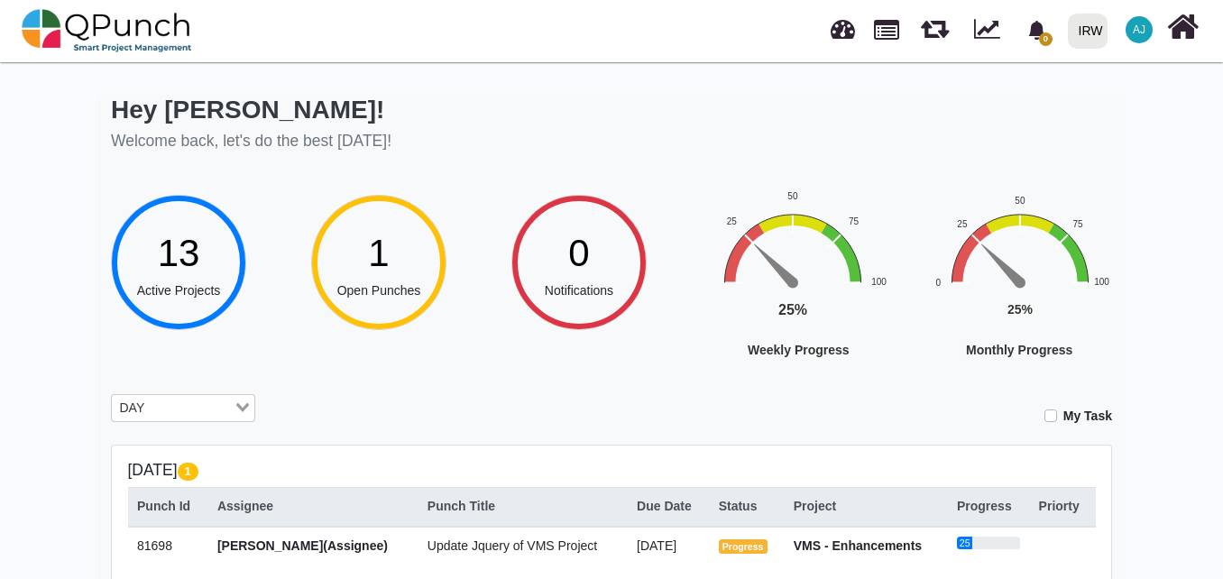
click at [299, 542] on span "[PERSON_NAME](Assignee)" at bounding box center [302, 546] width 170 height 14
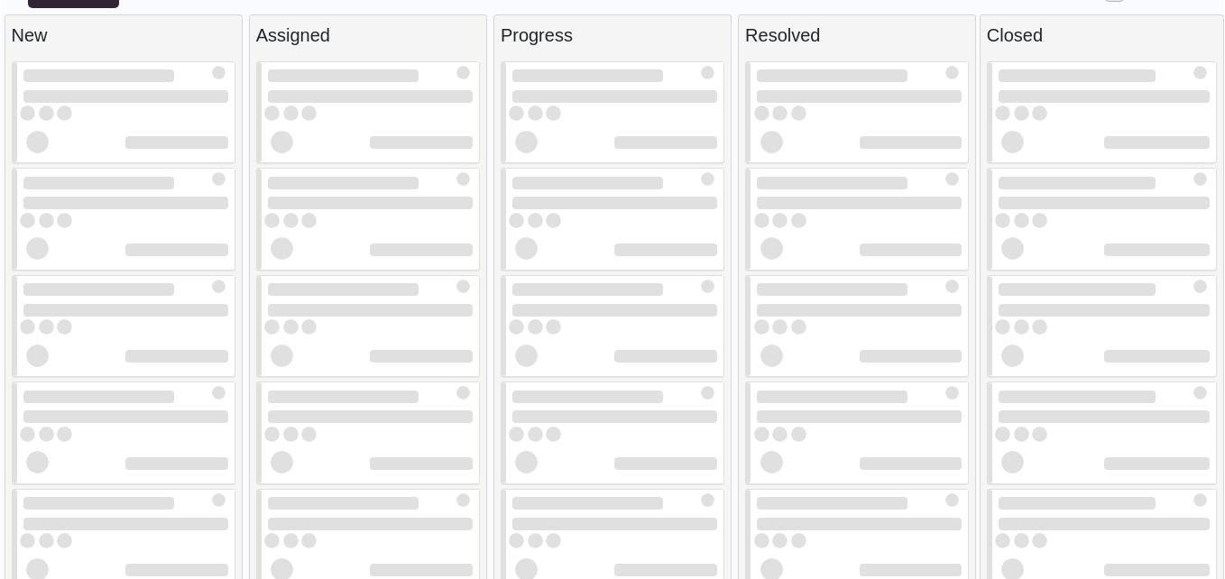
scroll to position [160, 0]
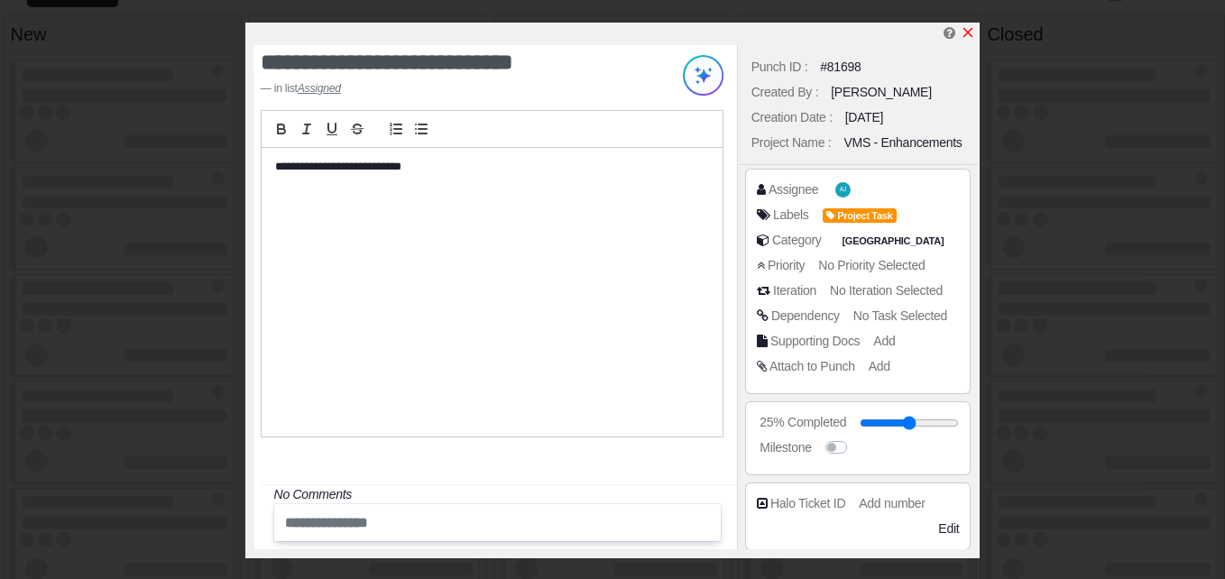
click at [970, 27] on icon "x" at bounding box center [968, 32] width 14 height 14
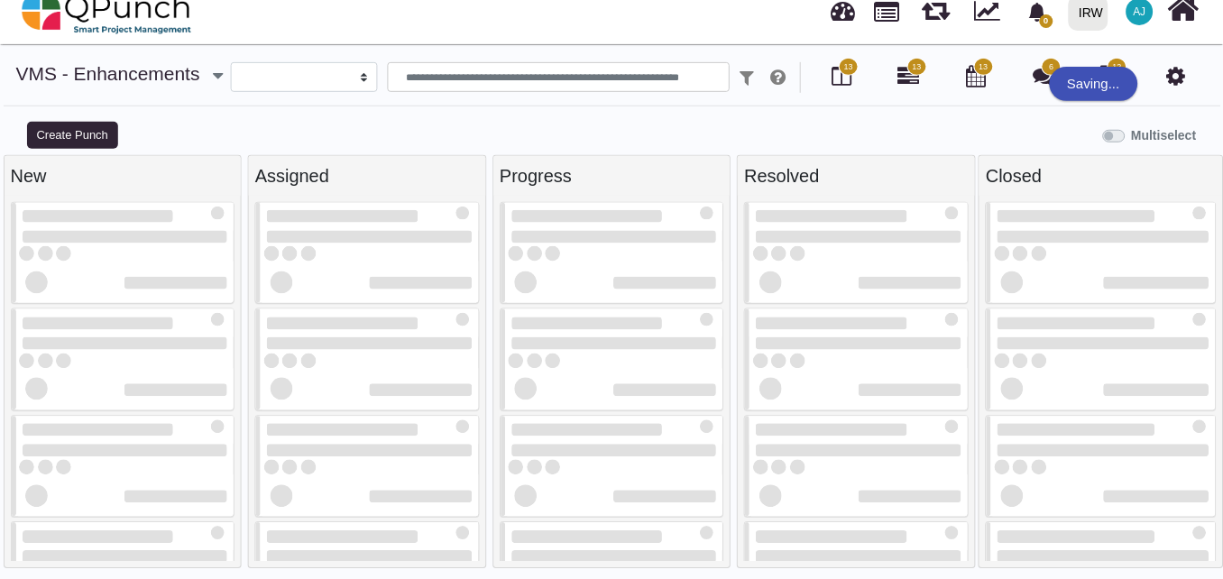
scroll to position [17, 0]
select select
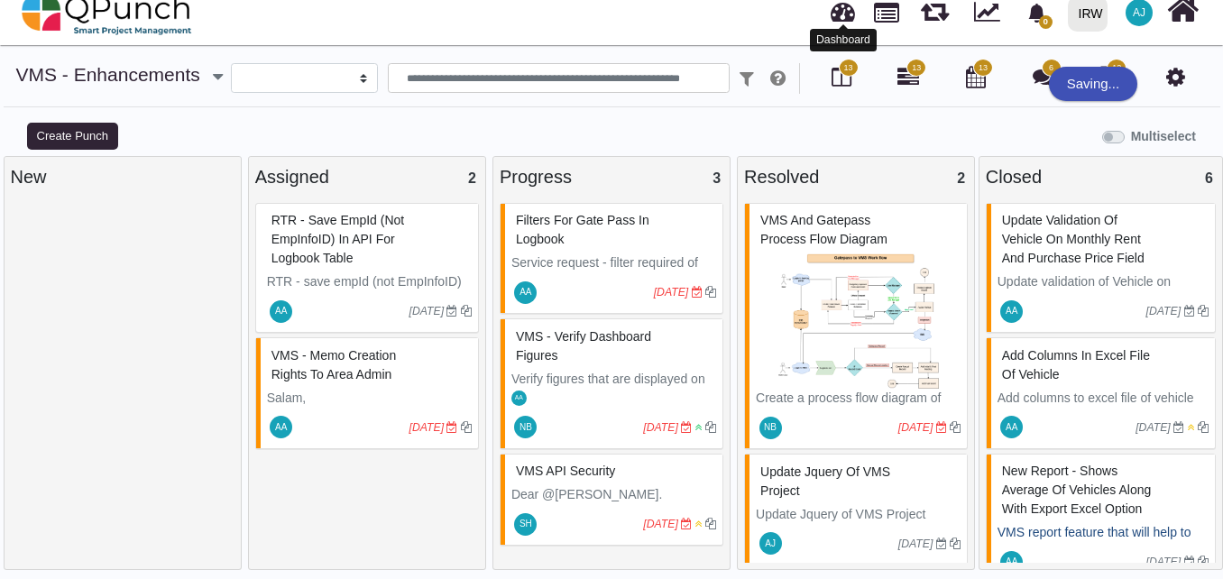
click at [839, 17] on link at bounding box center [843, 10] width 24 height 30
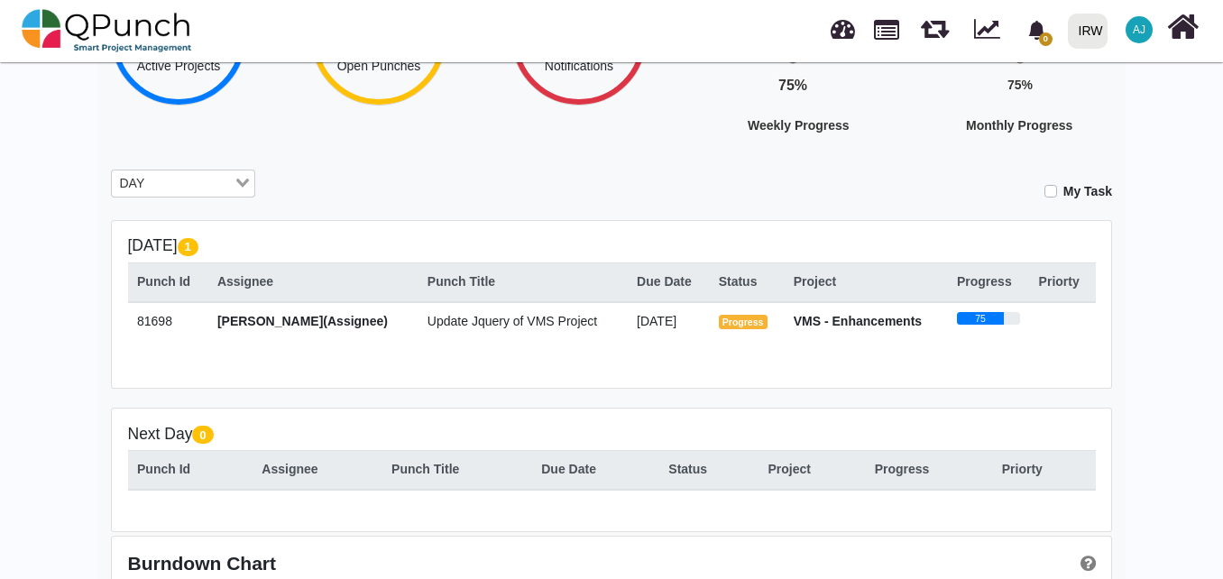
scroll to position [226, 0]
click at [222, 170] on div "DAY" at bounding box center [173, 181] width 122 height 23
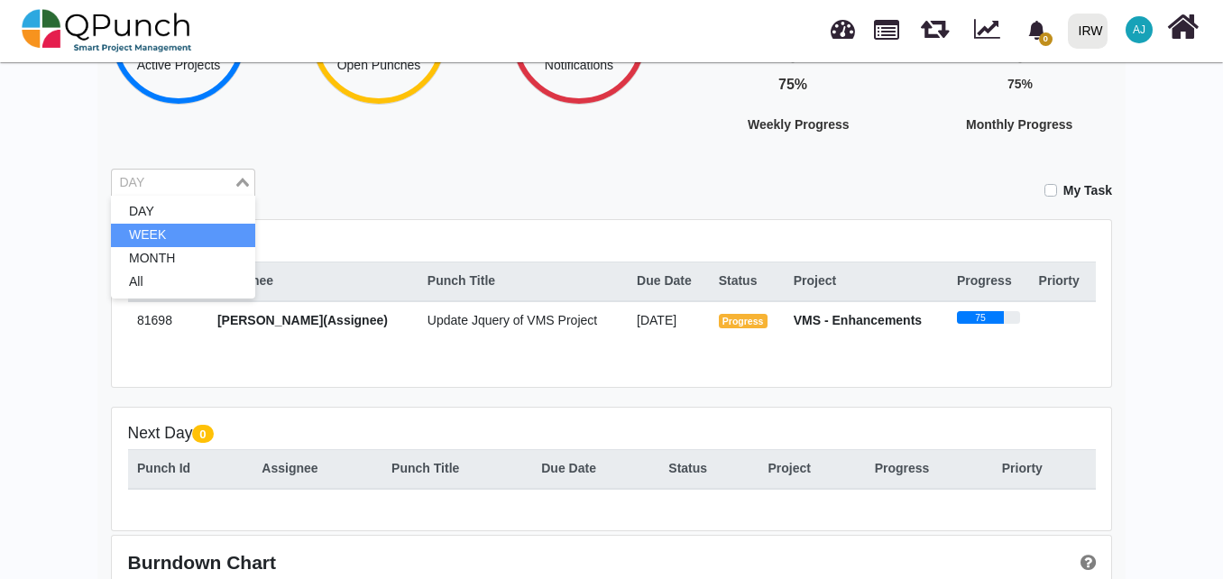
click at [208, 231] on li "WEEK" at bounding box center [183, 235] width 144 height 23
click at [202, 188] on input "Search for option" at bounding box center [173, 183] width 118 height 20
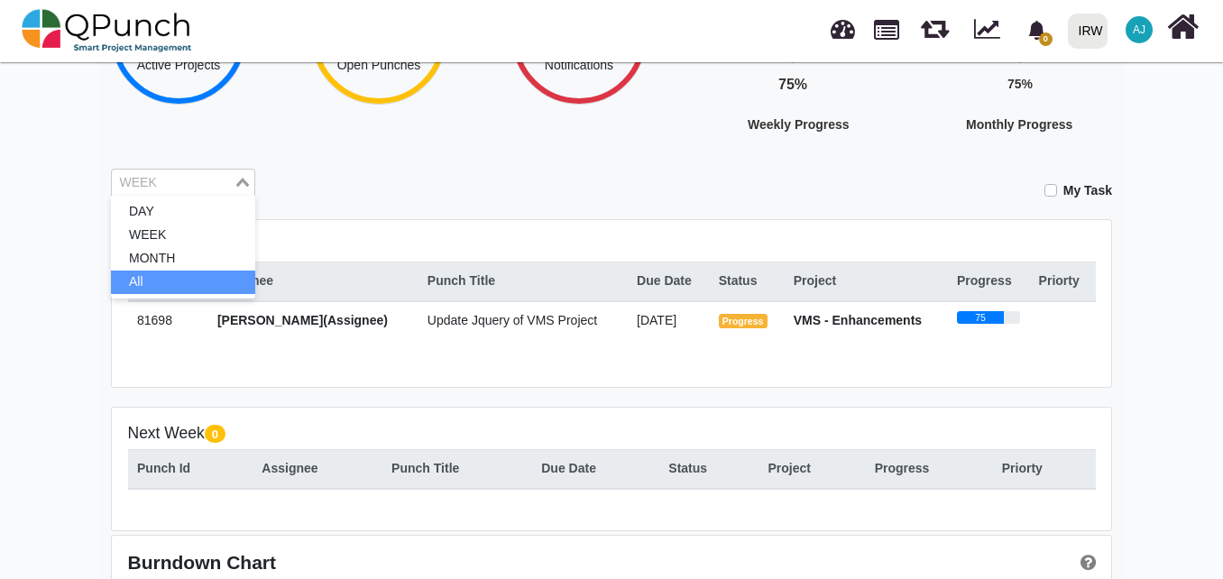
click at [203, 275] on li "All" at bounding box center [183, 282] width 144 height 23
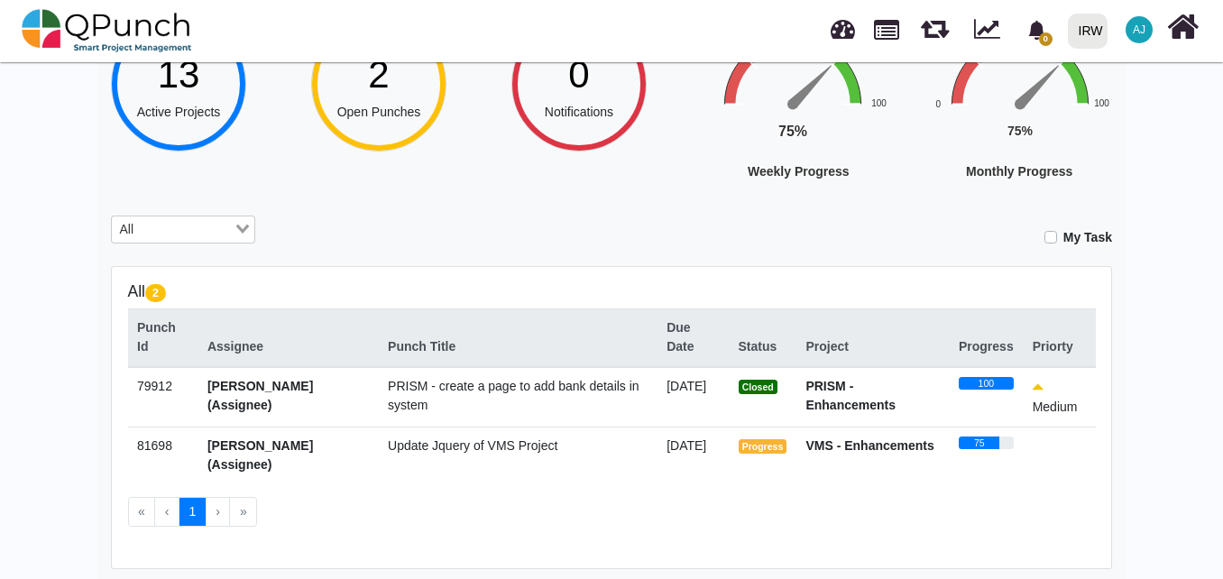
scroll to position [180, 0]
click at [243, 217] on div "Loading..." at bounding box center [244, 227] width 21 height 23
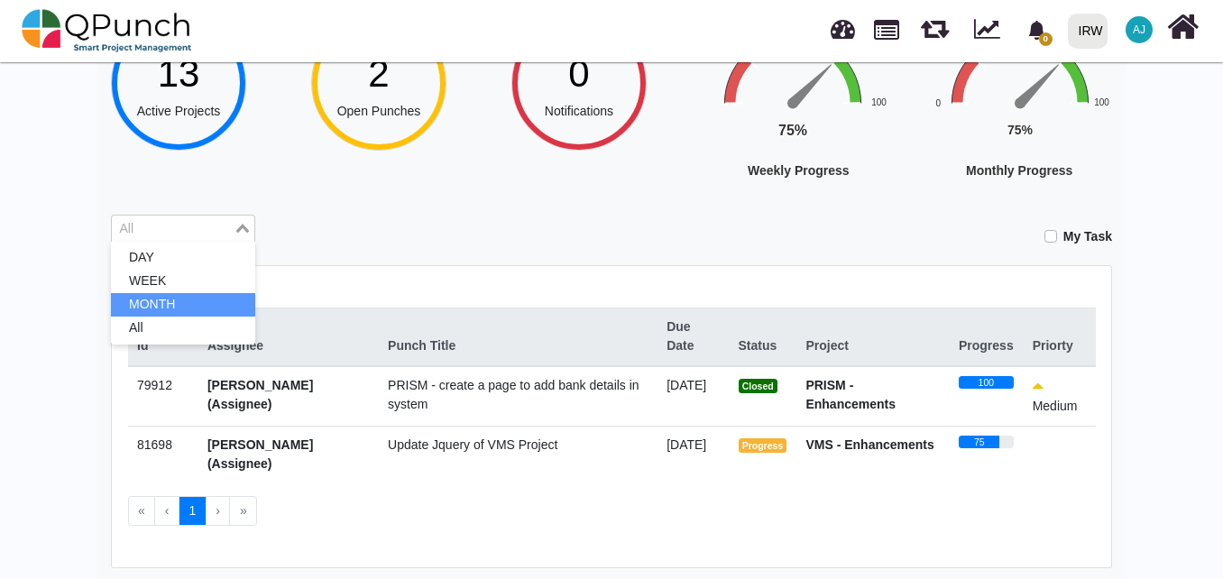
click at [233, 304] on li "MONTH" at bounding box center [183, 304] width 144 height 23
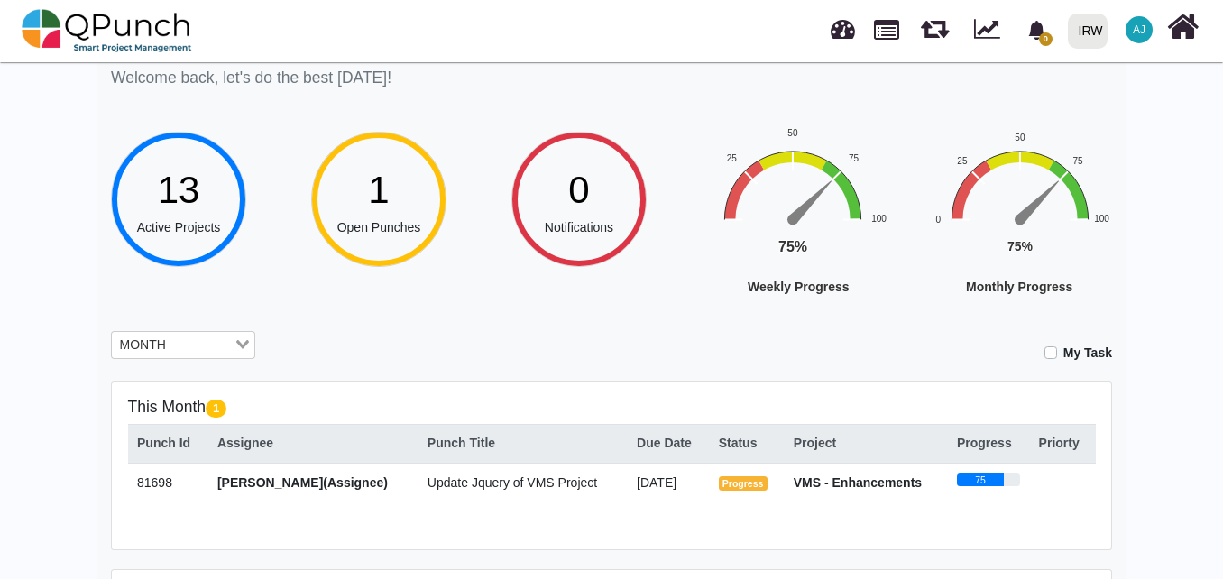
scroll to position [61, 0]
